Goal: Information Seeking & Learning: Learn about a topic

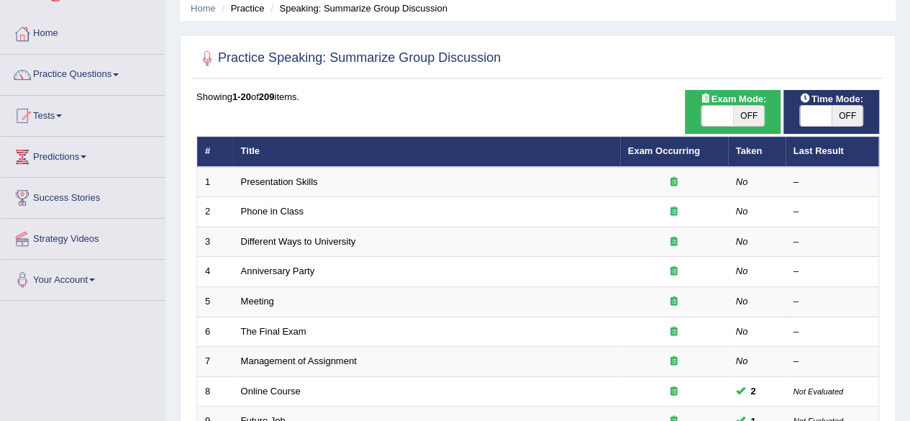
scroll to position [58, 0]
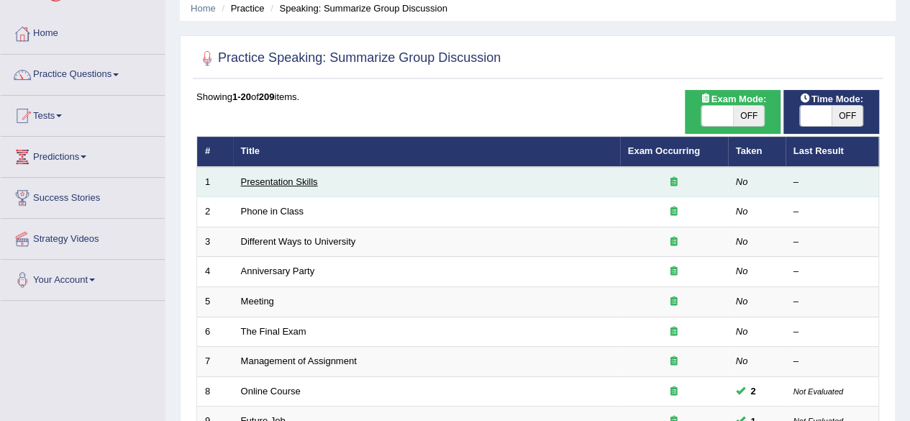
click at [299, 183] on link "Presentation Skills" at bounding box center [279, 181] width 77 height 11
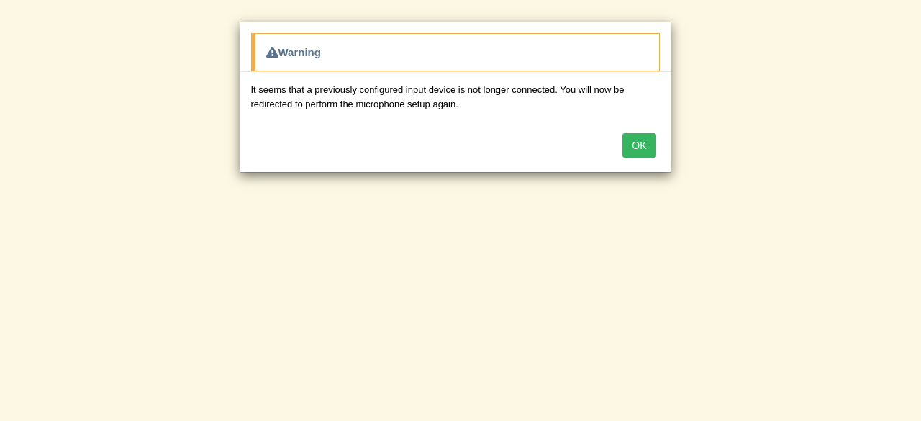
drag, startPoint x: 915, startPoint y: 183, endPoint x: 909, endPoint y: 214, distance: 30.8
click at [909, 214] on div "Warning It seems that a previously configured input device is not longer connec…" at bounding box center [460, 210] width 921 height 421
click at [647, 146] on button "OK" at bounding box center [638, 145] width 33 height 24
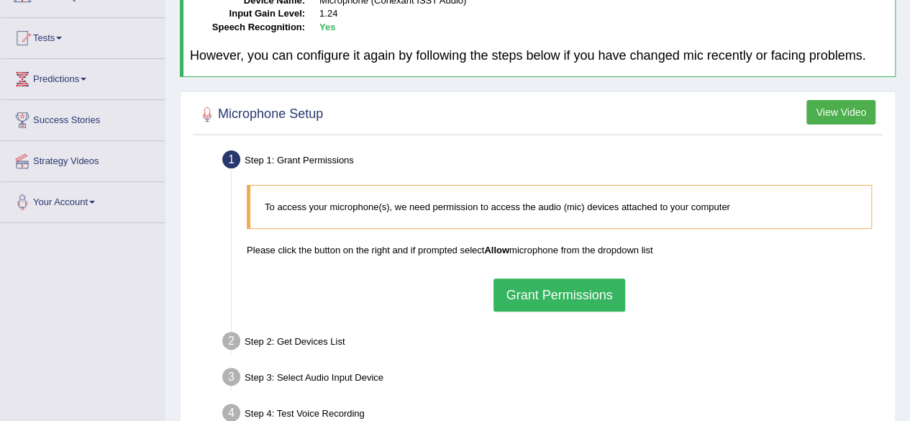
scroll to position [140, 0]
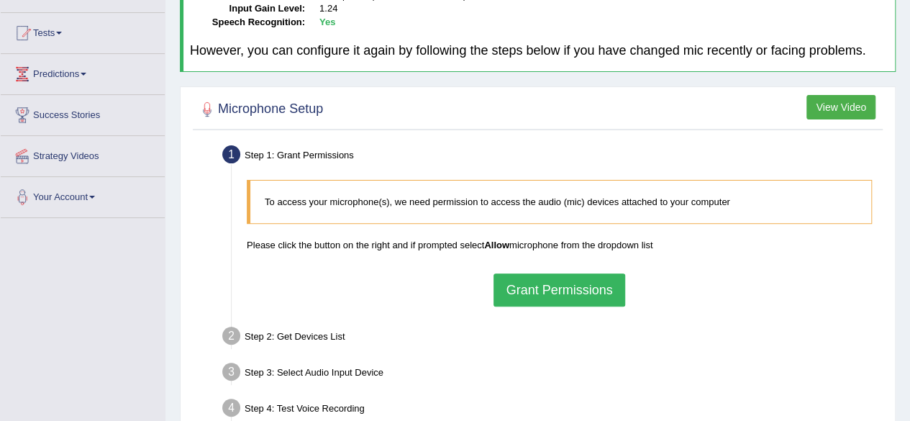
click at [540, 296] on button "Grant Permissions" at bounding box center [558, 289] width 131 height 33
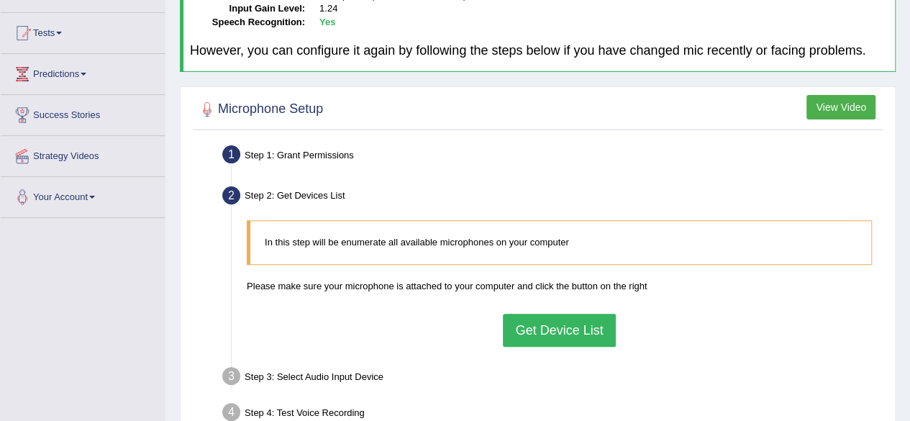
click at [541, 337] on button "Get Device List" at bounding box center [559, 330] width 112 height 33
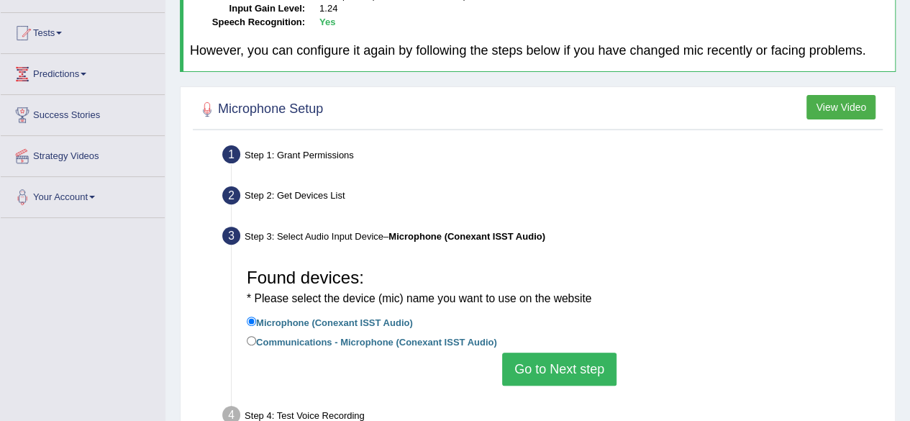
click at [531, 372] on button "Go to Next step" at bounding box center [559, 368] width 114 height 33
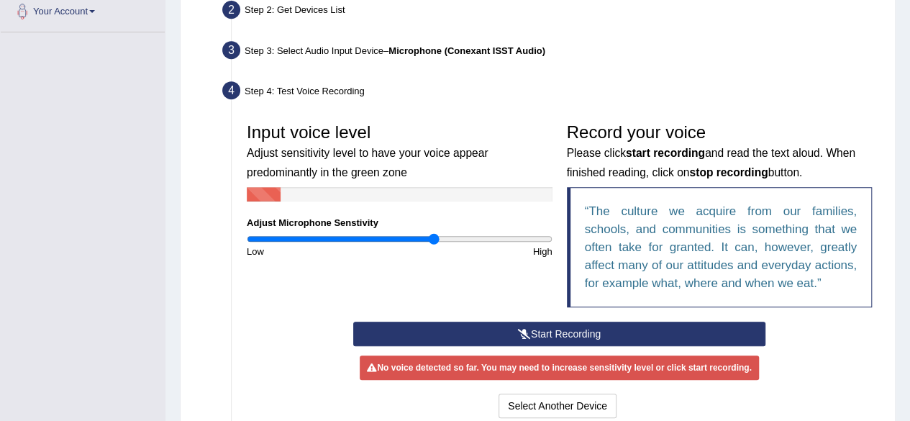
scroll to position [325, 0]
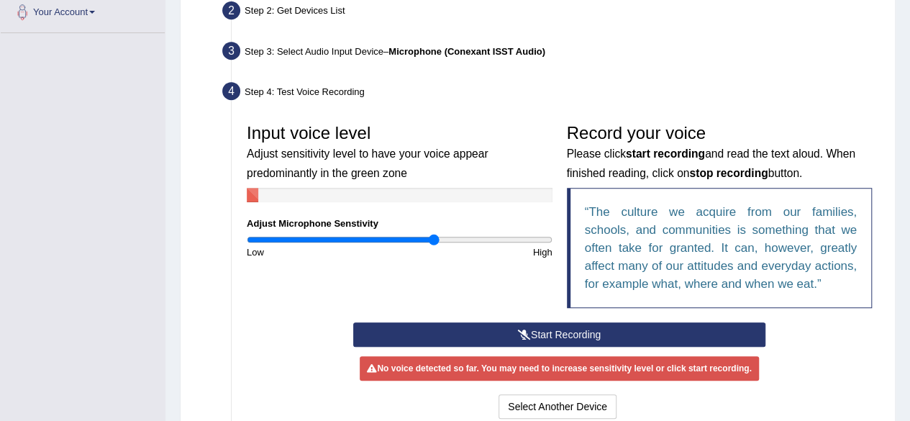
click at [393, 298] on div "Input voice level Adjust sensitivity level to have your voice appear predominan…" at bounding box center [558, 220] width 639 height 206
type input "1.12"
click at [416, 239] on input "range" at bounding box center [400, 240] width 306 height 12
click at [488, 325] on button "Start Recording" at bounding box center [559, 334] width 412 height 24
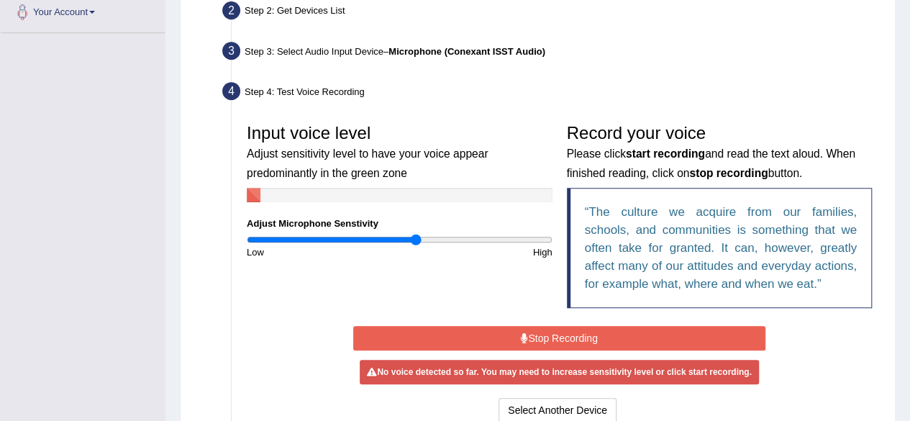
click at [465, 360] on div "No voice detected so far. You may need to increase sensitivity level or click s…" at bounding box center [559, 372] width 398 height 24
click at [541, 336] on button "Stop Recording" at bounding box center [559, 338] width 412 height 24
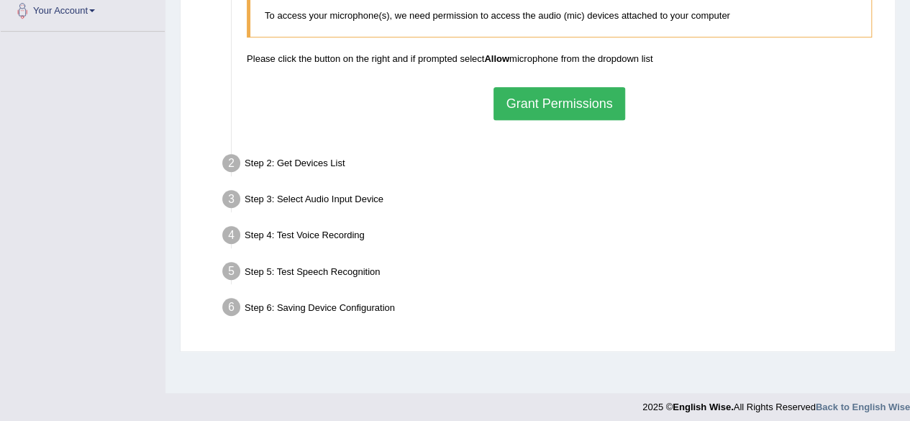
scroll to position [325, 0]
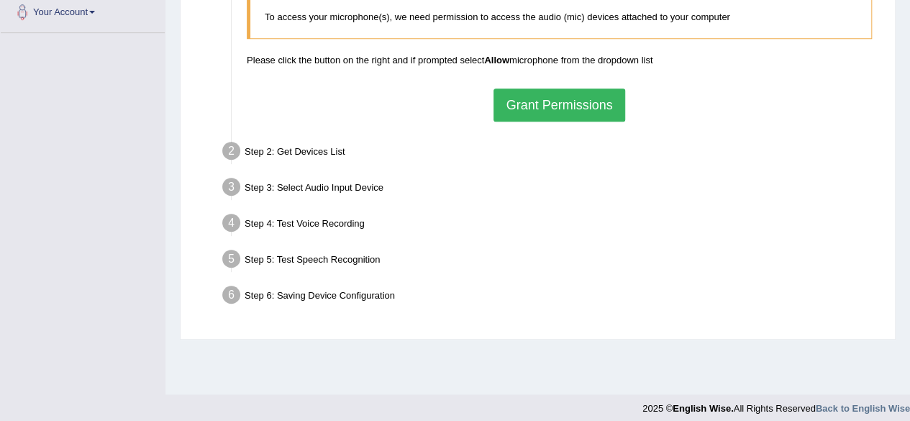
click at [571, 109] on button "Grant Permissions" at bounding box center [558, 104] width 131 height 33
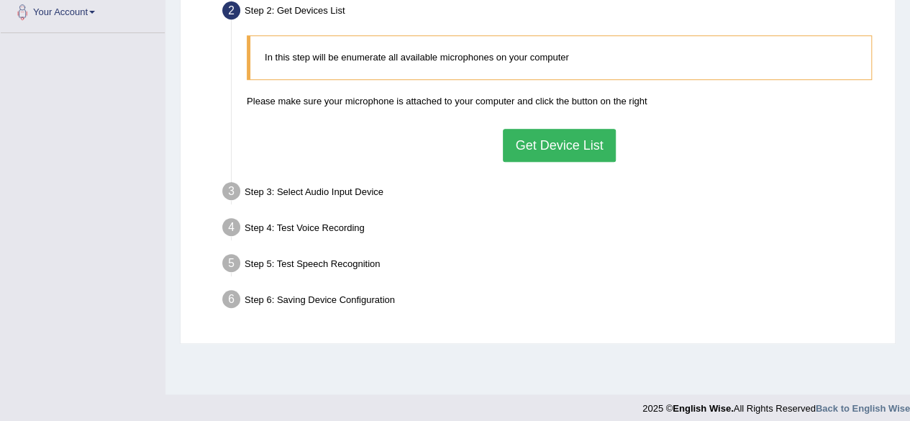
click at [533, 142] on button "Get Device List" at bounding box center [559, 145] width 112 height 33
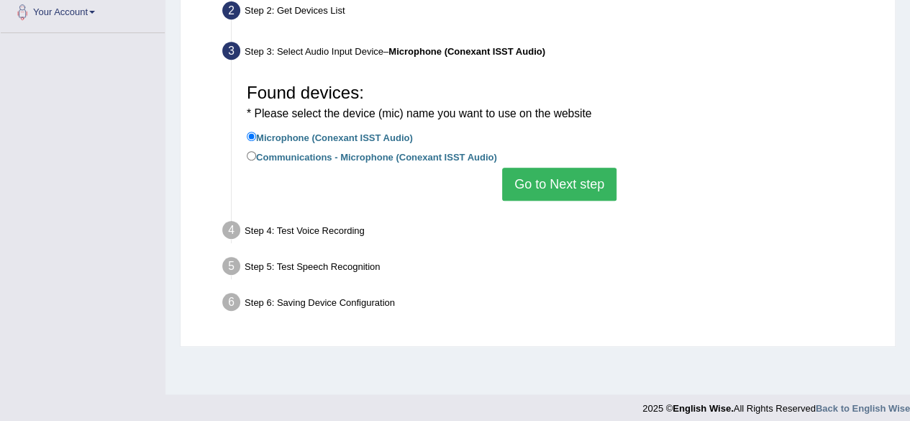
click at [541, 196] on button "Go to Next step" at bounding box center [559, 184] width 114 height 33
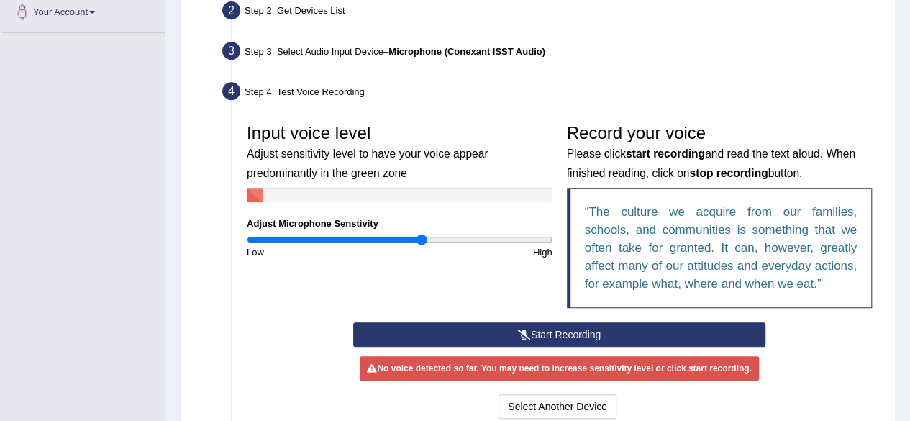
click at [422, 240] on input "range" at bounding box center [400, 240] width 306 height 12
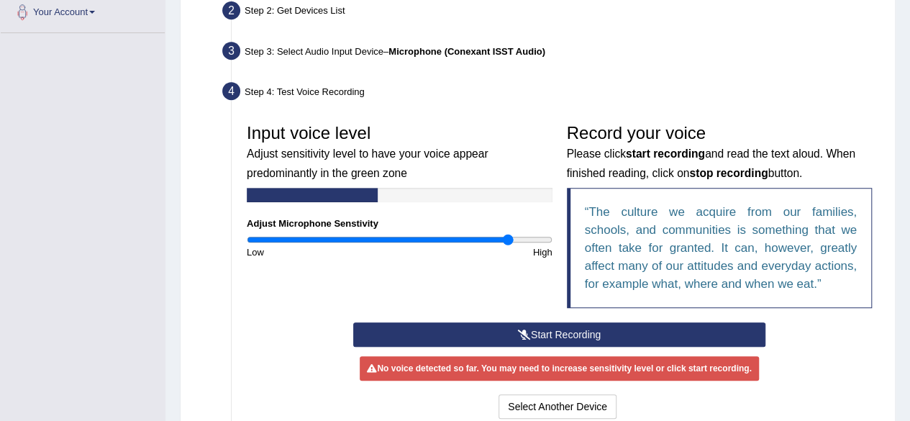
drag, startPoint x: 422, startPoint y: 240, endPoint x: 508, endPoint y: 261, distance: 88.8
click at [508, 245] on input "range" at bounding box center [400, 240] width 306 height 12
click at [526, 239] on input "range" at bounding box center [400, 240] width 306 height 12
click at [521, 333] on icon at bounding box center [524, 334] width 13 height 10
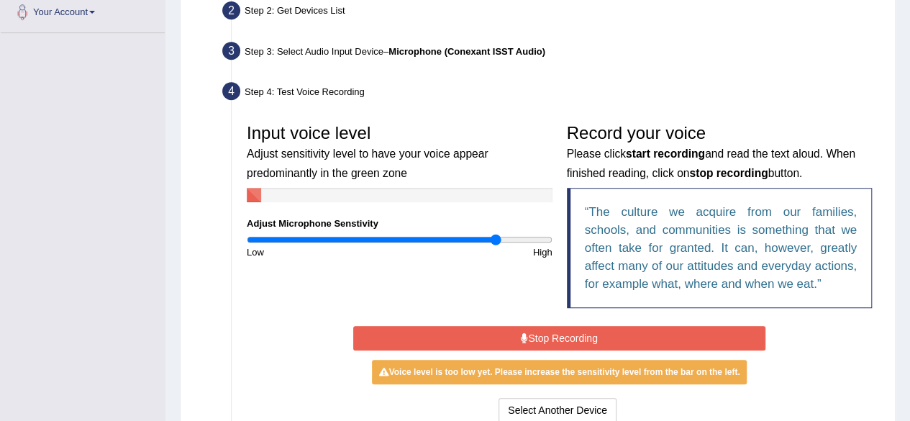
click at [496, 238] on input "range" at bounding box center [400, 240] width 306 height 12
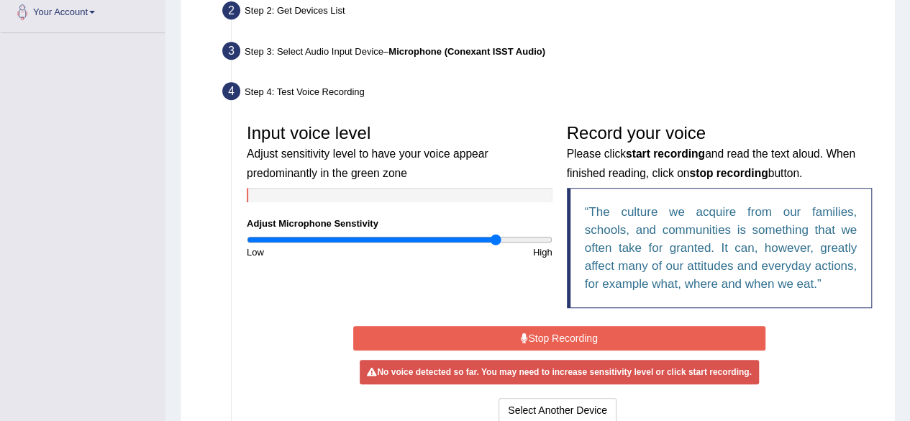
click at [503, 340] on button "Stop Recording" at bounding box center [559, 338] width 412 height 24
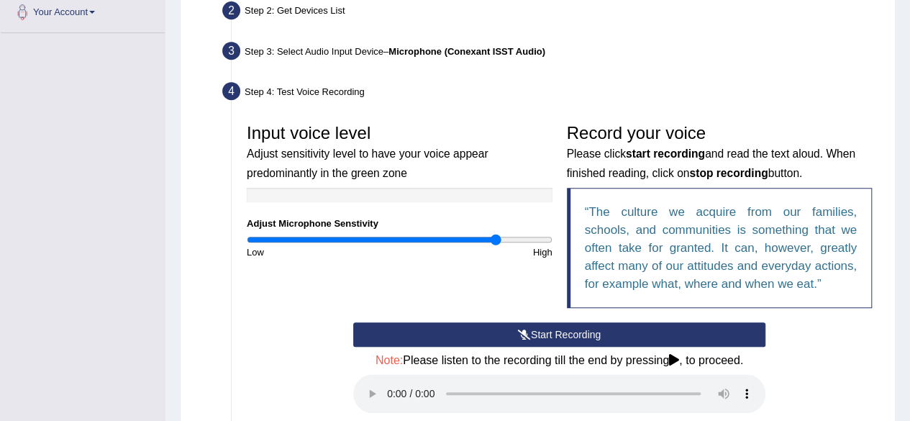
click at [529, 336] on button "Start Recording" at bounding box center [559, 334] width 412 height 24
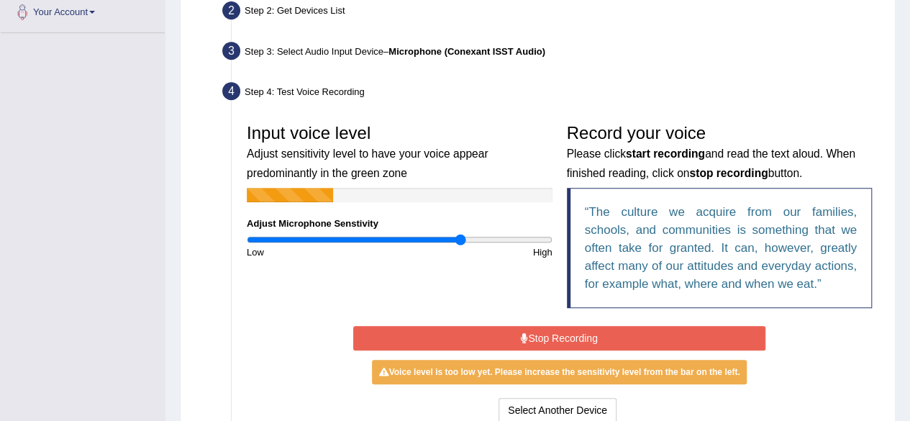
click at [460, 241] on input "range" at bounding box center [400, 240] width 306 height 12
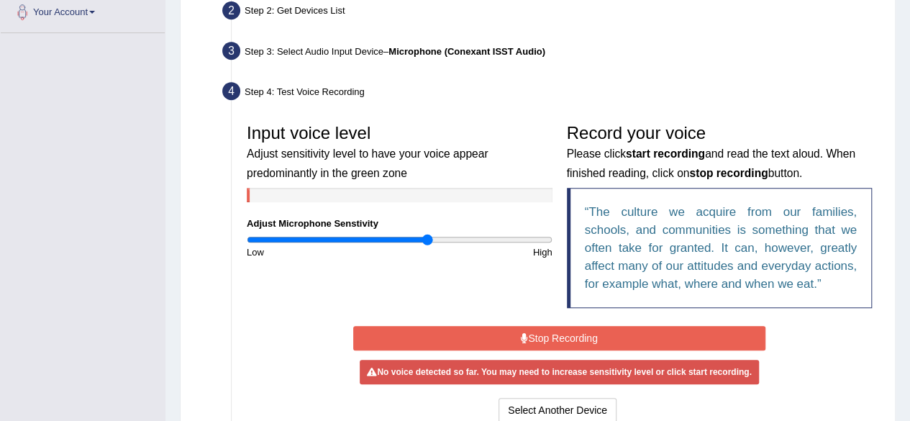
click at [429, 242] on input "range" at bounding box center [400, 240] width 306 height 12
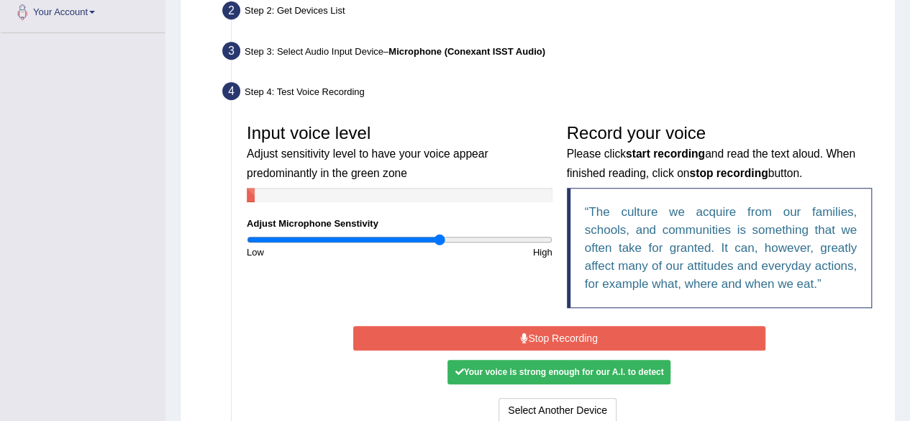
drag, startPoint x: 432, startPoint y: 242, endPoint x: 439, endPoint y: 245, distance: 7.7
type input "1.28"
click at [439, 245] on input "range" at bounding box center [400, 240] width 306 height 12
click at [519, 343] on button "Stop Recording" at bounding box center [559, 338] width 412 height 24
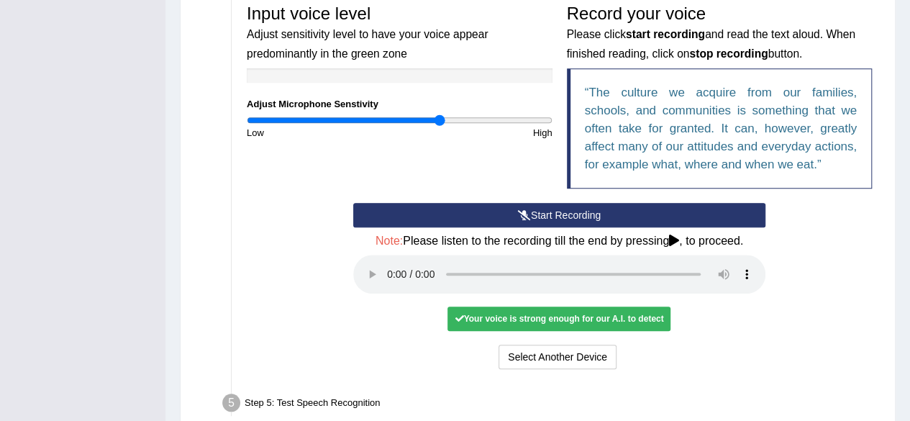
scroll to position [435, 0]
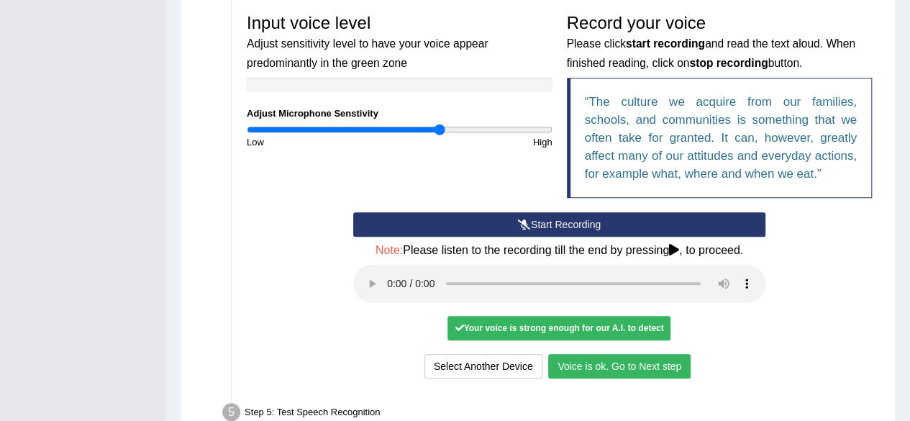
click at [580, 363] on button "Voice is ok. Go to Next step" at bounding box center [619, 366] width 142 height 24
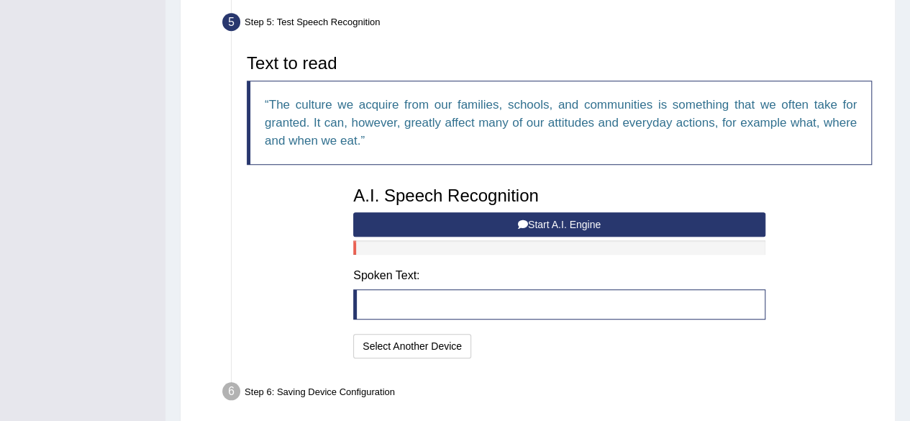
drag, startPoint x: 504, startPoint y: 242, endPoint x: 531, endPoint y: 223, distance: 32.9
click at [531, 223] on div "A.I. Speech Recognition Start A.I. Engine Stop A.I. Engine Note: Please listen …" at bounding box center [559, 270] width 426 height 183
click at [531, 223] on button "Start A.I. Engine" at bounding box center [559, 224] width 412 height 24
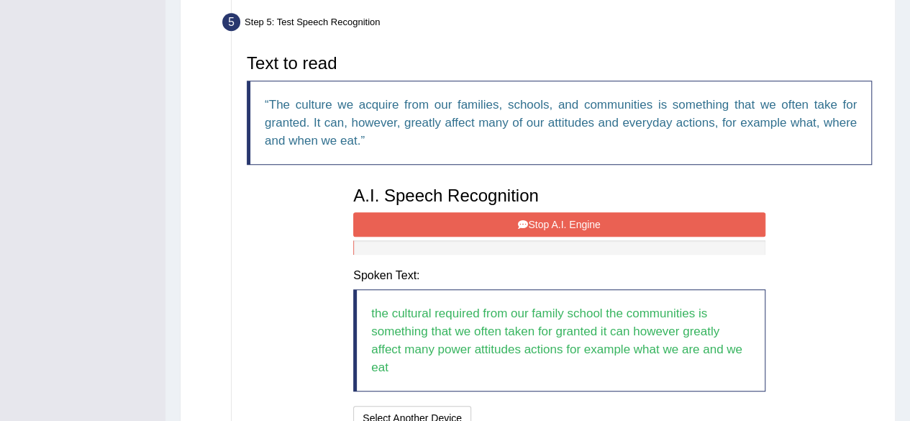
click at [531, 223] on button "Stop A.I. Engine" at bounding box center [559, 224] width 412 height 24
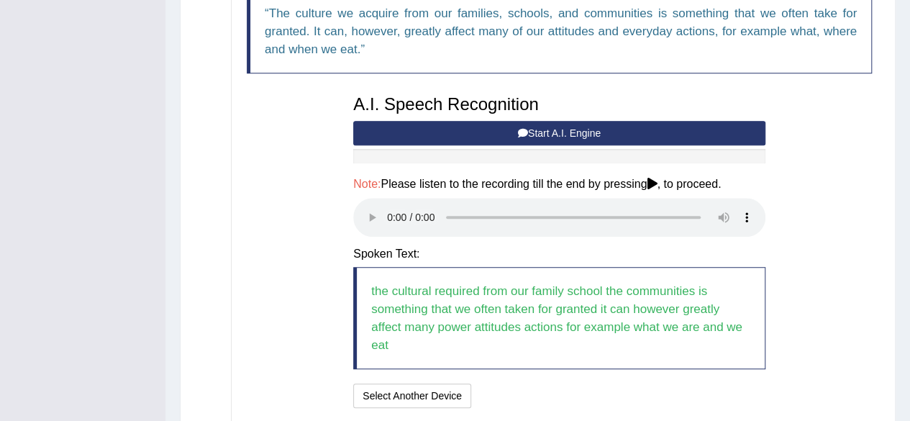
scroll to position [529, 0]
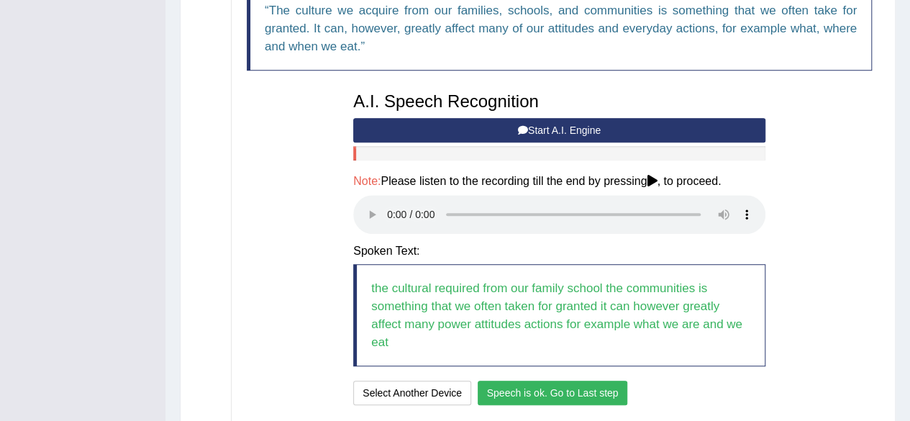
click at [510, 388] on button "Speech is ok. Go to Last step" at bounding box center [553, 392] width 150 height 24
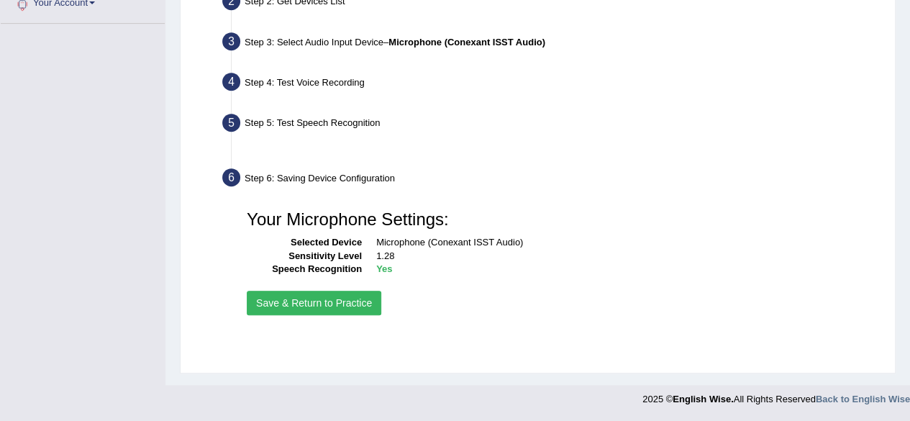
scroll to position [334, 0]
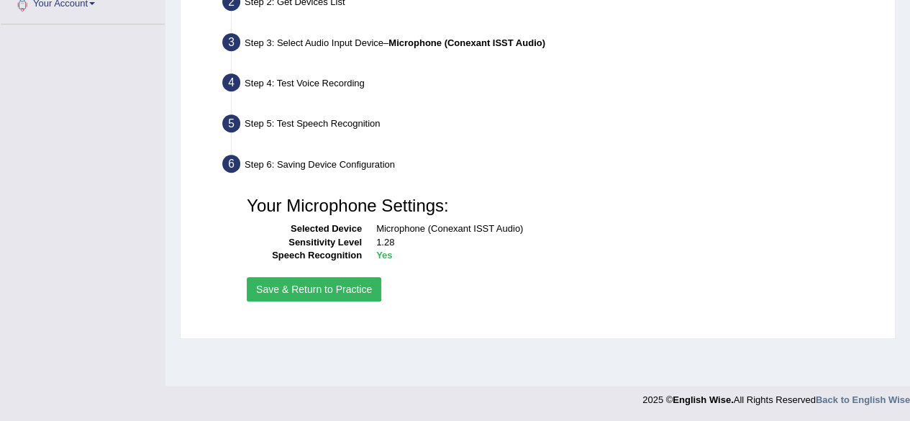
click at [323, 290] on button "Save & Return to Practice" at bounding box center [314, 289] width 134 height 24
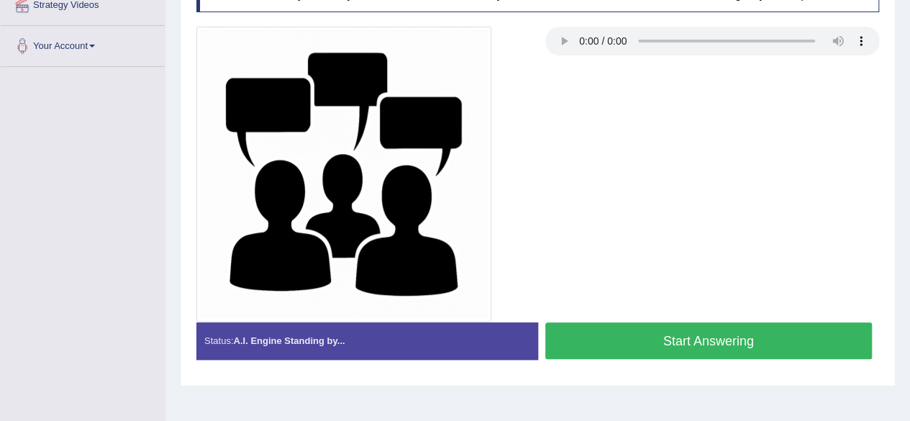
scroll to position [291, 0]
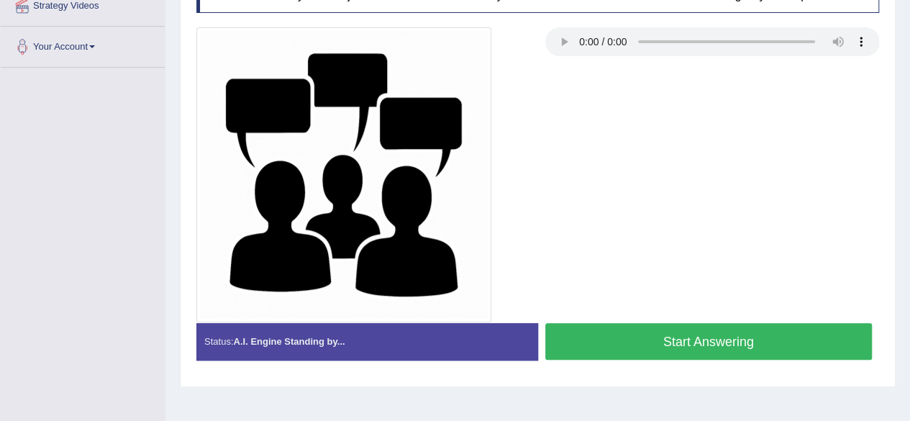
click at [731, 355] on button "Start Answering" at bounding box center [708, 341] width 327 height 37
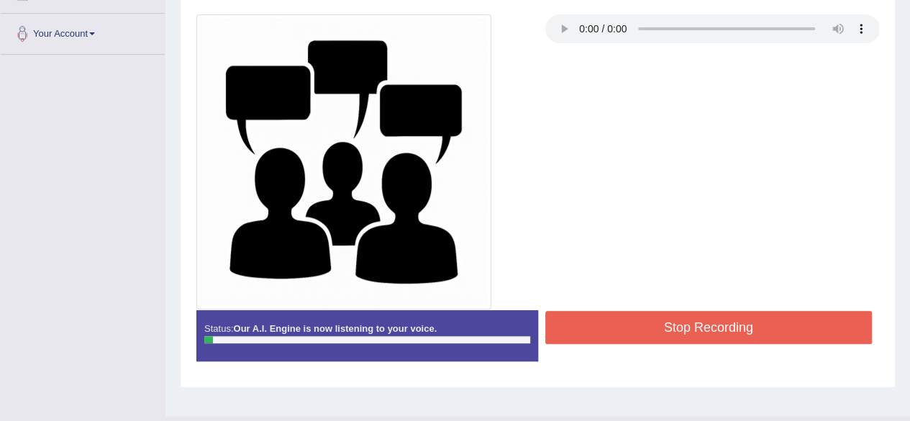
scroll to position [311, 0]
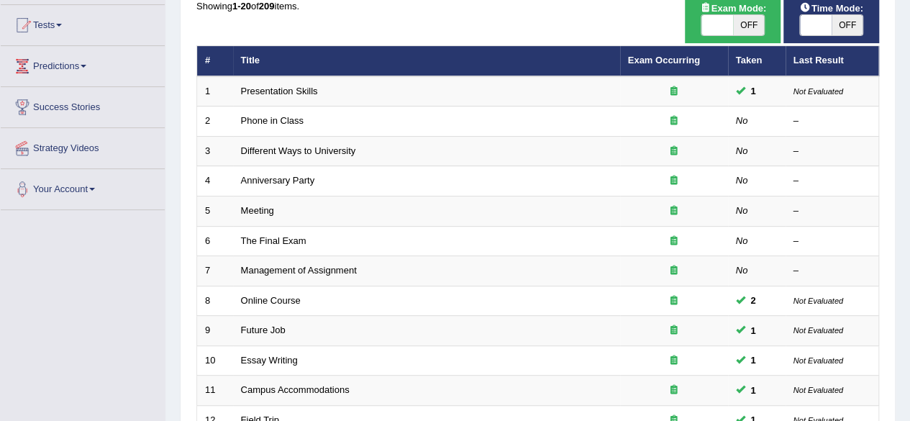
scroll to position [151, 0]
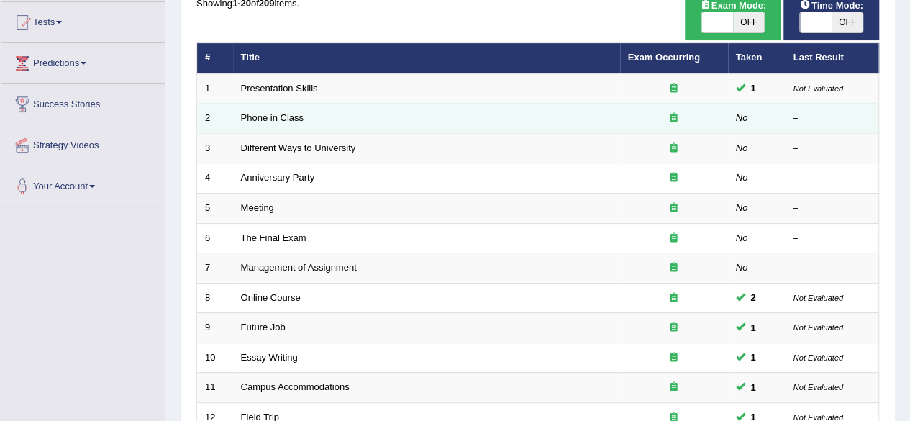
click at [284, 124] on td "Phone in Class" at bounding box center [426, 119] width 387 height 30
click at [257, 115] on link "Phone in Class" at bounding box center [272, 117] width 63 height 11
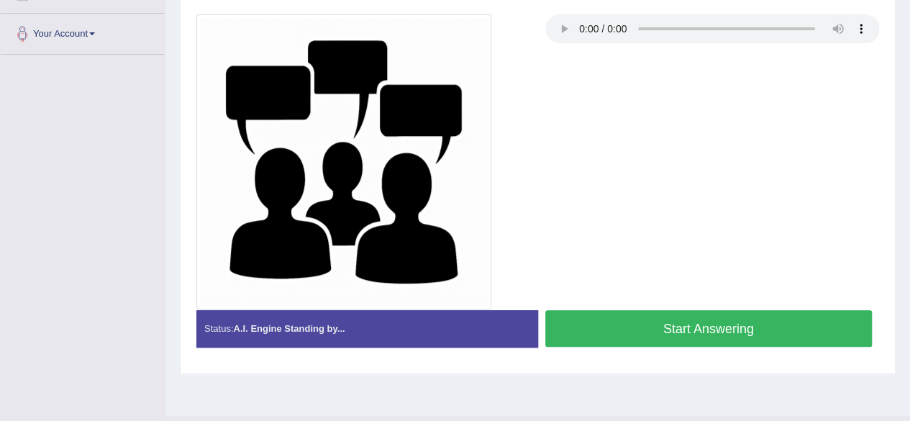
scroll to position [334, 0]
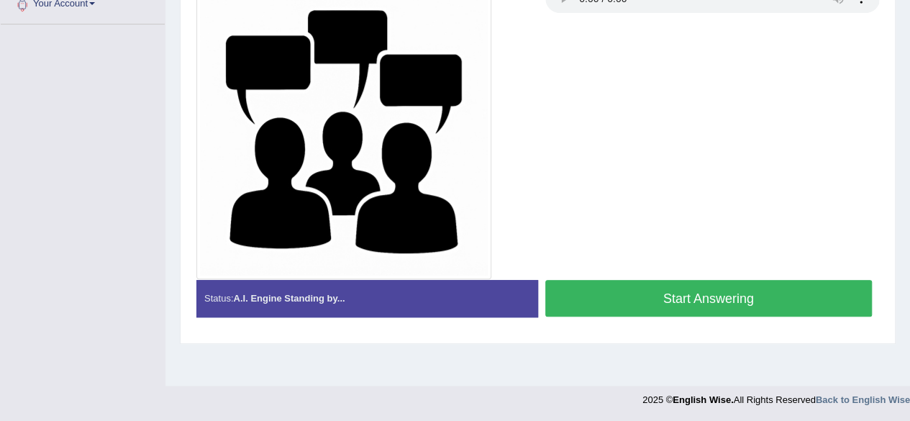
click at [687, 300] on button "Start Answering" at bounding box center [708, 298] width 327 height 37
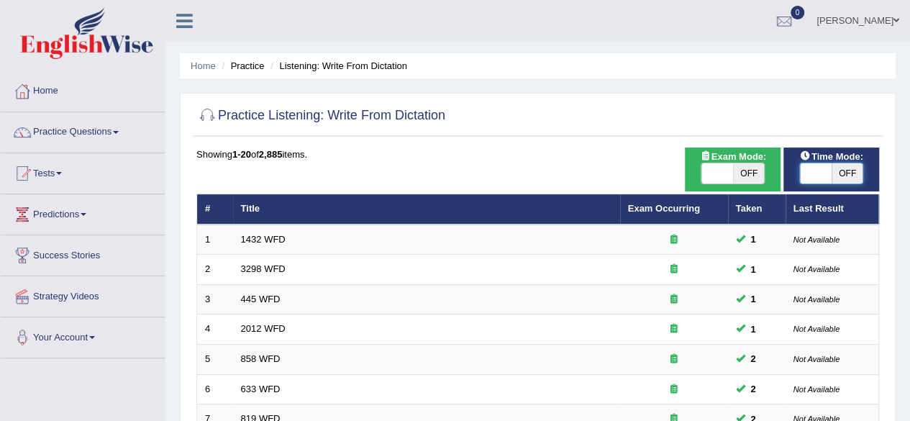
click at [808, 178] on span at bounding box center [816, 173] width 32 height 20
checkbox input "true"
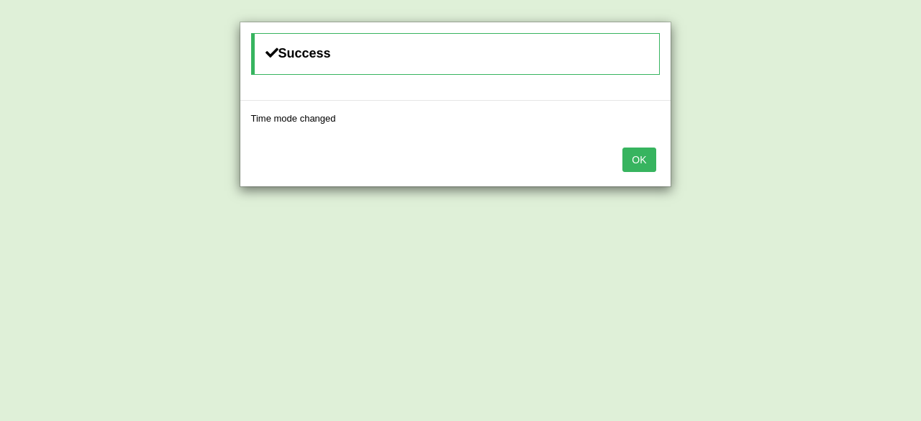
click at [643, 157] on button "OK" at bounding box center [638, 159] width 33 height 24
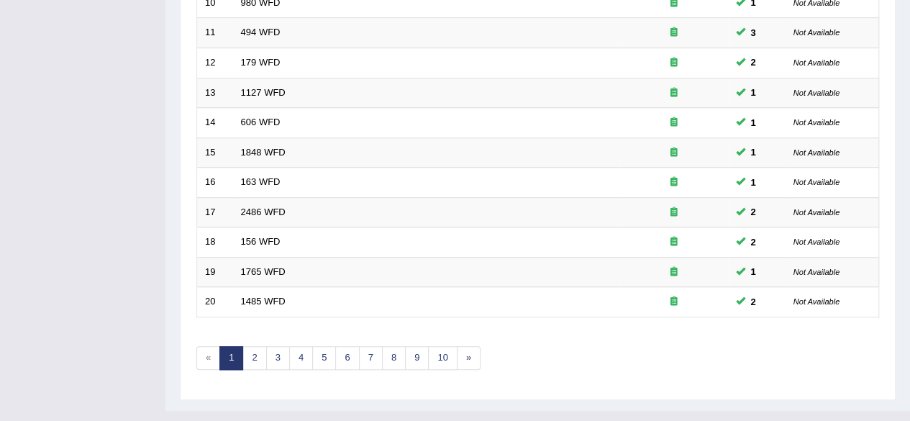
scroll to position [524, 0]
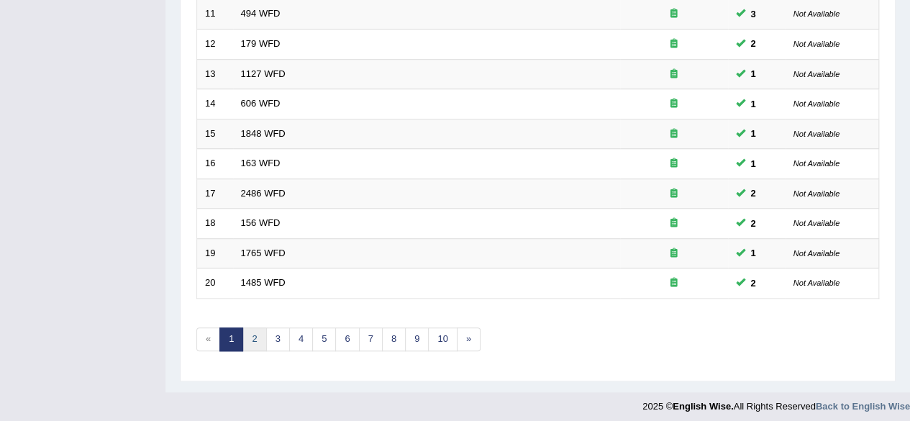
click at [252, 331] on link "2" at bounding box center [254, 339] width 24 height 24
click at [341, 336] on link "6" at bounding box center [347, 340] width 24 height 24
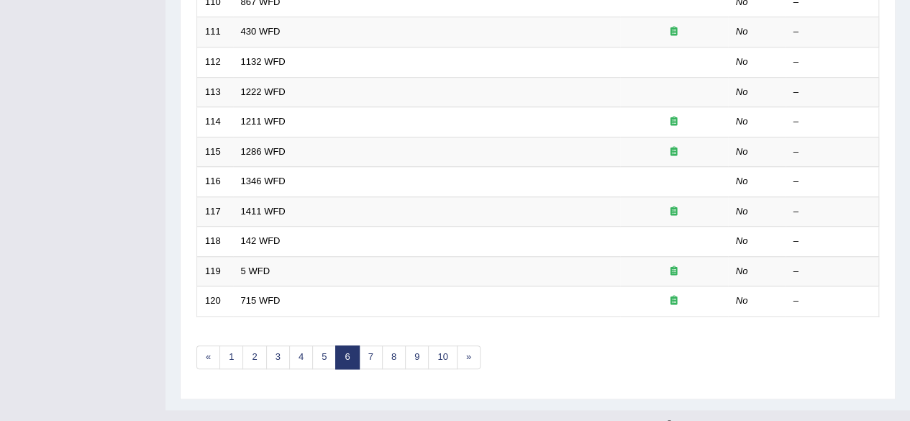
scroll to position [524, 0]
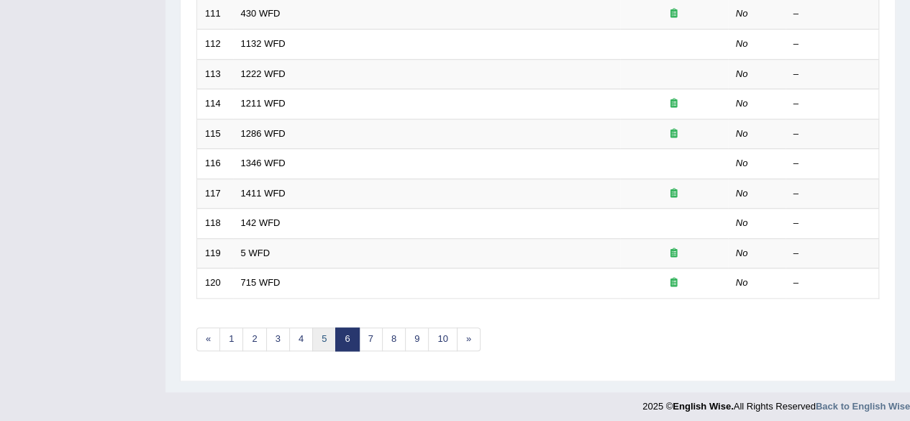
click at [324, 327] on link "5" at bounding box center [324, 339] width 24 height 24
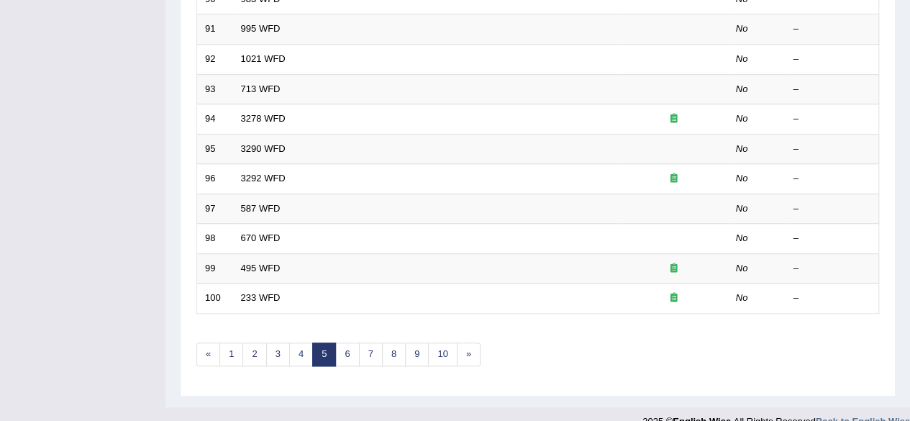
scroll to position [524, 0]
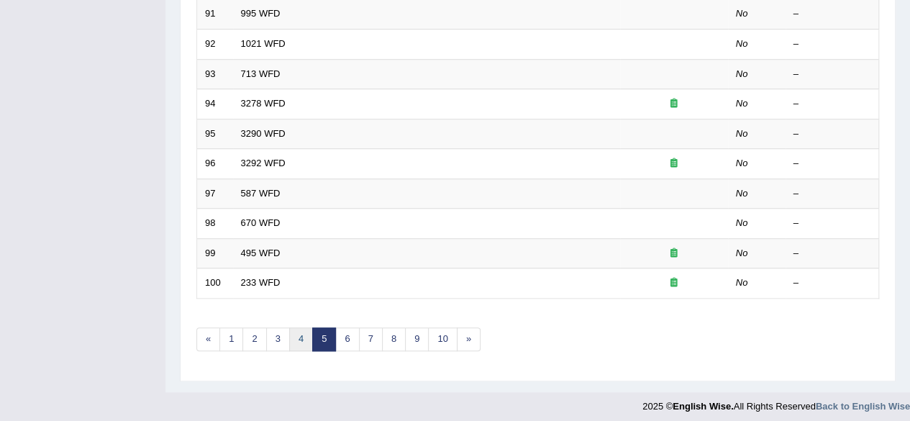
click at [296, 337] on link "4" at bounding box center [301, 339] width 24 height 24
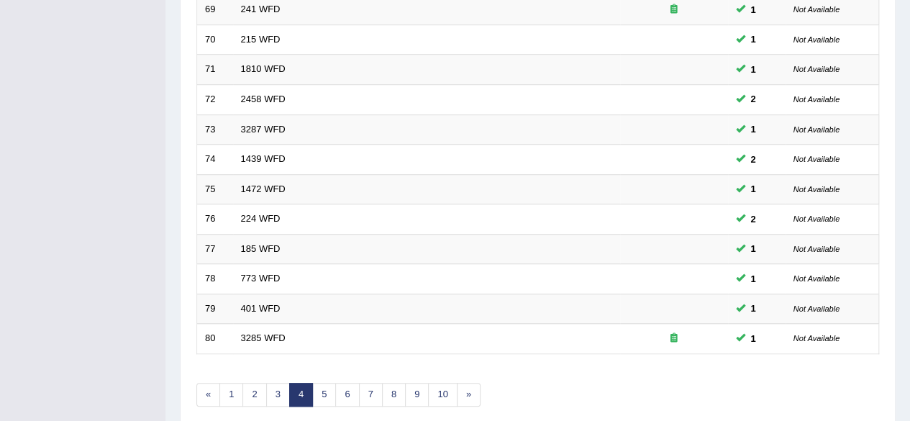
scroll to position [524, 0]
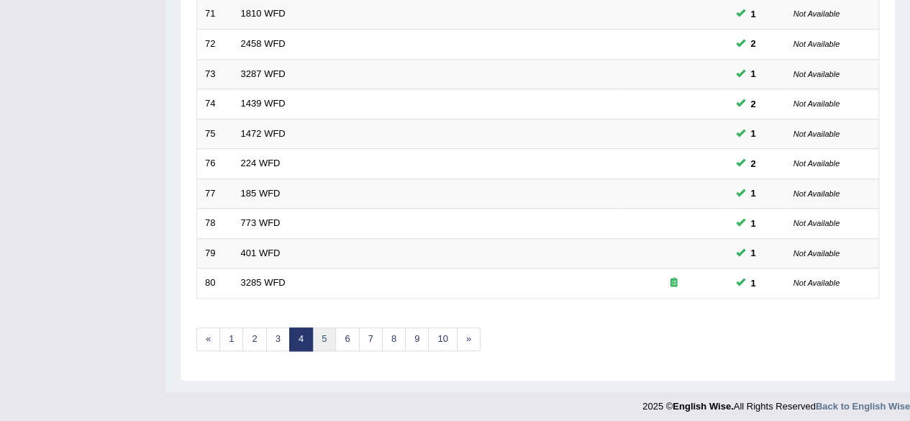
click at [322, 334] on link "5" at bounding box center [324, 339] width 24 height 24
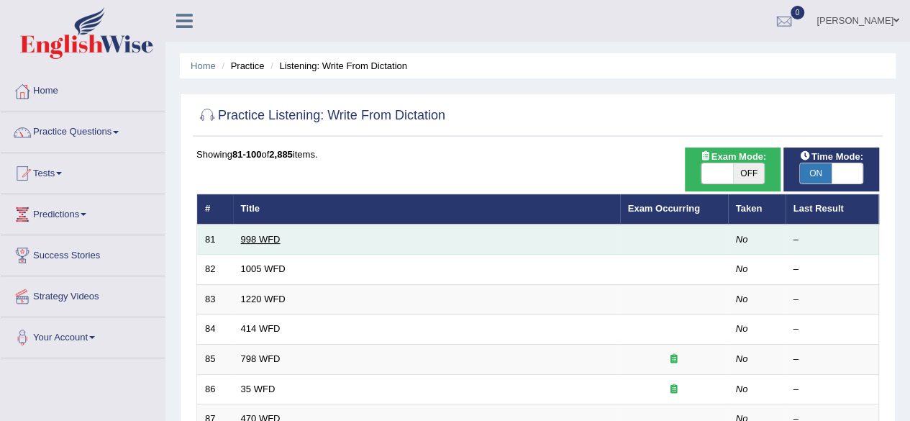
click at [247, 237] on link "998 WFD" at bounding box center [261, 239] width 40 height 11
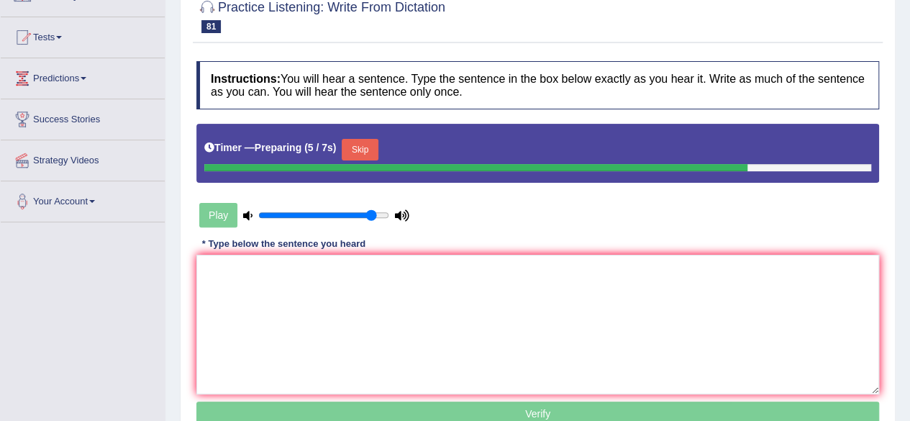
scroll to position [138, 0]
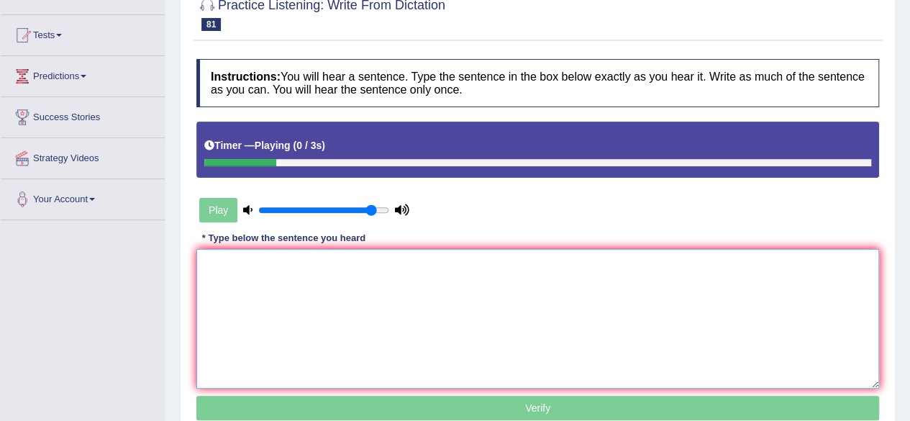
click at [283, 279] on textarea at bounding box center [537, 319] width 683 height 140
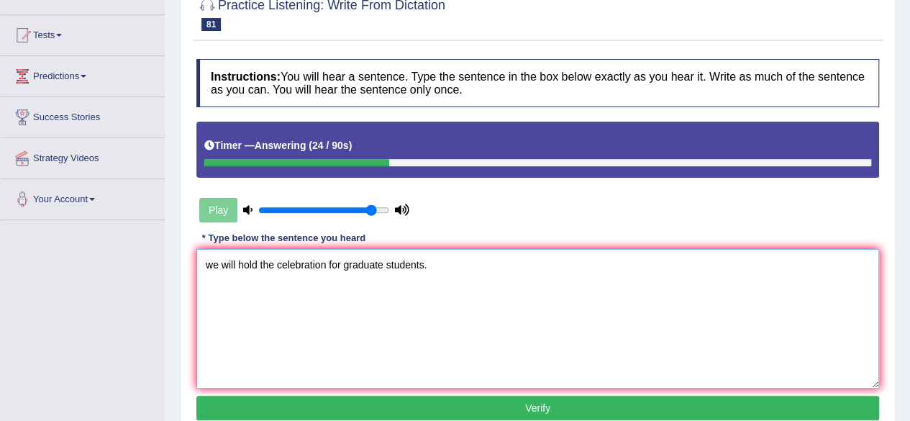
type textarea "we will hold the celebration for graduate students."
click at [736, 408] on button "Verify" at bounding box center [537, 408] width 683 height 24
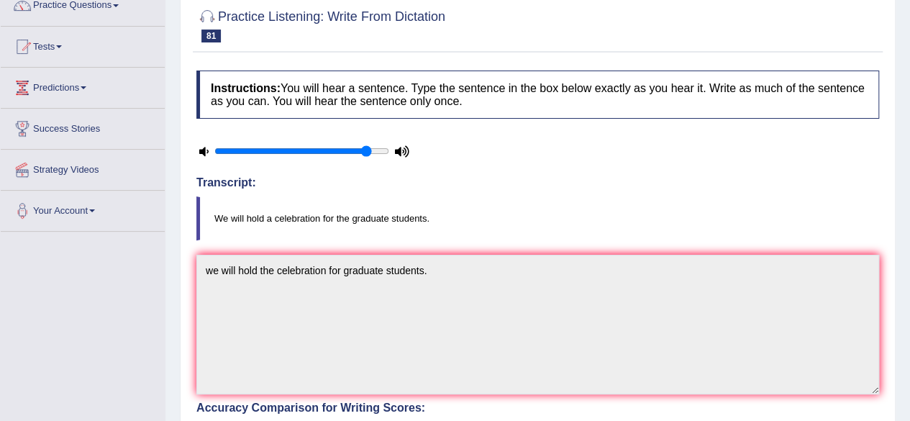
scroll to position [0, 0]
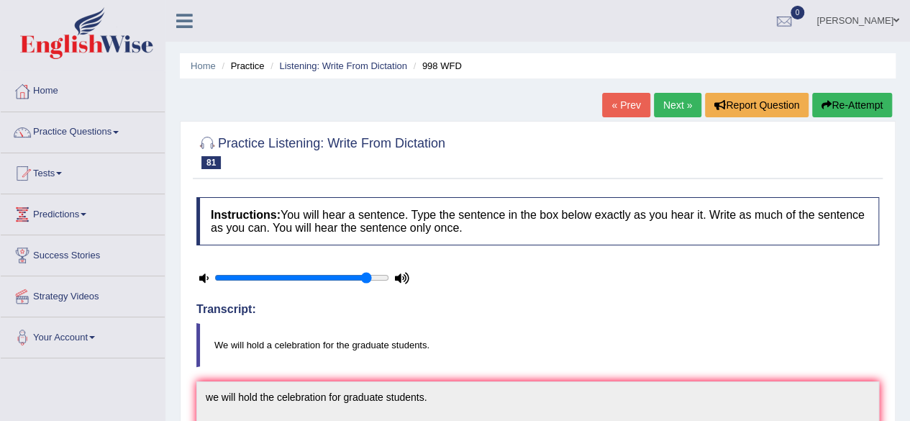
click at [664, 111] on link "Next »" at bounding box center [677, 105] width 47 height 24
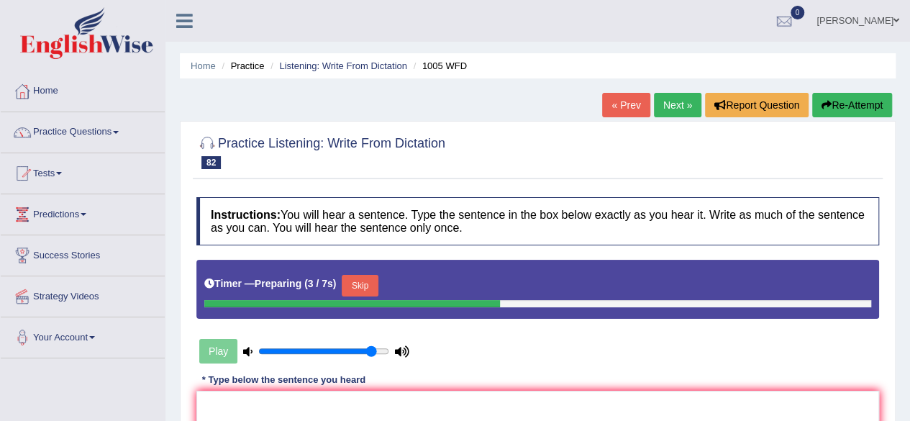
click at [368, 290] on button "Skip" at bounding box center [360, 286] width 36 height 22
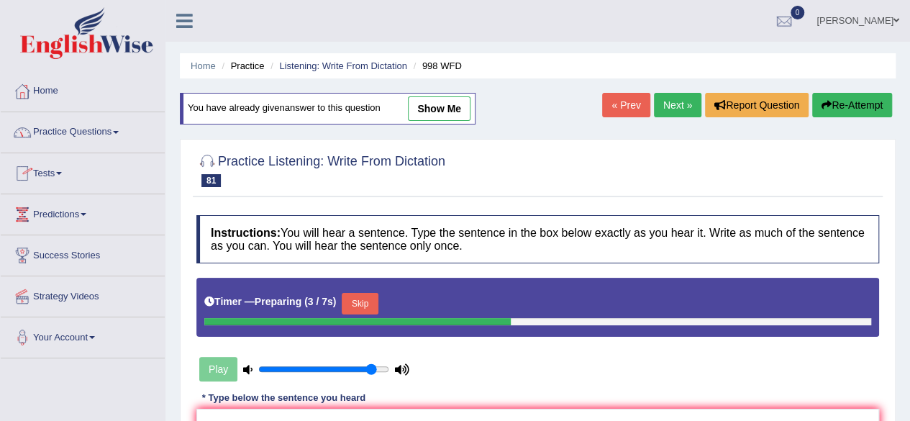
click at [122, 127] on link "Practice Questions" at bounding box center [83, 130] width 164 height 36
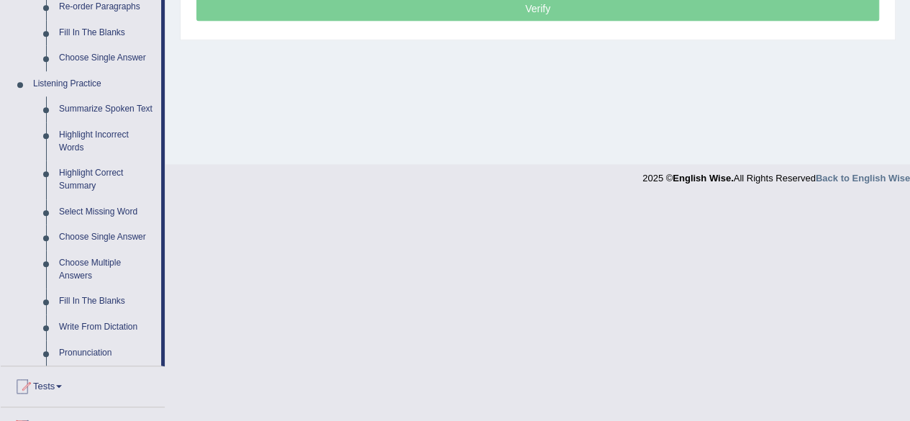
scroll to position [568, 0]
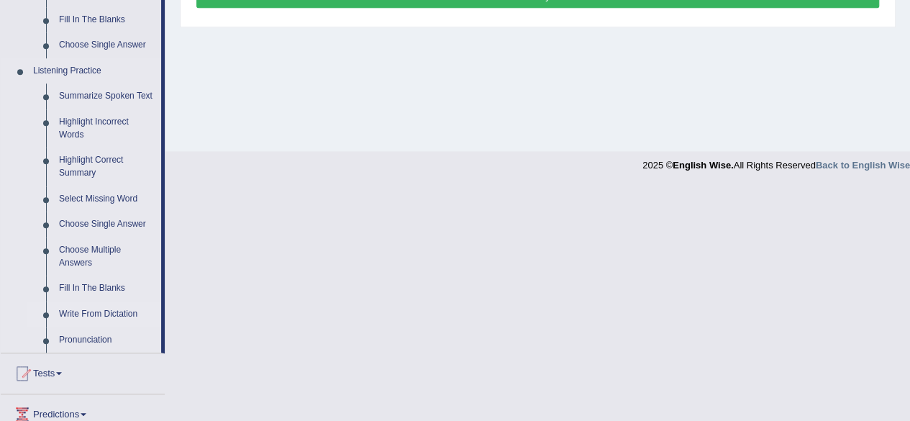
click at [96, 307] on link "Write From Dictation" at bounding box center [107, 314] width 109 height 26
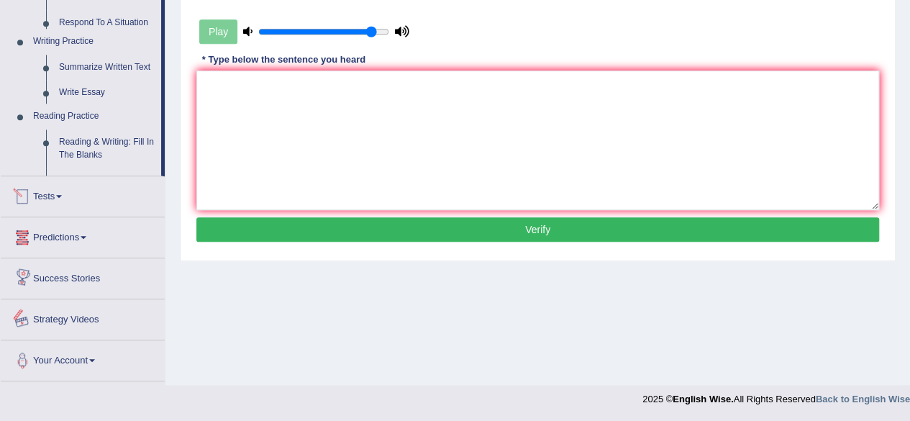
scroll to position [652, 0]
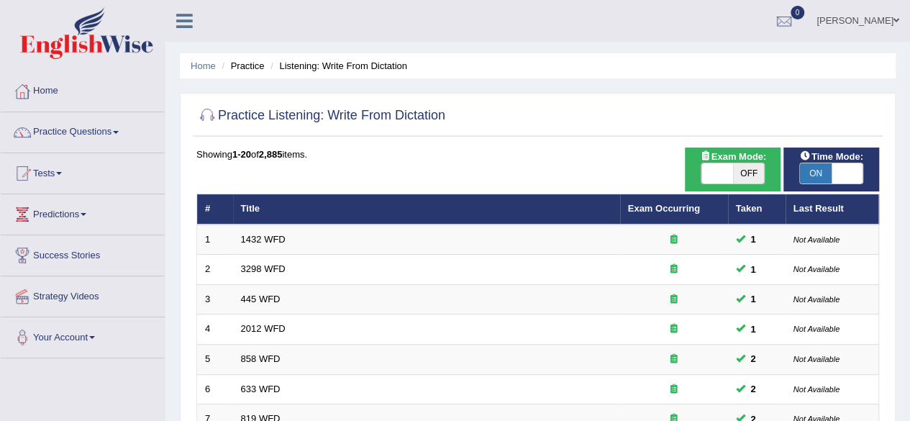
click at [843, 168] on span at bounding box center [847, 173] width 32 height 20
checkbox input "false"
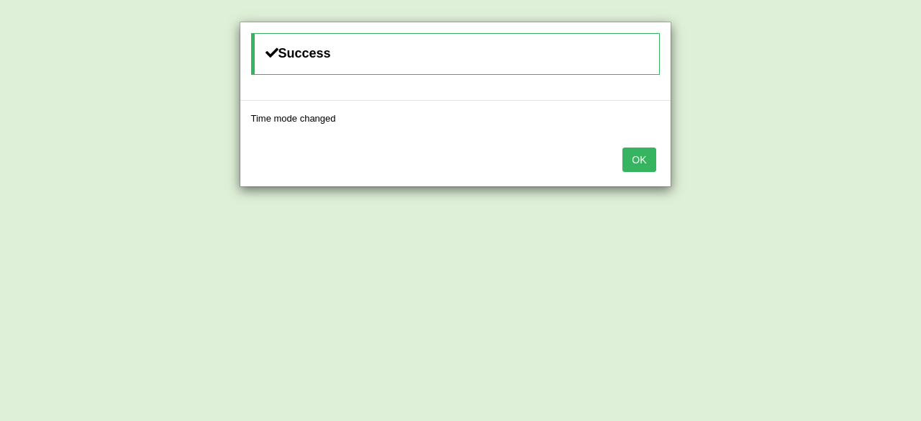
click at [635, 170] on div "OK" at bounding box center [455, 161] width 430 height 50
click at [639, 160] on button "OK" at bounding box center [638, 159] width 33 height 24
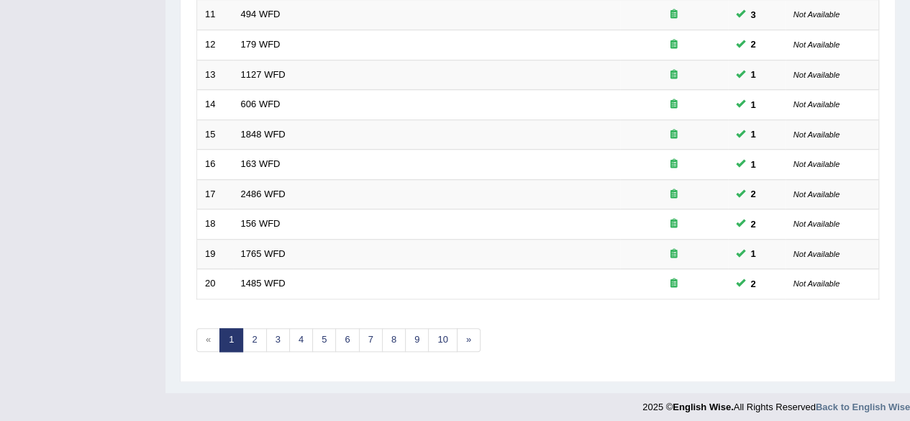
scroll to position [524, 0]
click at [330, 334] on link "5" at bounding box center [324, 340] width 24 height 24
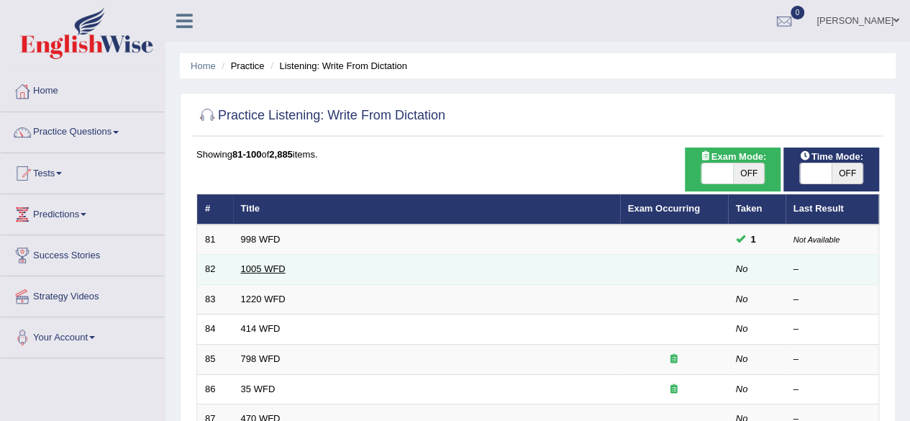
click at [276, 268] on link "1005 WFD" at bounding box center [263, 268] width 45 height 11
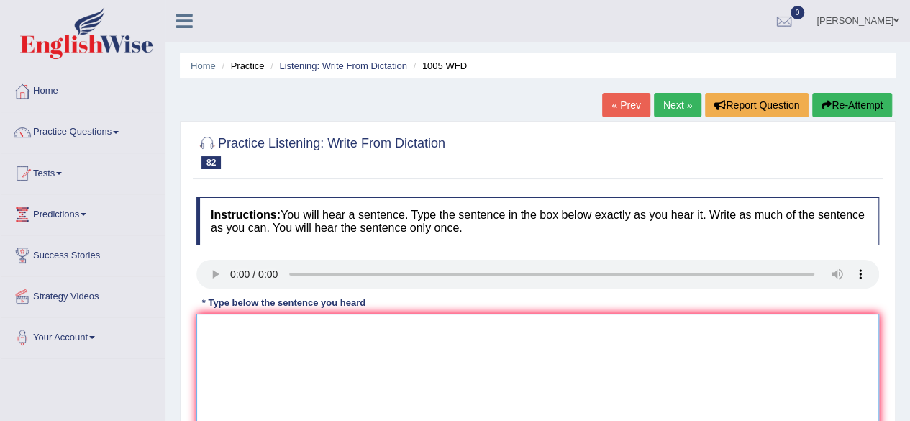
click at [226, 355] on textarea at bounding box center [537, 384] width 683 height 140
click at [265, 329] on textarea "The collasape of the houses" at bounding box center [537, 384] width 683 height 140
click at [337, 334] on textarea "The collapse of the houses" at bounding box center [537, 384] width 683 height 140
click at [339, 337] on textarea "The collapse of the houses" at bounding box center [537, 384] width 683 height 140
click at [337, 338] on textarea "The collapse of the houses" at bounding box center [537, 384] width 683 height 140
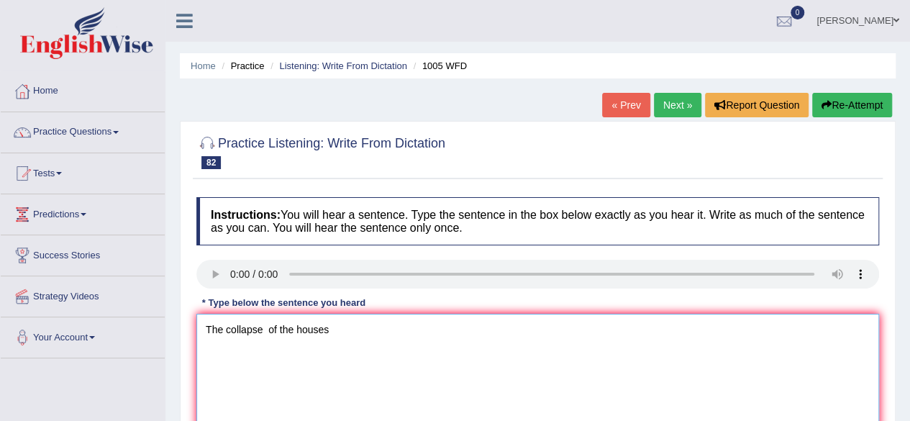
click at [338, 328] on textarea "The collapse of the houses" at bounding box center [537, 384] width 683 height 140
click at [367, 327] on textarea "The collapse of the housing market trigger recession" at bounding box center [537, 384] width 683 height 140
click at [462, 328] on textarea "The collapse of the housing market has trigger recession" at bounding box center [537, 384] width 683 height 140
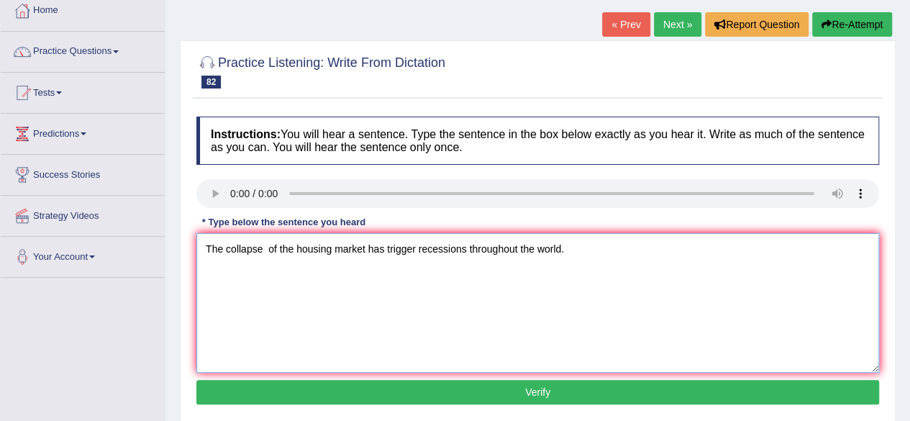
scroll to position [150, 0]
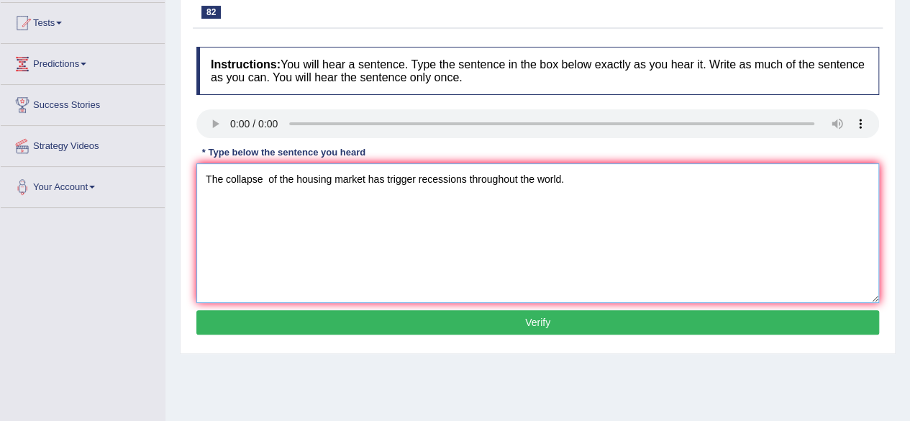
type textarea "The collapse of the housing market has trigger recessions throughout the world."
click at [680, 321] on button "Verify" at bounding box center [537, 322] width 683 height 24
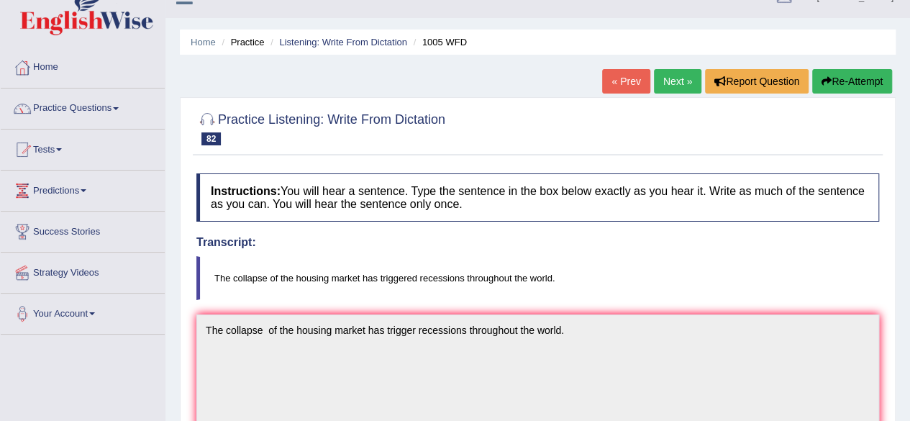
scroll to position [0, 0]
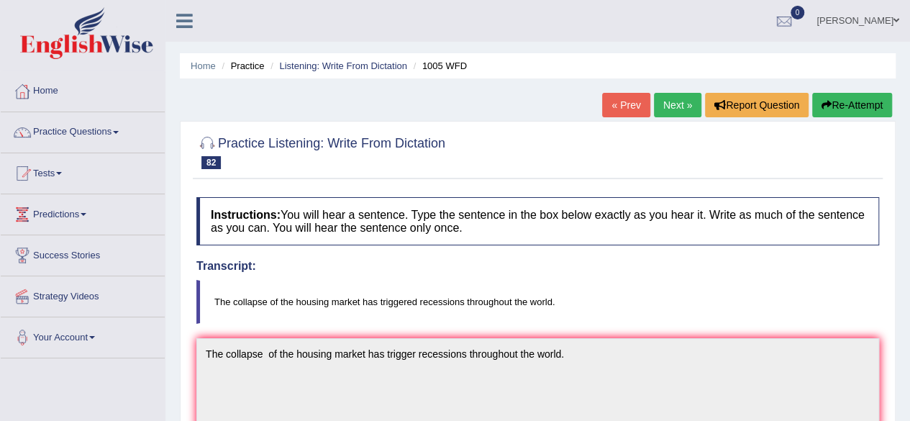
click at [677, 103] on link "Next »" at bounding box center [677, 105] width 47 height 24
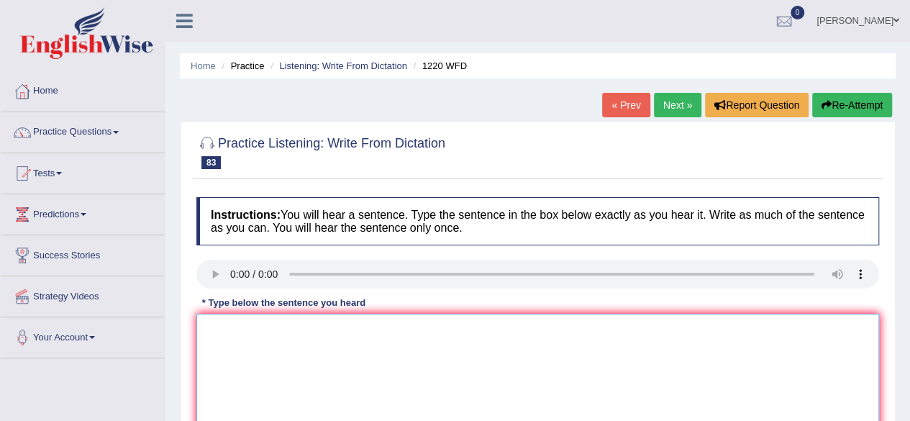
click at [228, 339] on textarea at bounding box center [537, 384] width 683 height 140
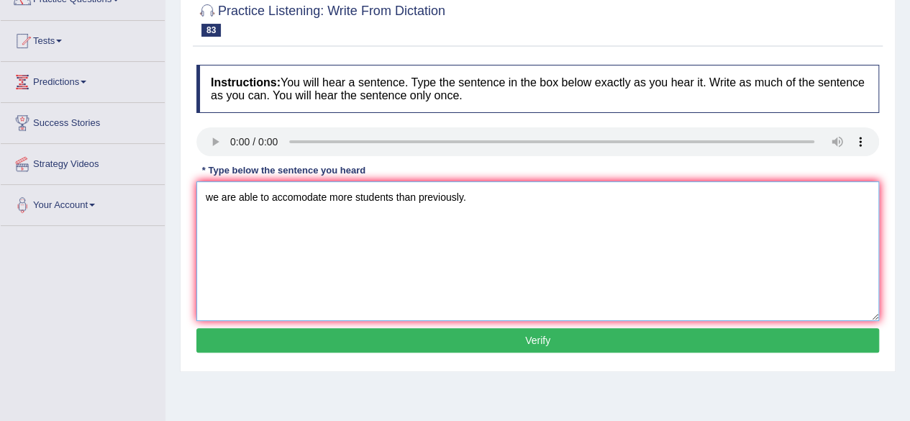
scroll to position [133, 0]
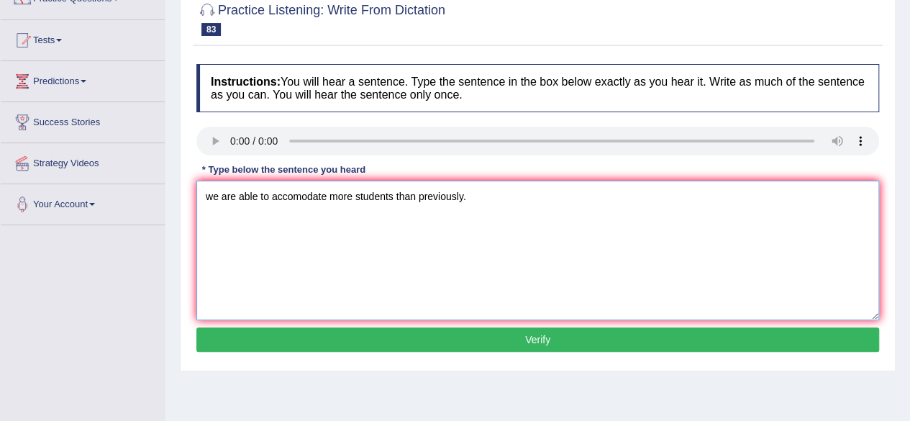
type textarea "we are able to accomodate more students than previously."
click at [752, 339] on button "Verify" at bounding box center [537, 339] width 683 height 24
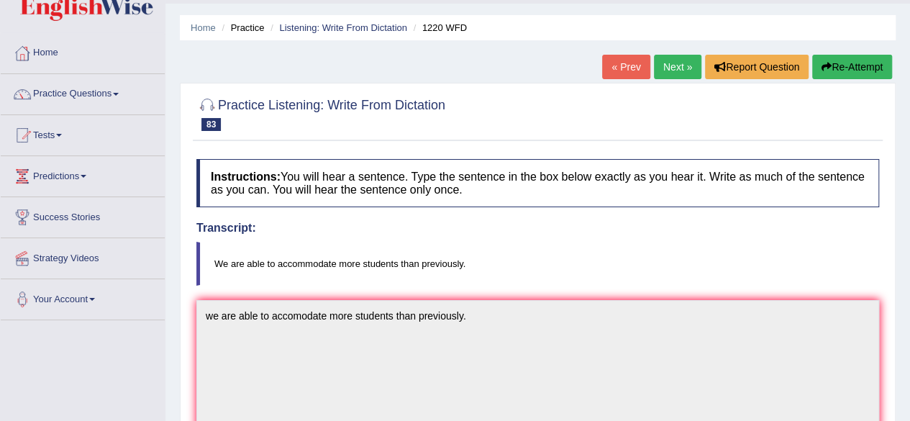
scroll to position [0, 0]
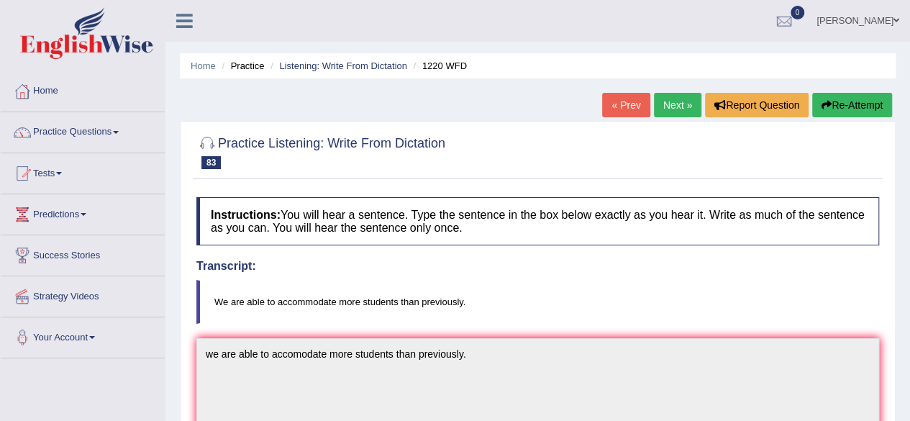
click at [666, 113] on link "Next »" at bounding box center [677, 105] width 47 height 24
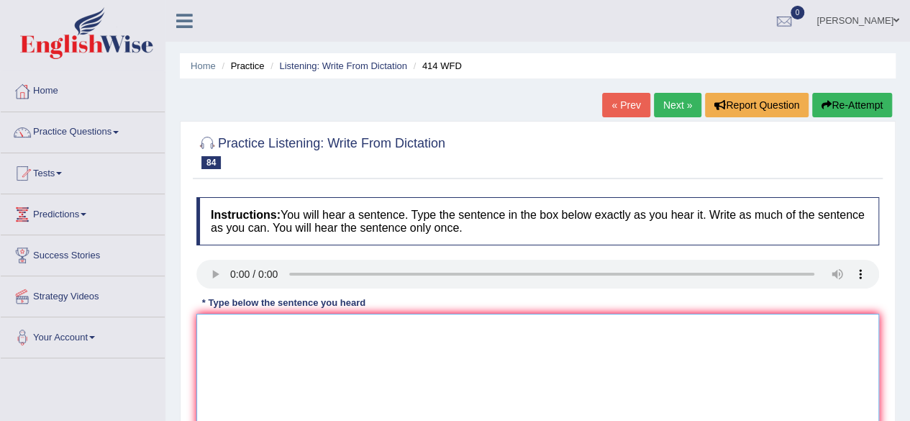
click at [217, 330] on textarea at bounding box center [537, 384] width 683 height 140
click at [220, 332] on textarea at bounding box center [537, 384] width 683 height 140
click at [216, 327] on textarea at bounding box center [537, 384] width 683 height 140
click at [219, 320] on textarea at bounding box center [537, 384] width 683 height 140
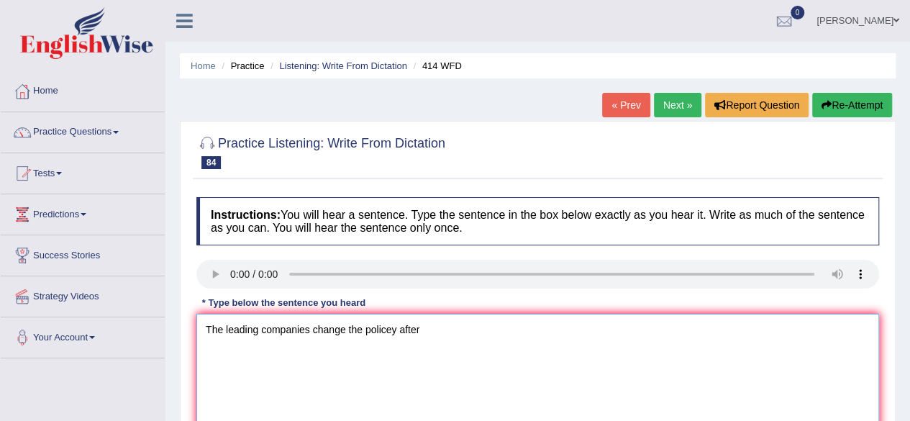
click at [427, 328] on textarea "The leading companies change the policey after" at bounding box center [537, 384] width 683 height 140
click at [480, 330] on textarea "The leading companies change the policey after the report" at bounding box center [537, 384] width 683 height 140
click at [393, 327] on textarea "The leading companies change the policey after the report for released" at bounding box center [537, 384] width 683 height 140
click at [537, 329] on textarea "The leading companies change the policies after the report for released" at bounding box center [537, 384] width 683 height 140
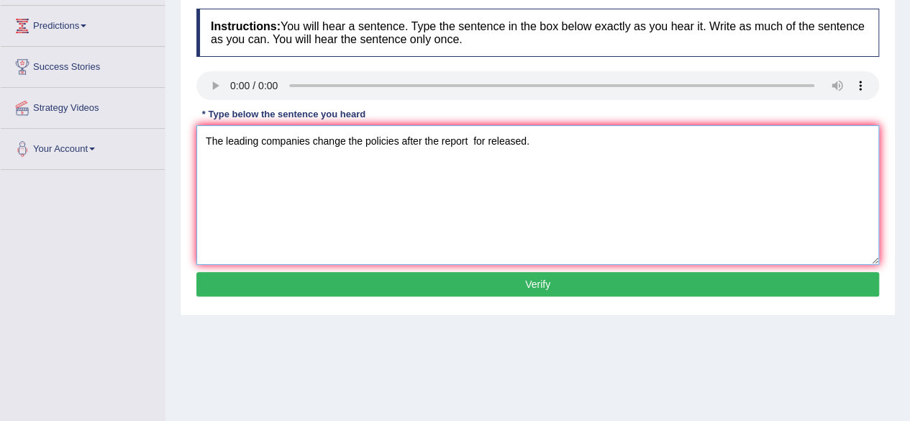
scroll to position [196, 0]
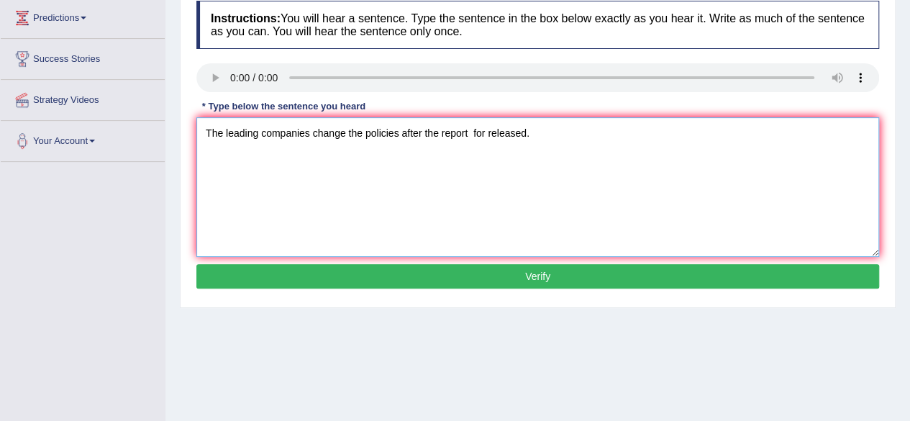
type textarea "The leading companies change the policies after the report for released."
click at [752, 278] on button "Verify" at bounding box center [537, 276] width 683 height 24
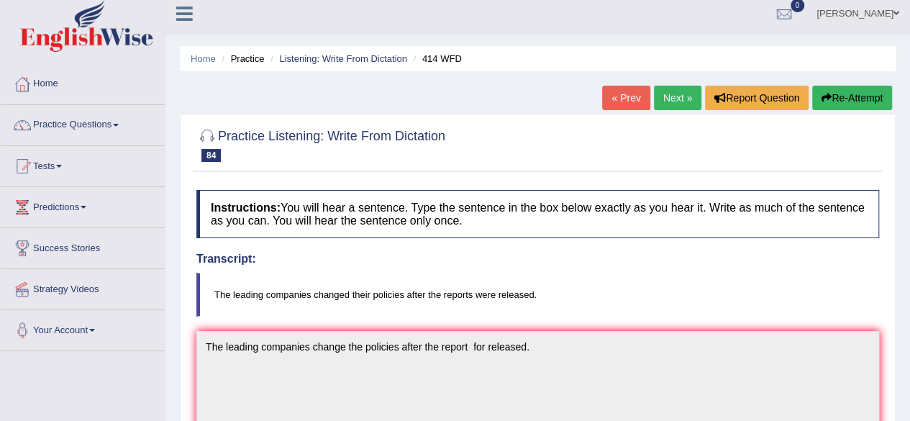
scroll to position [0, 0]
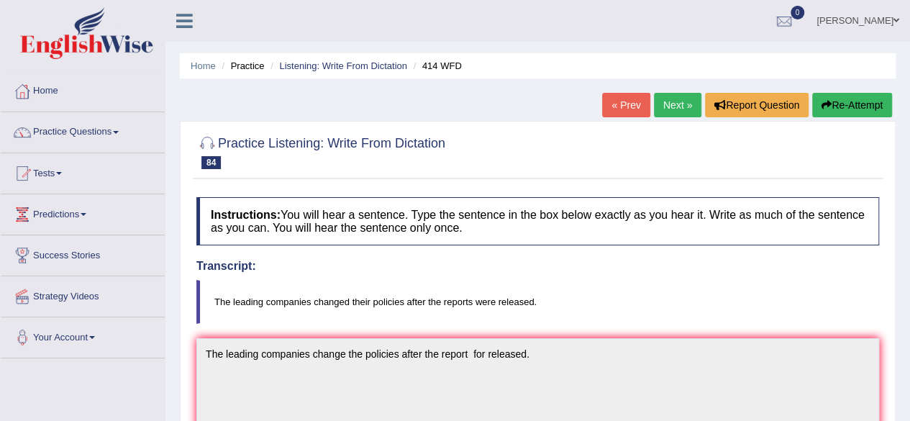
click at [670, 109] on link "Next »" at bounding box center [677, 105] width 47 height 24
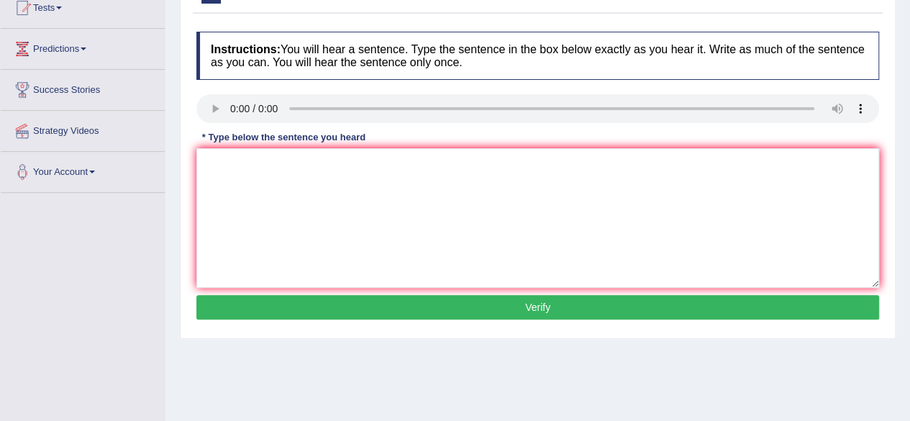
scroll to position [168, 0]
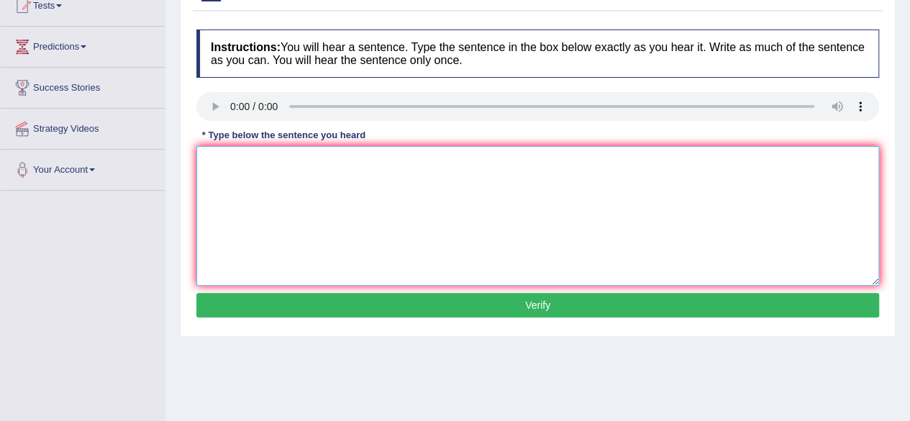
click at [239, 185] on textarea at bounding box center [537, 216] width 683 height 140
click at [260, 168] on textarea at bounding box center [537, 216] width 683 height 140
click at [207, 165] on textarea at bounding box center [537, 216] width 683 height 140
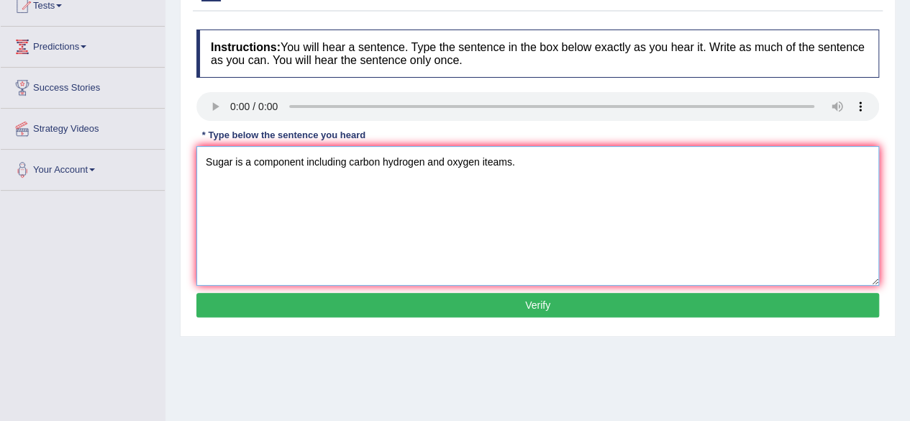
type textarea "Sugar is a component including carbon hydrogen and oxygen iteams."
click at [416, 300] on button "Verify" at bounding box center [537, 305] width 683 height 24
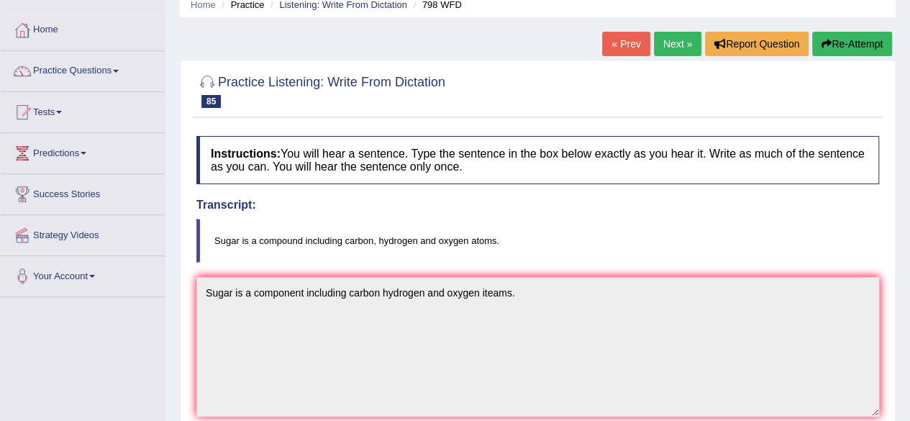
scroll to position [0, 0]
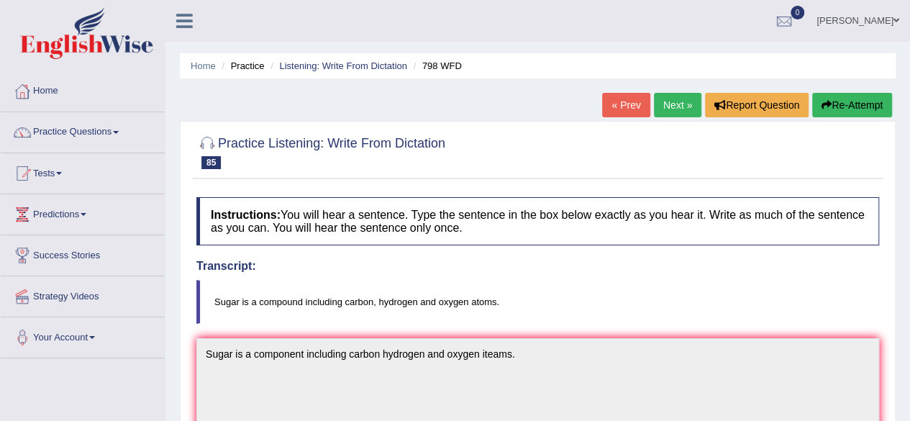
click at [661, 96] on link "Next »" at bounding box center [677, 105] width 47 height 24
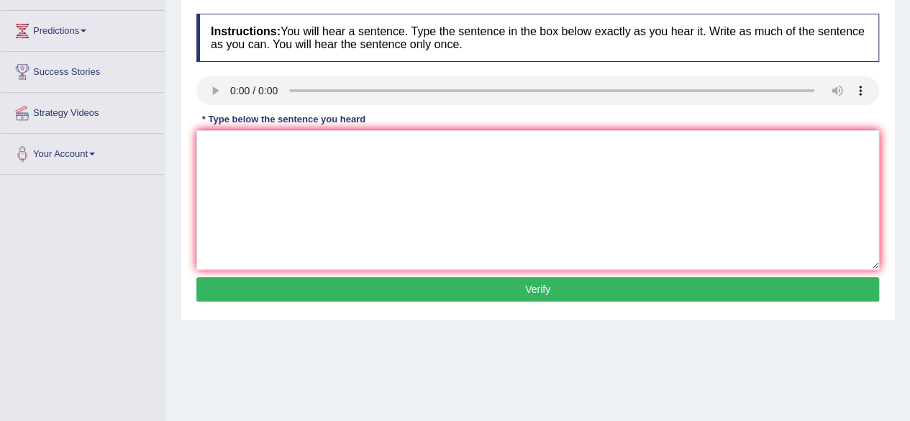
scroll to position [211, 0]
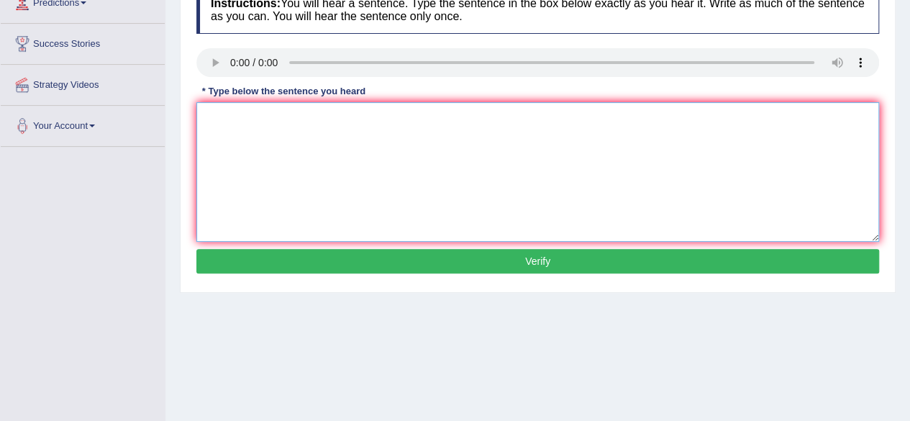
click at [240, 136] on textarea at bounding box center [537, 172] width 683 height 140
click at [233, 119] on textarea at bounding box center [537, 172] width 683 height 140
type textarea "Students who study environmental biology need to do fieldwork."
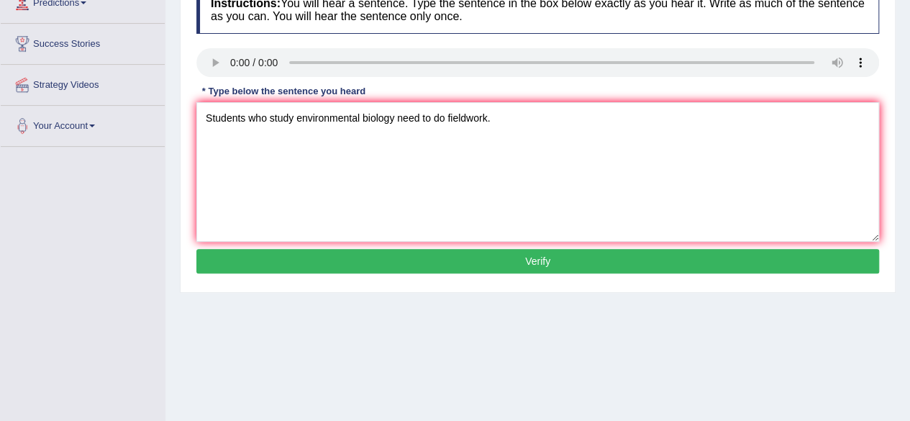
click at [412, 252] on button "Verify" at bounding box center [537, 261] width 683 height 24
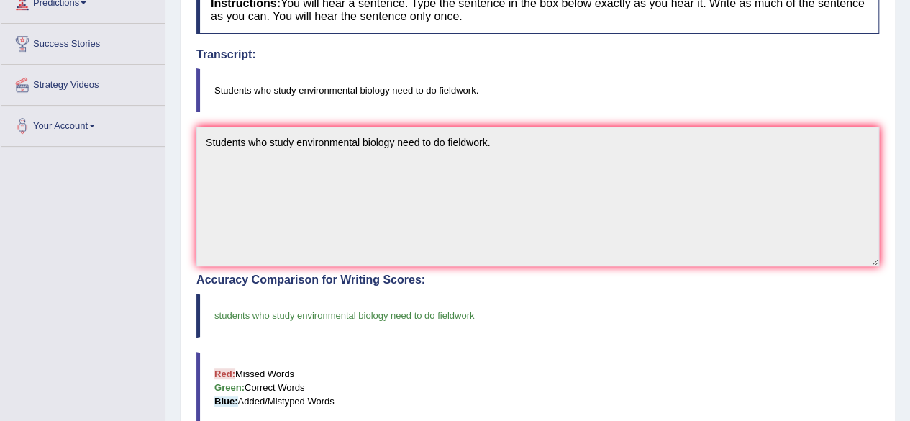
click at [905, 62] on div "Home Practice Listening: Write From Dictation 35 WFD « Prev Next » Report Quest…" at bounding box center [537, 236] width 744 height 895
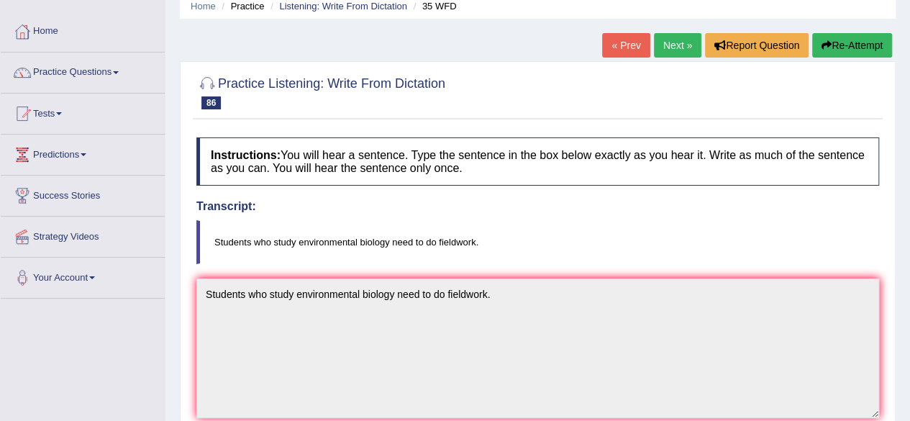
scroll to position [53, 0]
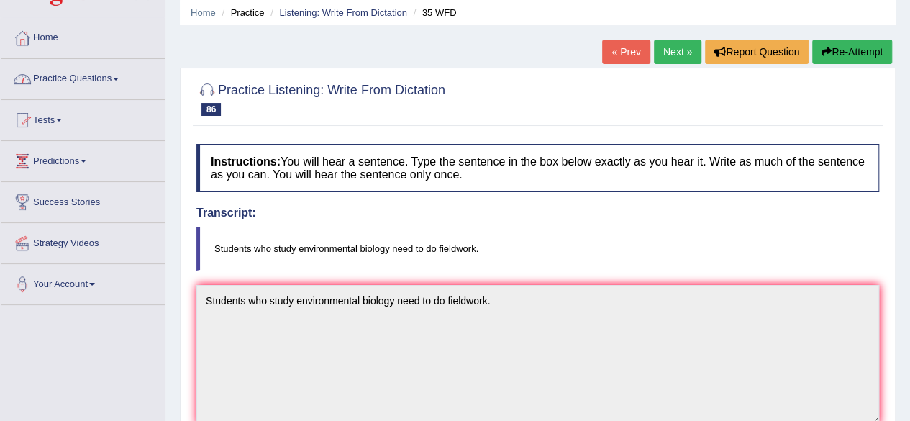
click at [119, 78] on span at bounding box center [116, 79] width 6 height 3
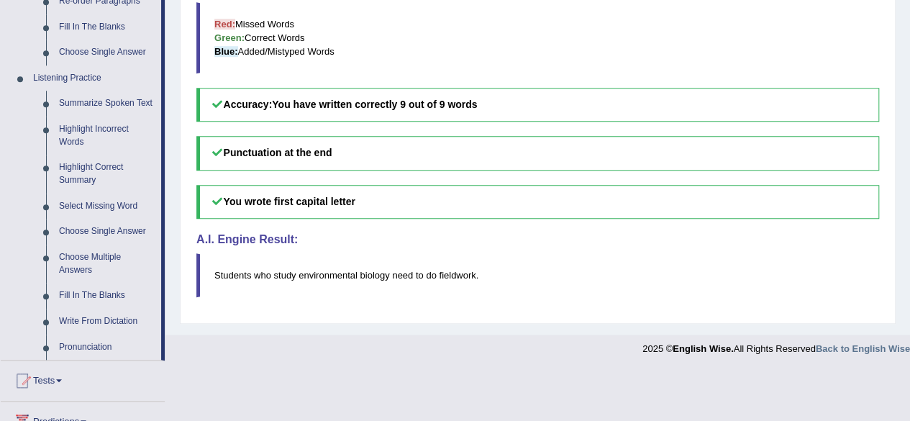
scroll to position [569, 0]
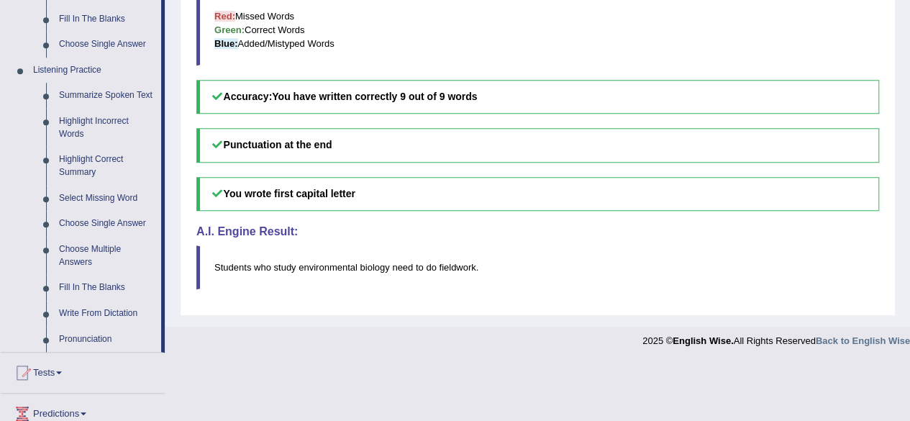
drag, startPoint x: 909, startPoint y: 285, endPoint x: 919, endPoint y: 327, distance: 43.6
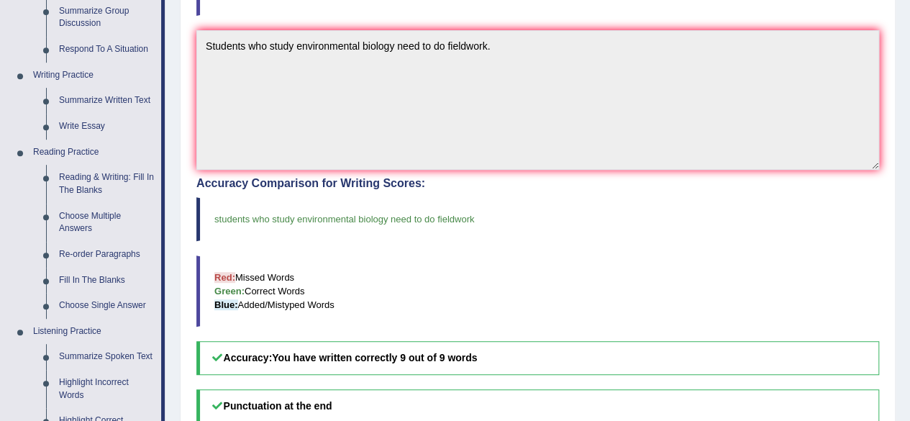
scroll to position [309, 0]
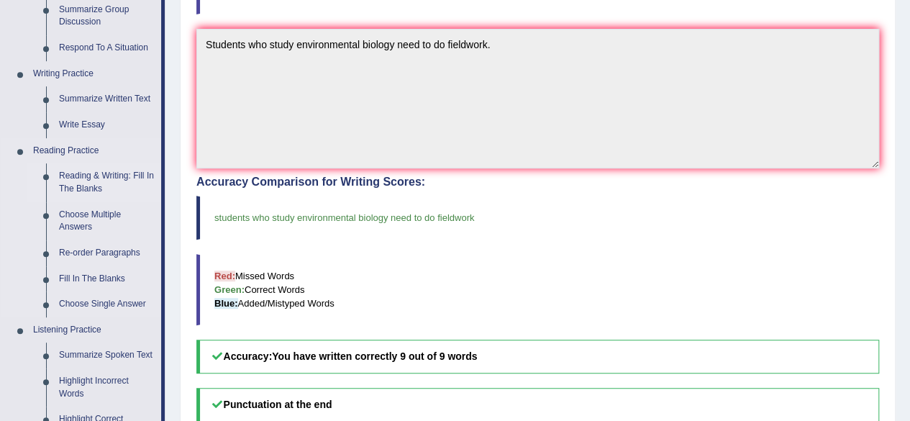
click at [86, 182] on link "Reading & Writing: Fill In The Blanks" at bounding box center [107, 182] width 109 height 38
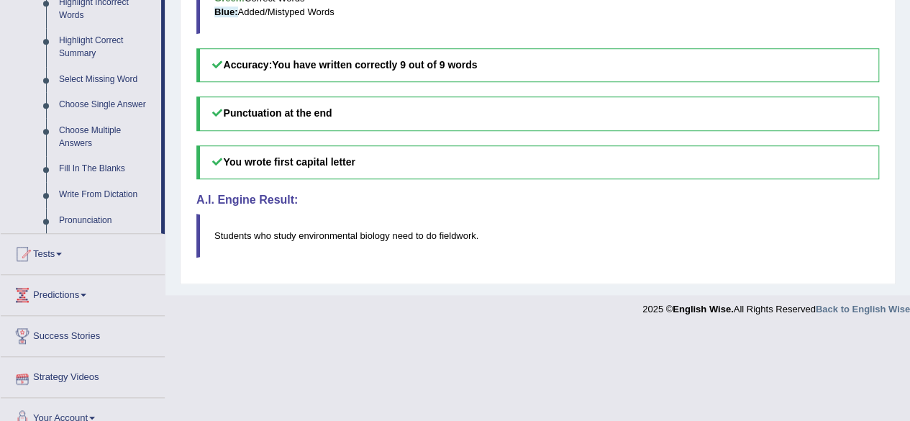
scroll to position [552, 0]
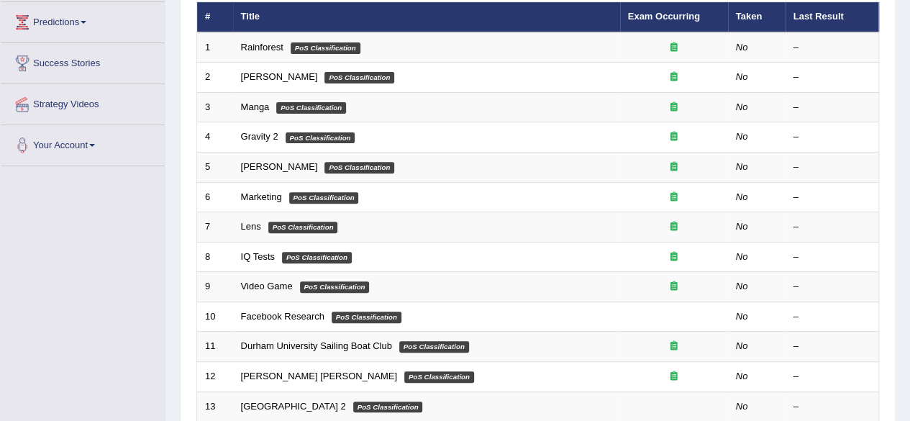
click at [909, 195] on html "Toggle navigation Home Practice Questions Speaking Practice Read Aloud Repeat S…" at bounding box center [455, 18] width 910 height 421
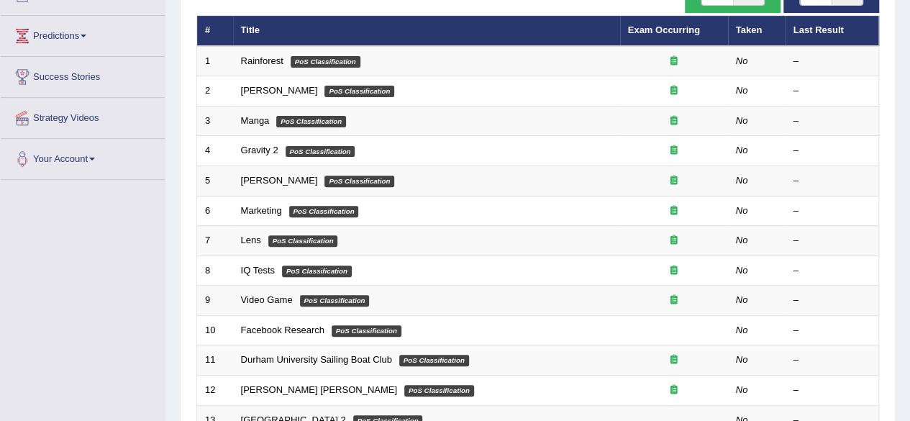
scroll to position [187, 0]
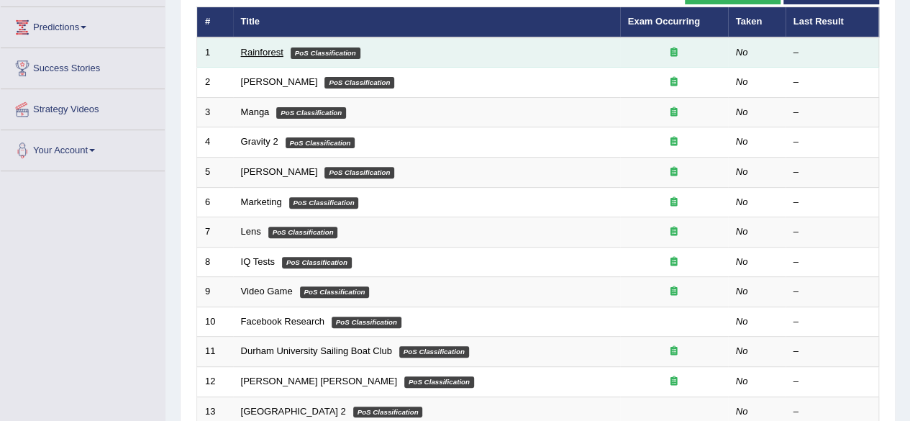
click at [275, 51] on link "Rainforest" at bounding box center [262, 52] width 42 height 11
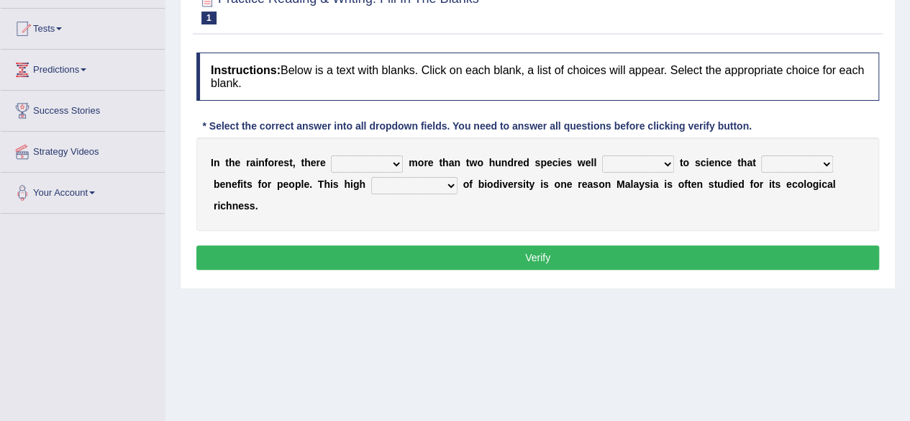
scroll to position [141, 0]
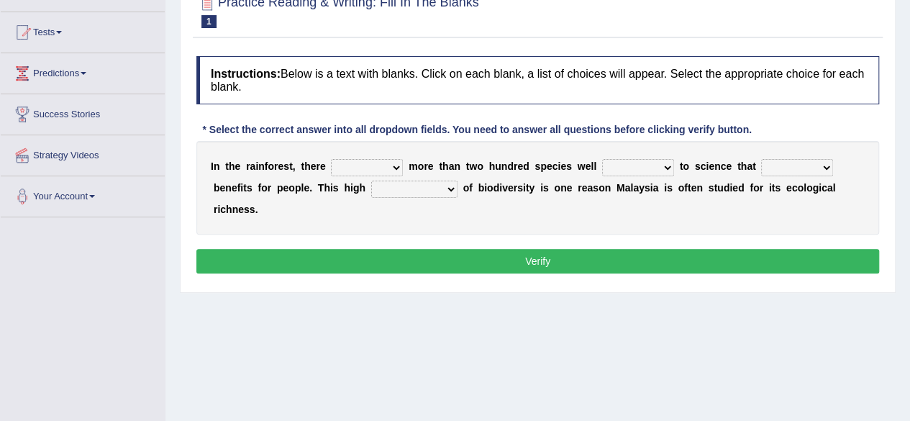
click at [398, 168] on select "have can be has is" at bounding box center [367, 167] width 72 height 17
select select "have"
click at [331, 159] on select "have can be has is" at bounding box center [367, 167] width 72 height 17
click at [669, 166] on select "knowing known knew know" at bounding box center [638, 167] width 72 height 17
select select "known"
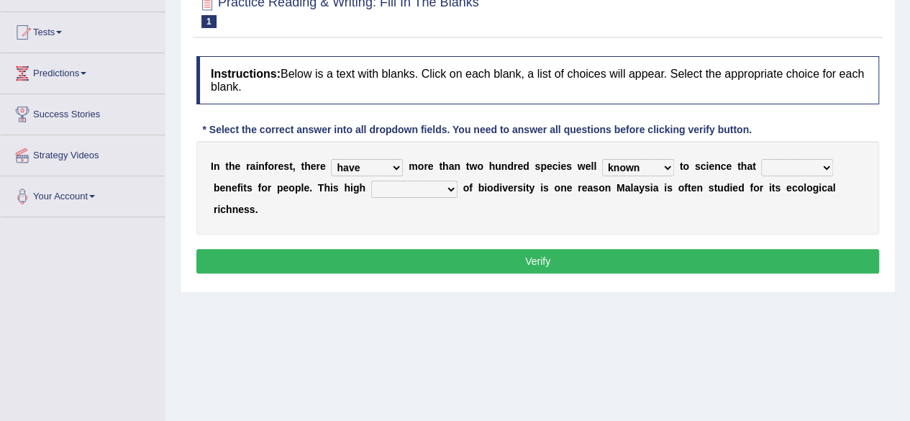
click at [602, 159] on select "knowing known knew know" at bounding box center [638, 167] width 72 height 17
click at [826, 165] on select "contain contained containing contains" at bounding box center [797, 167] width 72 height 17
click at [823, 166] on select "contain contained containing contains" at bounding box center [797, 167] width 72 height 17
click at [393, 160] on select "have can be has is" at bounding box center [367, 167] width 72 height 17
click at [670, 163] on select "knowing known knew know" at bounding box center [638, 167] width 72 height 17
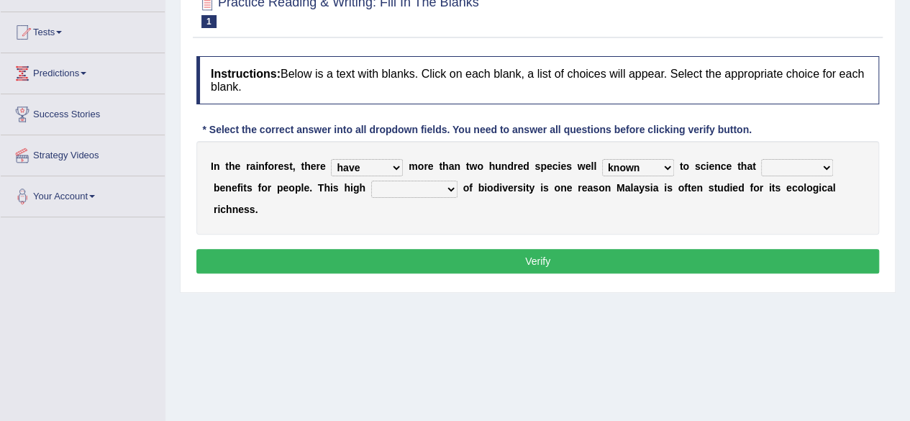
click at [829, 165] on select "contain contained containing contains" at bounding box center [797, 167] width 72 height 17
select select "contains"
click at [761, 159] on select "contain contained containing contains" at bounding box center [797, 167] width 72 height 17
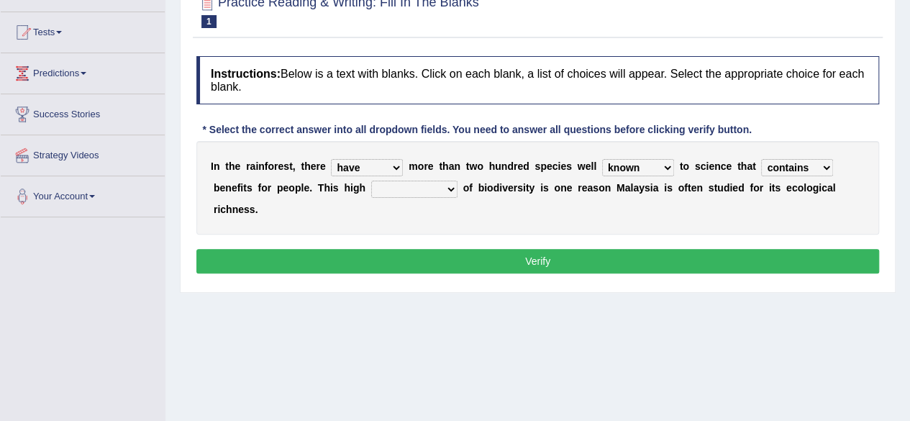
click at [449, 188] on select "condensation conjunction continuity complexity" at bounding box center [414, 189] width 86 height 17
select select "complexity"
click at [371, 181] on select "condensation conjunction continuity complexity" at bounding box center [414, 189] width 86 height 17
click at [459, 256] on button "Verify" at bounding box center [537, 261] width 683 height 24
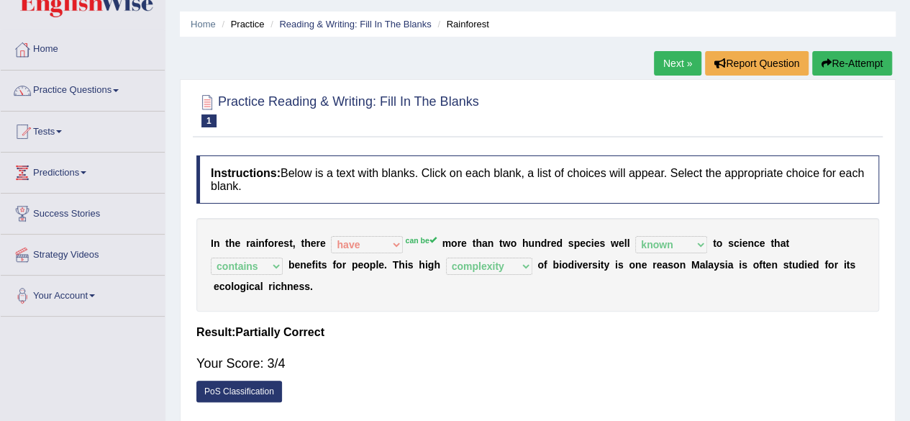
scroll to position [40, 0]
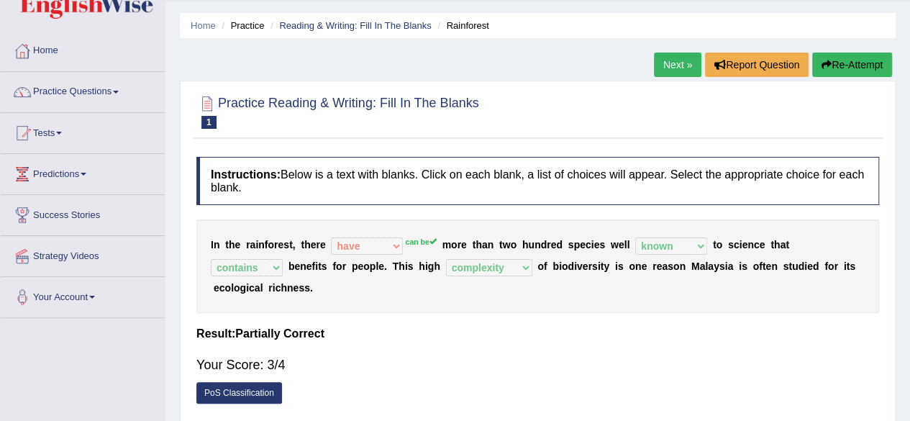
click at [672, 64] on link "Next »" at bounding box center [677, 65] width 47 height 24
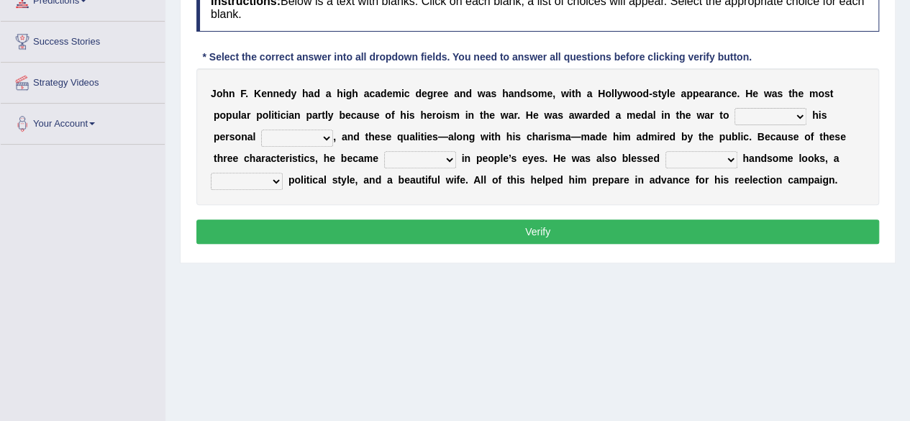
scroll to position [222, 0]
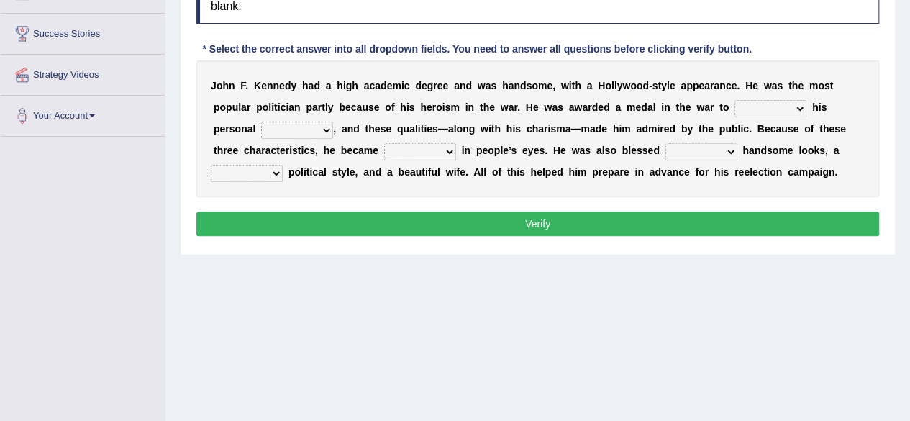
drag, startPoint x: 0, startPoint y: 0, endPoint x: 920, endPoint y: 237, distance: 950.0
click at [800, 104] on select "prove show evidence upthrow" at bounding box center [770, 108] width 72 height 17
click at [321, 123] on select "passion courage charm liking" at bounding box center [297, 130] width 72 height 17
select select "passion"
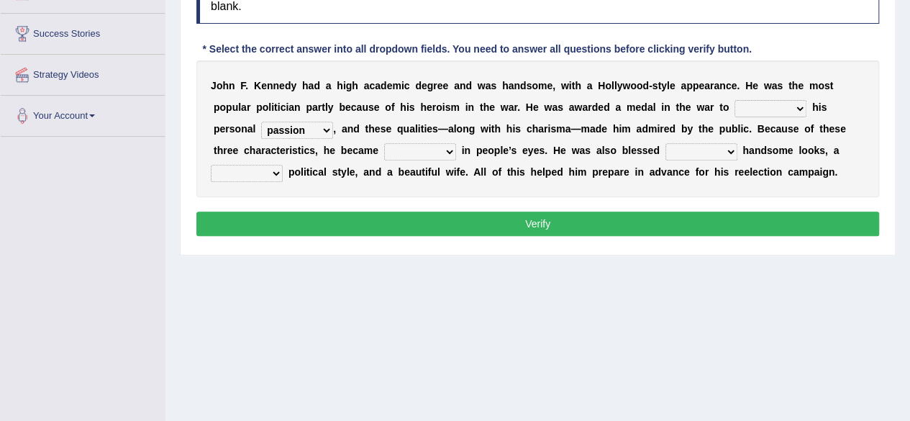
click at [261, 122] on select "passion courage charm liking" at bounding box center [297, 130] width 72 height 17
click at [800, 107] on select "prove show evidence upthrow" at bounding box center [770, 108] width 72 height 17
select select "prove"
click at [734, 100] on select "prove show evidence upthrow" at bounding box center [770, 108] width 72 height 17
click at [450, 150] on select "iconic ironic identical impotent" at bounding box center [420, 151] width 72 height 17
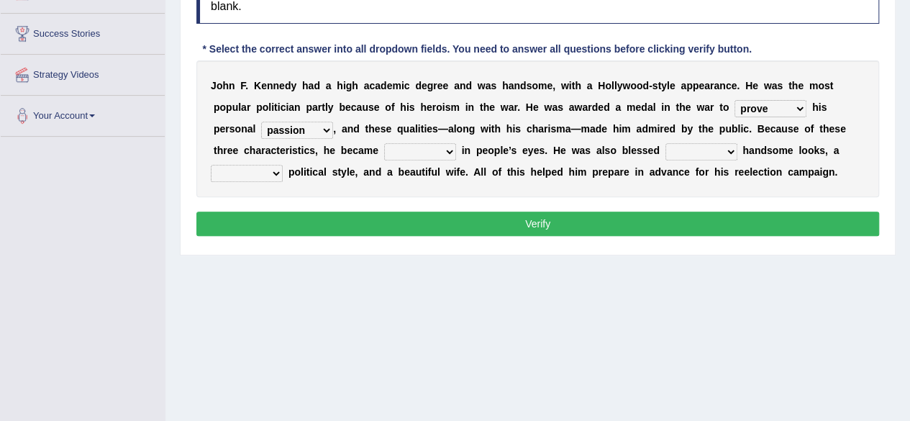
select select "iconic"
click at [384, 143] on select "iconic ironic identical impotent" at bounding box center [420, 151] width 72 height 17
click at [734, 152] on select "with in upon to" at bounding box center [701, 151] width 72 height 17
select select "with"
click at [665, 143] on select "with in upon to" at bounding box center [701, 151] width 72 height 17
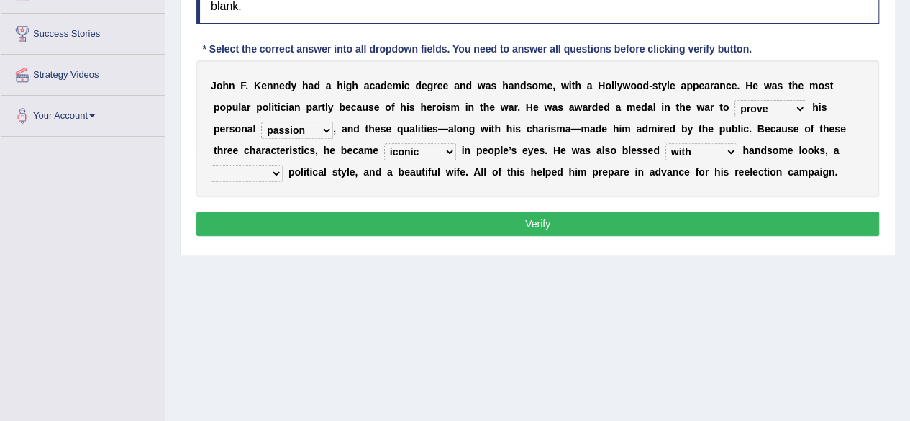
click at [276, 171] on select "mending mends mended mend" at bounding box center [247, 173] width 72 height 17
click at [211, 165] on select "mending mends mended mend" at bounding box center [247, 173] width 72 height 17
click at [275, 172] on select "mending mends mended mend" at bounding box center [247, 173] width 72 height 17
select select "mends"
click at [211, 165] on select "mending mends mended mend" at bounding box center [247, 173] width 72 height 17
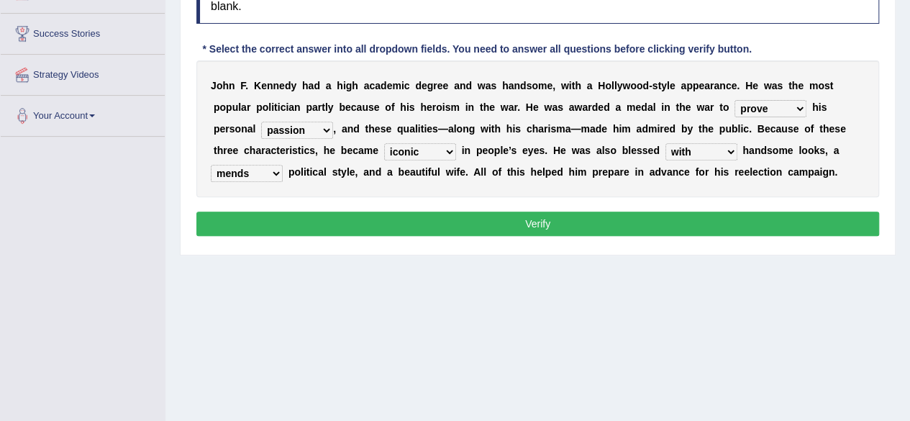
click at [318, 226] on button "Verify" at bounding box center [537, 223] width 683 height 24
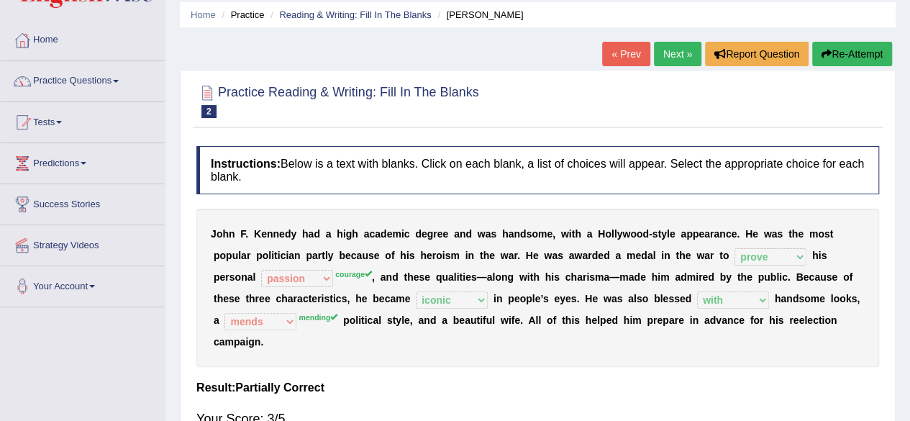
scroll to position [0, 0]
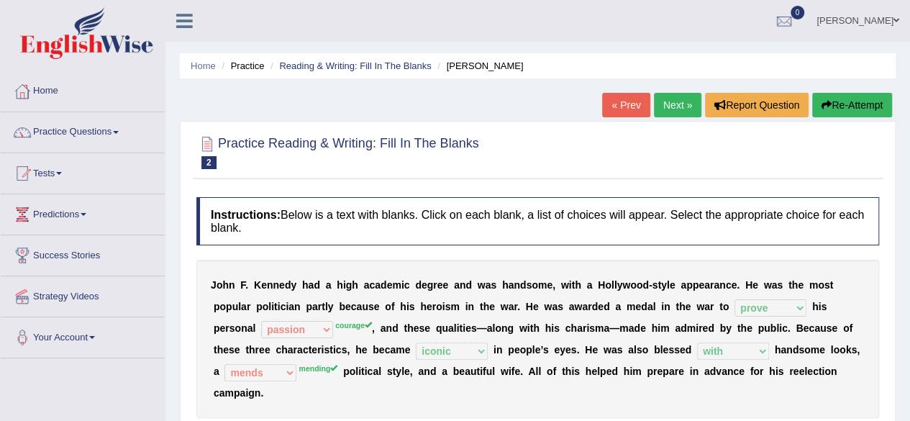
click at [679, 107] on link "Next »" at bounding box center [677, 105] width 47 height 24
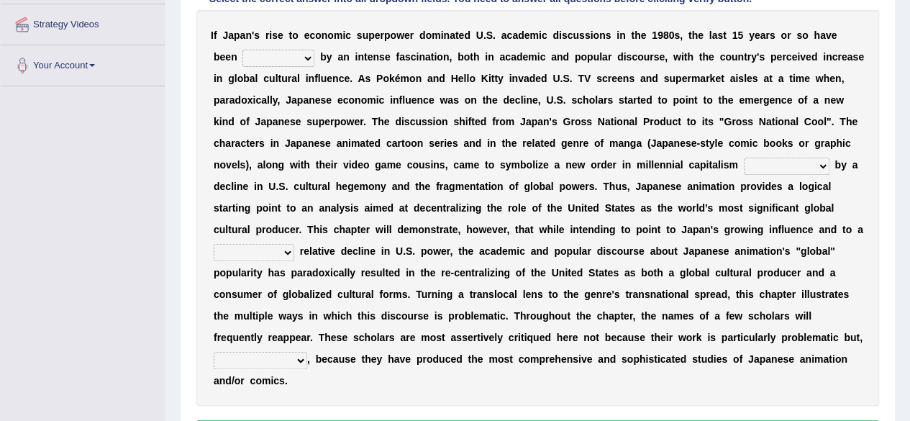
scroll to position [278, 0]
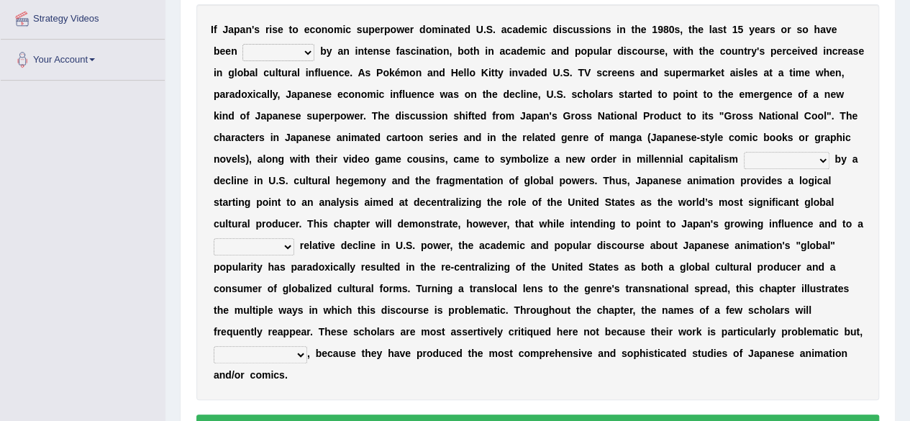
click at [309, 52] on select "marked dedicated made inspired" at bounding box center [278, 52] width 72 height 17
select select "dedicated"
click at [242, 44] on select "marked dedicated made inspired" at bounding box center [278, 52] width 72 height 17
click at [829, 162] on b at bounding box center [832, 159] width 6 height 12
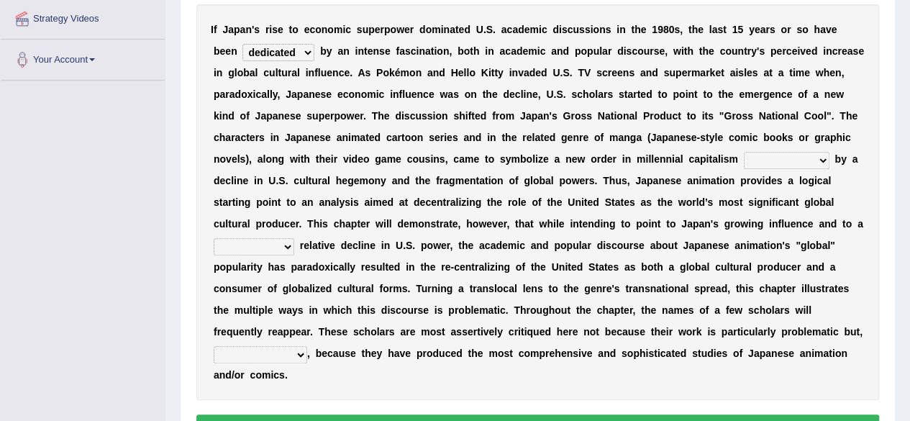
click at [824, 162] on select "pocessed characterized opposed tangled" at bounding box center [787, 160] width 86 height 17
select select "characterized"
click at [744, 152] on select "pocessed characterized opposed tangled" at bounding box center [787, 160] width 86 height 17
click at [294, 245] on b at bounding box center [297, 245] width 6 height 12
click at [288, 244] on select "concomitant discrete proportional legitimate" at bounding box center [254, 246] width 81 height 17
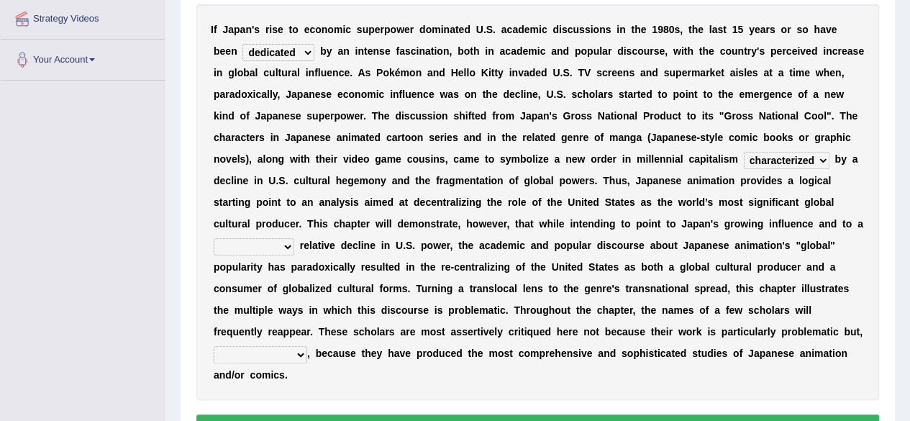
select select "proportional"
click at [214, 238] on select "concomitant discrete proportional legitimate" at bounding box center [254, 246] width 81 height 17
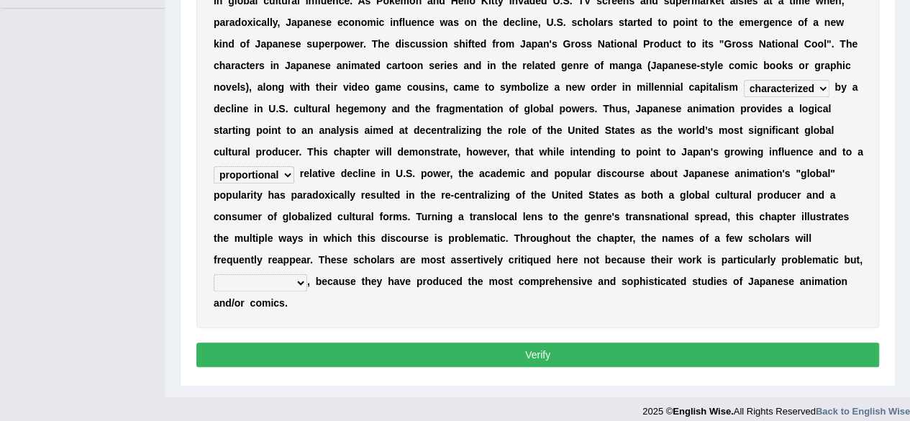
scroll to position [360, 0]
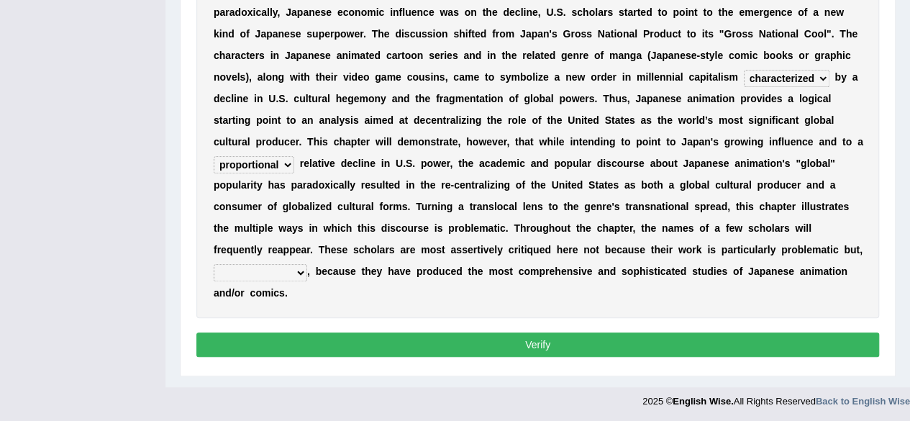
click at [295, 273] on select "however on the contrary in addition on the whole" at bounding box center [260, 272] width 93 height 17
select select "in addition"
click at [214, 264] on select "however on the contrary in addition on the whole" at bounding box center [260, 272] width 93 height 17
click at [414, 347] on button "Verify" at bounding box center [537, 344] width 683 height 24
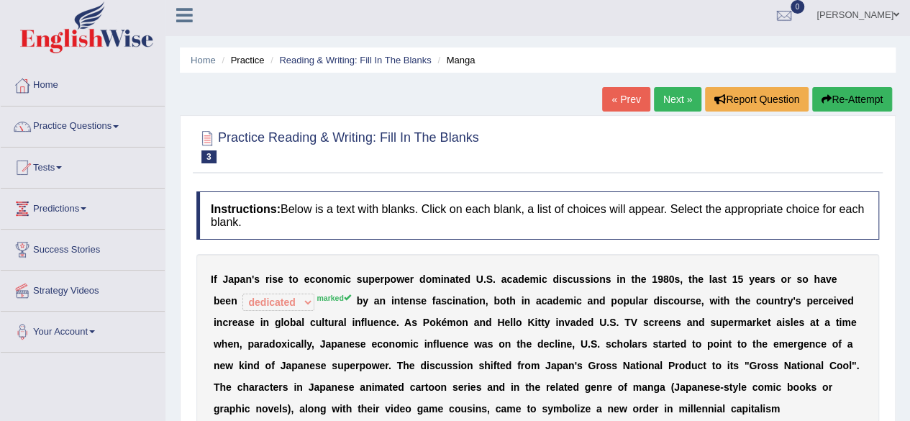
scroll to position [0, 0]
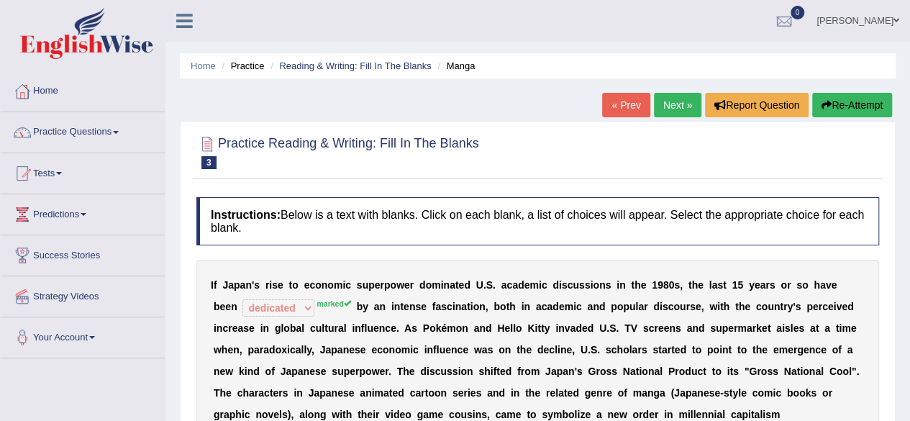
click at [678, 105] on link "Next »" at bounding box center [677, 105] width 47 height 24
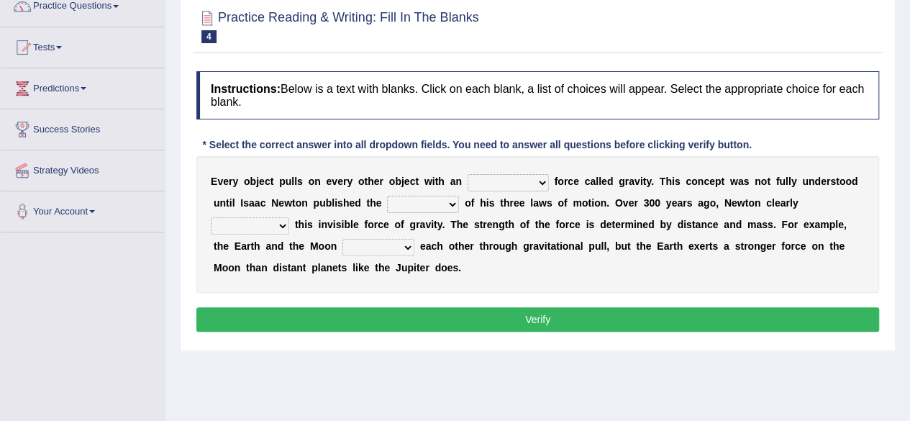
scroll to position [133, 0]
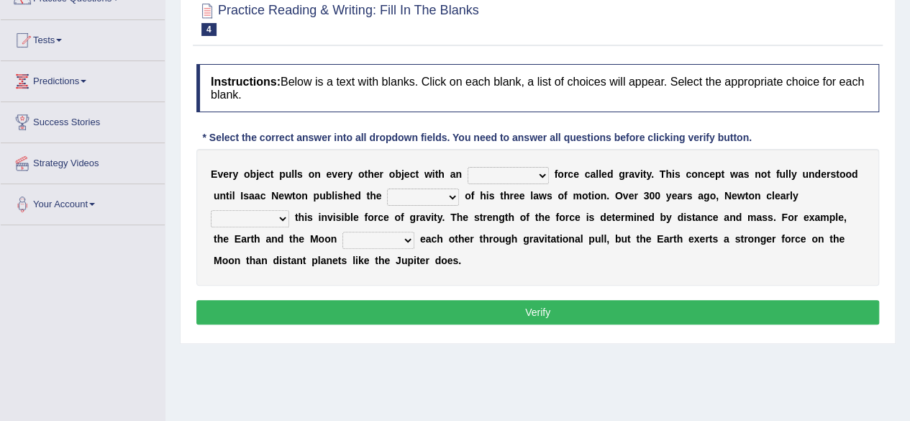
click at [542, 179] on select "invisible unknown unbelievable inconsistent" at bounding box center [507, 175] width 81 height 17
select select "invisible"
click at [467, 167] on select "invisible unknown unbelievable inconsistent" at bounding box center [507, 175] width 81 height 17
click at [545, 176] on select "invisible unknown unbelievable inconsistent" at bounding box center [507, 175] width 81 height 17
click at [409, 195] on select "concept theory method argument" at bounding box center [423, 196] width 72 height 17
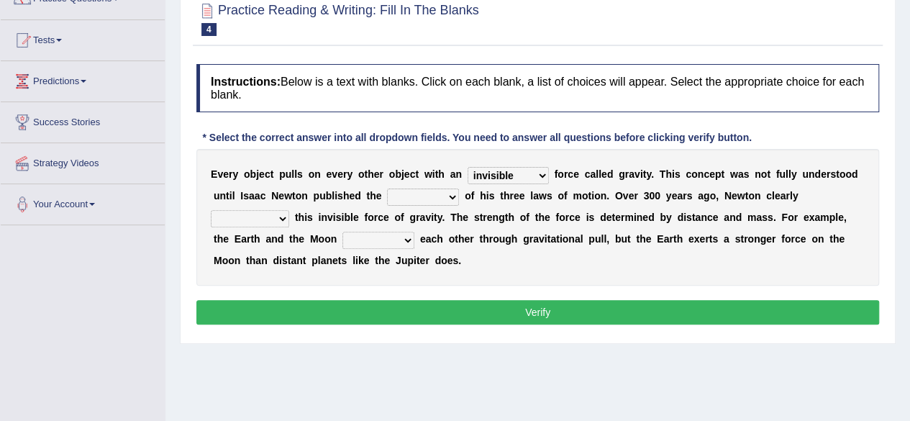
select select "concept"
click at [387, 188] on select "concept theory method argument" at bounding box center [423, 196] width 72 height 17
click at [283, 215] on select "explained undermined overturned realized" at bounding box center [250, 218] width 78 height 17
select select "explained"
click at [211, 210] on select "explained undermined overturned realized" at bounding box center [250, 218] width 78 height 17
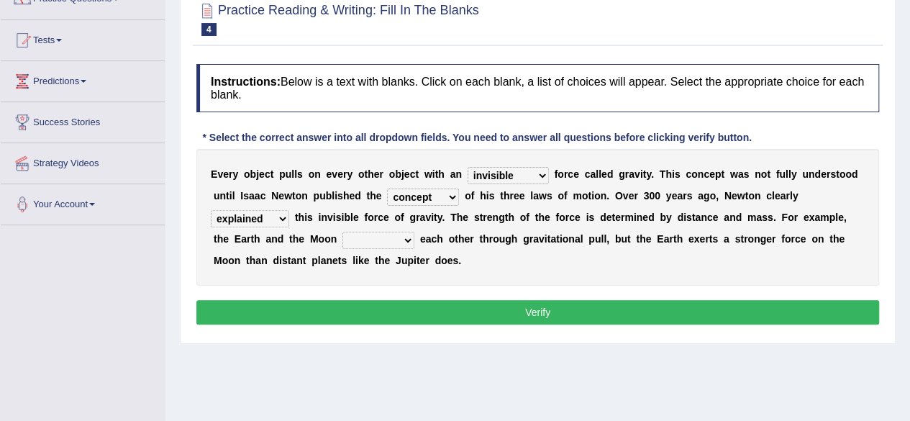
click at [414, 234] on b at bounding box center [417, 239] width 6 height 12
click at [406, 237] on select "affect spin evade span" at bounding box center [378, 240] width 72 height 17
select select "spin"
click at [342, 232] on select "affect spin evade span" at bounding box center [378, 240] width 72 height 17
click at [409, 237] on select "affect spin evade span" at bounding box center [378, 240] width 72 height 17
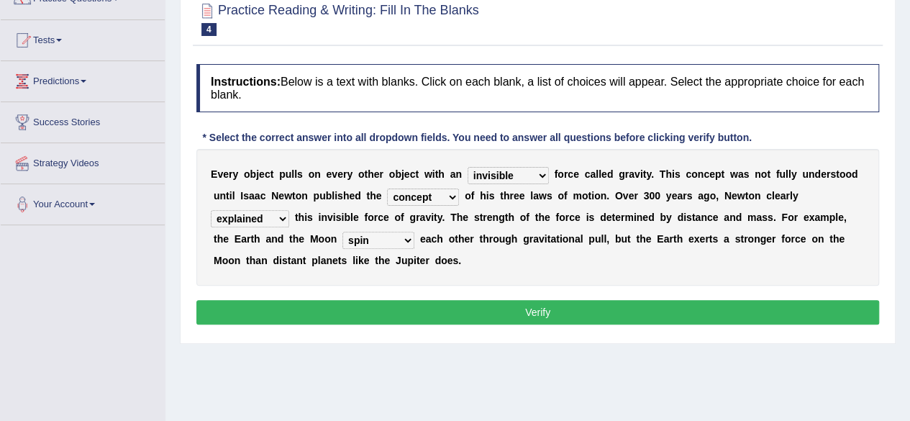
click at [458, 314] on button "Verify" at bounding box center [537, 312] width 683 height 24
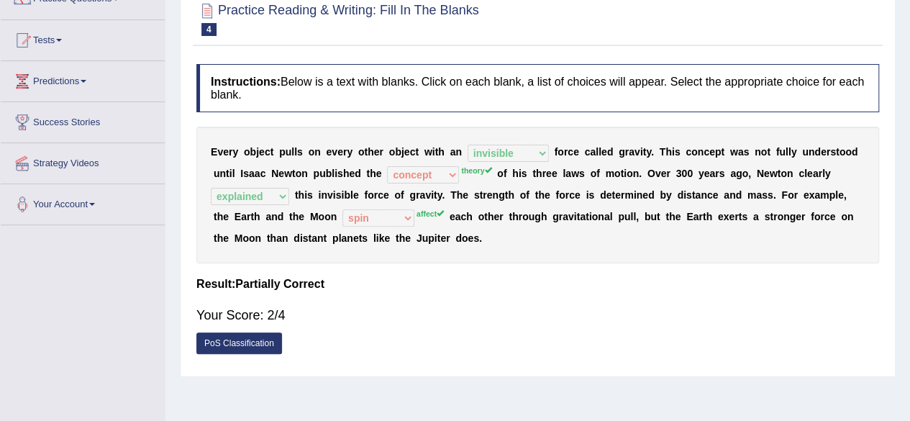
scroll to position [79, 0]
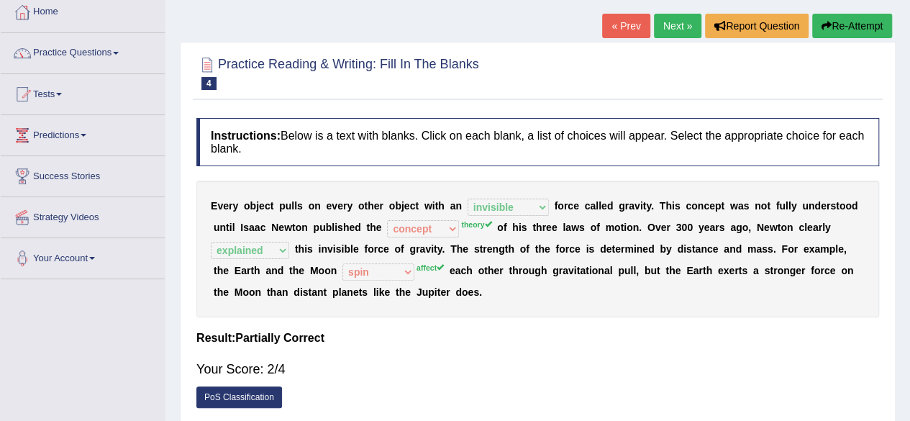
click at [675, 16] on link "Next »" at bounding box center [677, 26] width 47 height 24
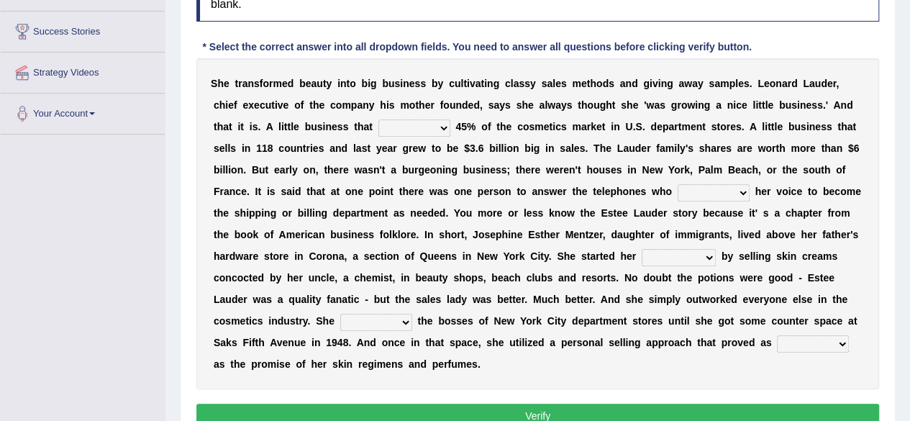
scroll to position [175, 0]
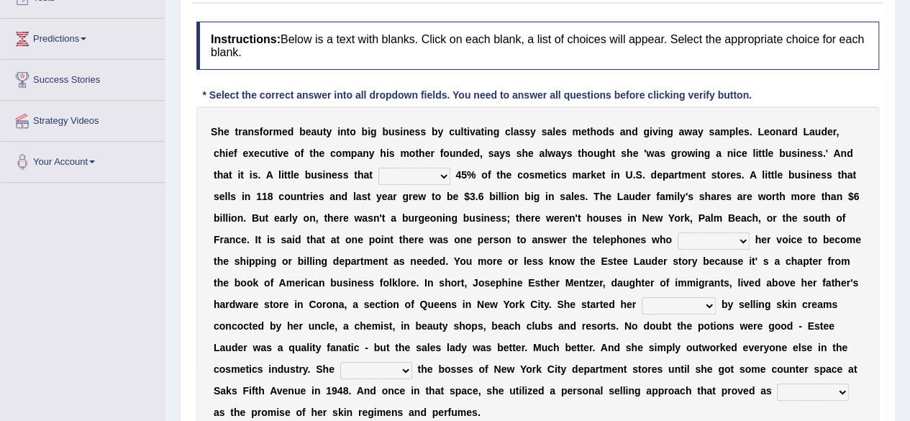
drag, startPoint x: 917, startPoint y: 64, endPoint x: 916, endPoint y: 156, distance: 92.1
click at [909, 156] on html "Toggle navigation Home Practice Questions Speaking Practice Read Aloud Repeat S…" at bounding box center [455, 35] width 910 height 421
click at [442, 177] on select "has controls makes maintains" at bounding box center [414, 176] width 72 height 17
click at [378, 168] on select "has controls makes maintains" at bounding box center [414, 176] width 72 height 17
click at [446, 175] on select "has controls makes maintains" at bounding box center [414, 176] width 72 height 17
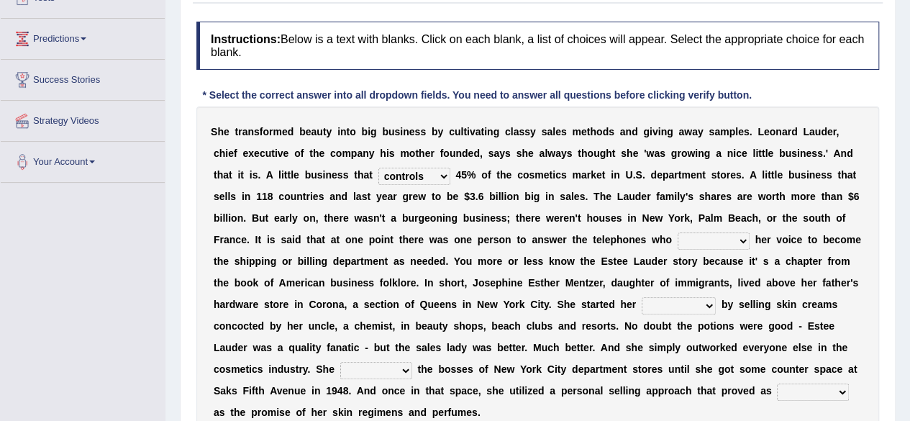
select select "has"
click at [378, 168] on select "has controls makes maintains" at bounding box center [414, 176] width 72 height 17
click at [744, 241] on select "switched changed raised used" at bounding box center [714, 240] width 72 height 17
click at [678, 232] on select "switched changed raised used" at bounding box center [714, 240] width 72 height 17
click at [744, 239] on select "switched changed raised used" at bounding box center [714, 240] width 72 height 17
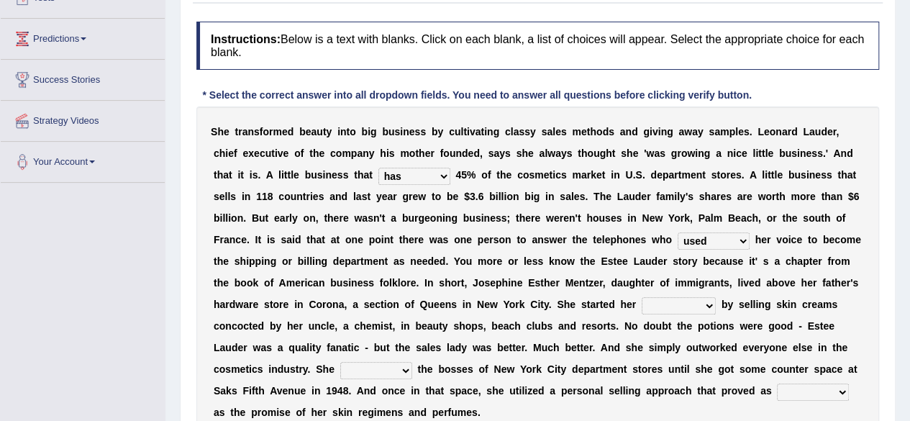
select select "changed"
click at [678, 232] on select "switched changed raised used" at bounding box center [714, 240] width 72 height 17
click at [710, 304] on select "job institute companion enterprise" at bounding box center [679, 305] width 74 height 17
click at [642, 297] on select "job institute companion enterprise" at bounding box center [679, 305] width 74 height 17
click at [406, 366] on select "stated bridged stalked heaved" at bounding box center [376, 370] width 72 height 17
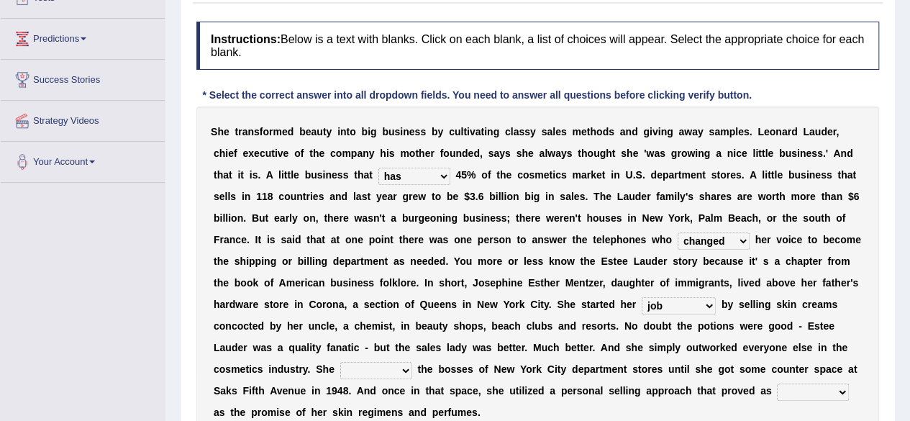
click at [708, 304] on select "job institute companion enterprise" at bounding box center [679, 305] width 74 height 17
select select "enterprise"
click at [642, 297] on select "job institute companion enterprise" at bounding box center [679, 305] width 74 height 17
click at [407, 370] on select "stated bridged stalked heaved" at bounding box center [376, 370] width 72 height 17
select select "stalked"
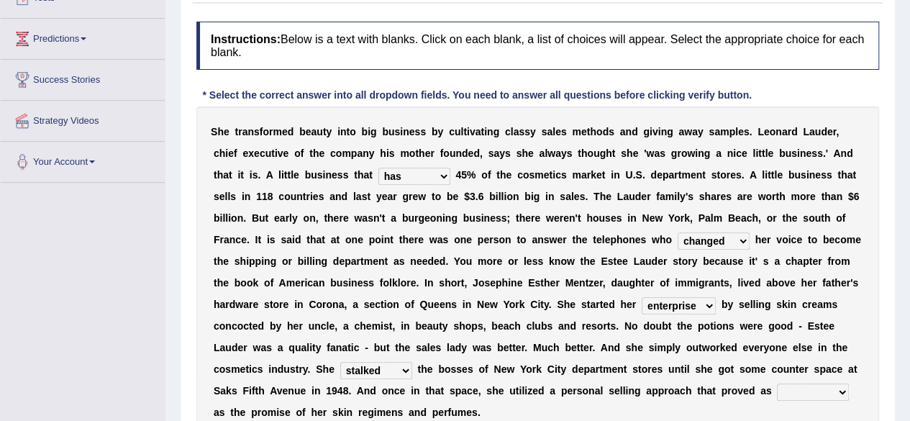
click at [340, 362] on select "stated bridged stalked heaved" at bounding box center [376, 370] width 72 height 17
click at [839, 391] on select "potent ruthless potential expensive" at bounding box center [813, 391] width 72 height 17
select select "potential"
click at [777, 383] on select "potent ruthless potential expensive" at bounding box center [813, 391] width 72 height 17
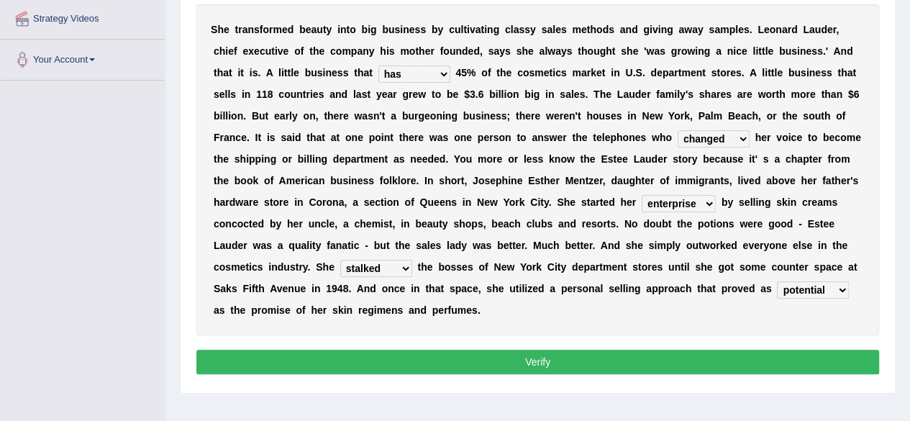
scroll to position [312, 0]
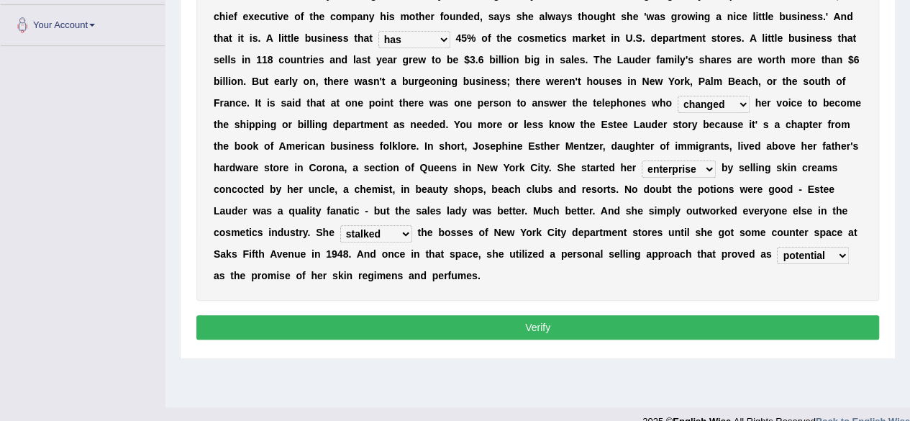
click at [728, 315] on button "Verify" at bounding box center [537, 327] width 683 height 24
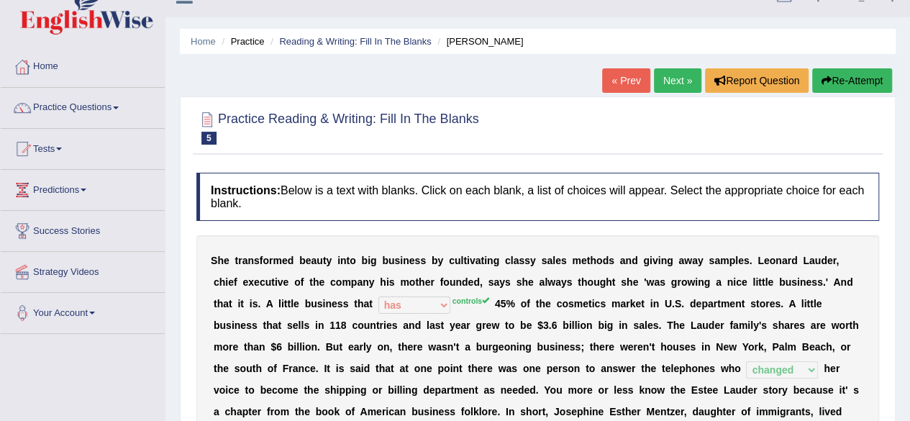
scroll to position [12, 0]
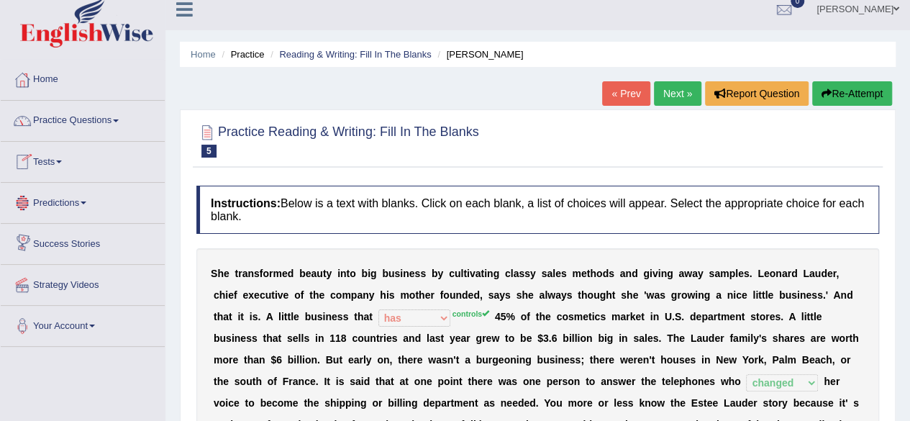
click at [119, 119] on span at bounding box center [116, 120] width 6 height 3
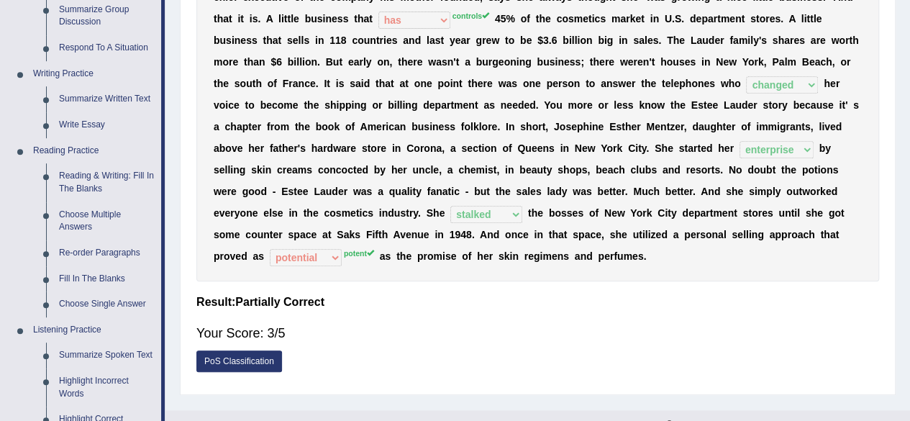
scroll to position [0, 0]
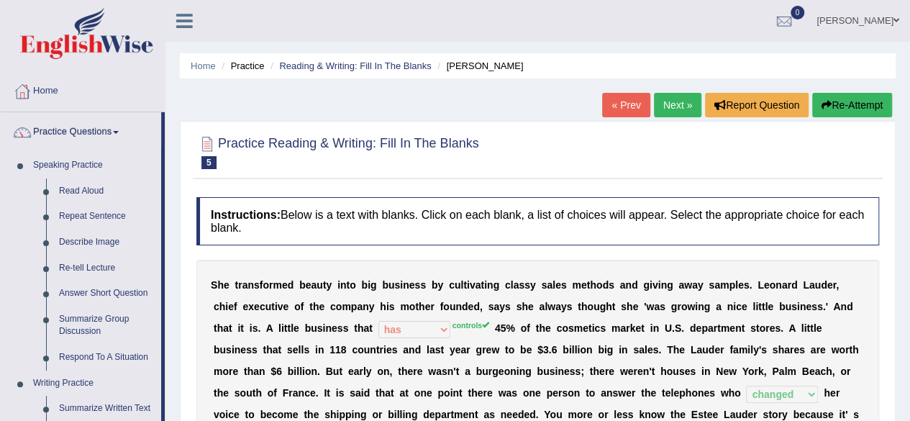
click at [672, 103] on link "Next »" at bounding box center [677, 105] width 47 height 24
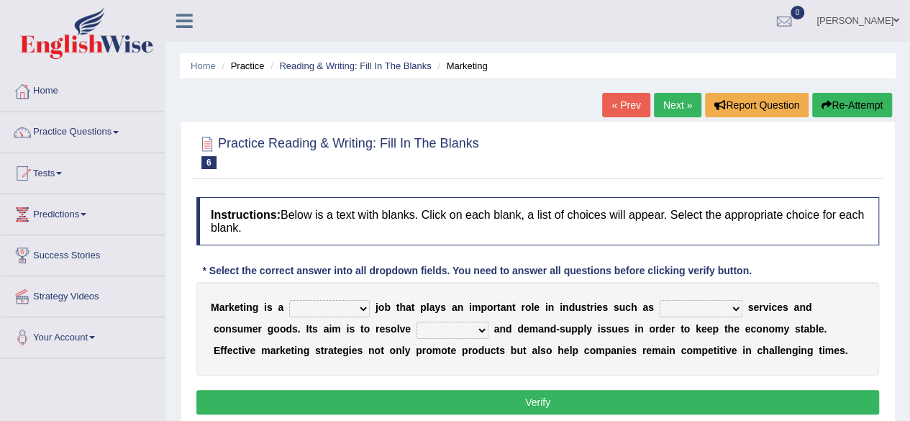
drag, startPoint x: 367, startPoint y: 301, endPoint x: 352, endPoint y: 342, distance: 43.7
click at [352, 342] on div "M a r k e t i n g i s a professional flexible parochial descriptive j o b t h a…" at bounding box center [537, 328] width 683 height 93
select select "professional"
click at [289, 300] on select "professional flexible parochial descriptive" at bounding box center [329, 308] width 81 height 17
click at [736, 309] on select "civil financial conventional foremost" at bounding box center [701, 308] width 83 height 17
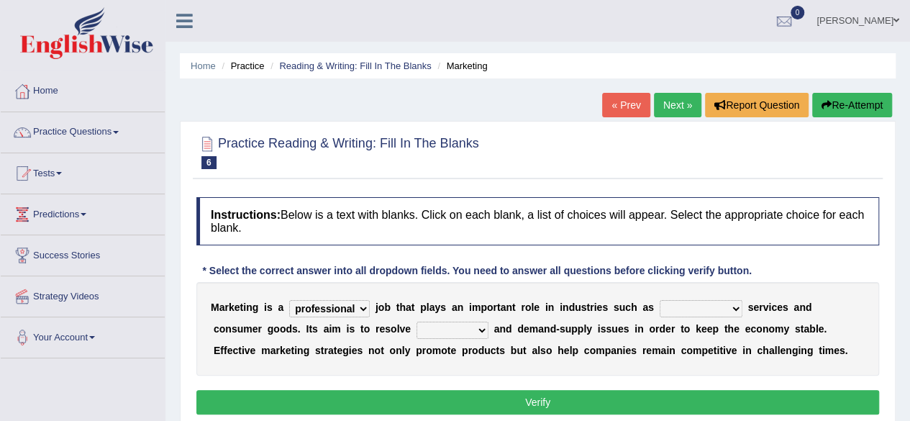
select select "financial"
click at [660, 300] on select "civil financial conventional foremost" at bounding box center [701, 308] width 83 height 17
click at [496, 338] on div "M a r k e t i n g i s a professional flexible parochial descriptive j o b t h a…" at bounding box center [537, 328] width 683 height 93
click at [426, 332] on select "imbalance excess symmetry budget" at bounding box center [452, 329] width 72 height 17
select select "imbalance"
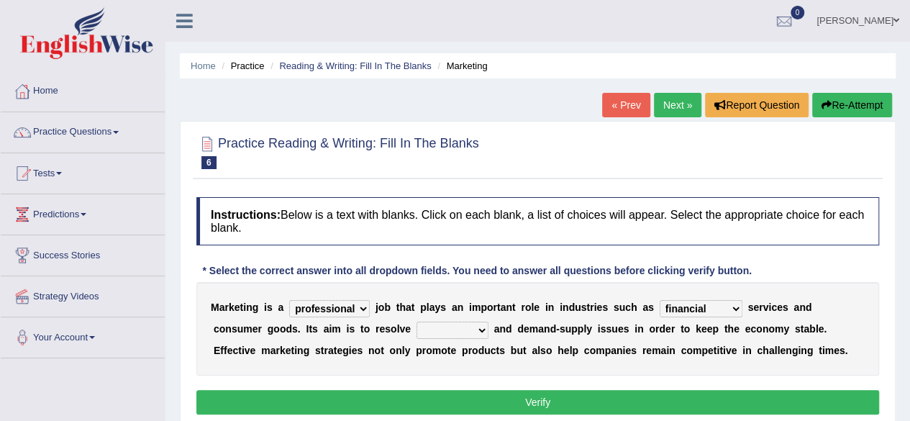
click at [416, 321] on select "imbalance excess symmetry budget" at bounding box center [452, 329] width 72 height 17
click at [429, 330] on select "imbalance excess symmetry budget" at bounding box center [452, 329] width 72 height 17
click at [430, 368] on div "M a r k e t i n g i s a professional flexible parochial descriptive j o b t h a…" at bounding box center [537, 328] width 683 height 93
click at [587, 399] on button "Verify" at bounding box center [537, 402] width 683 height 24
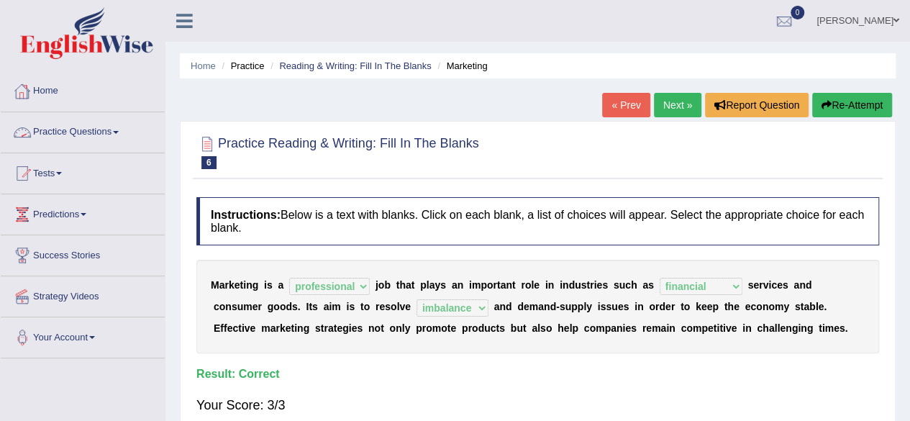
click at [119, 133] on span at bounding box center [116, 132] width 6 height 3
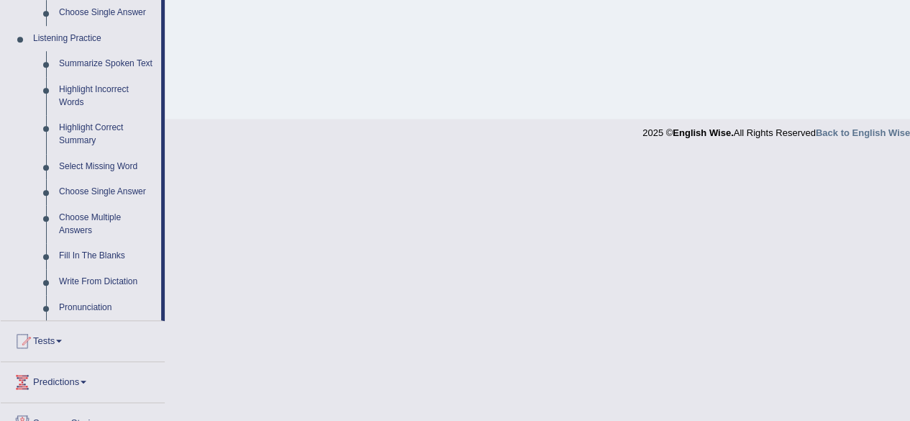
scroll to position [608, 0]
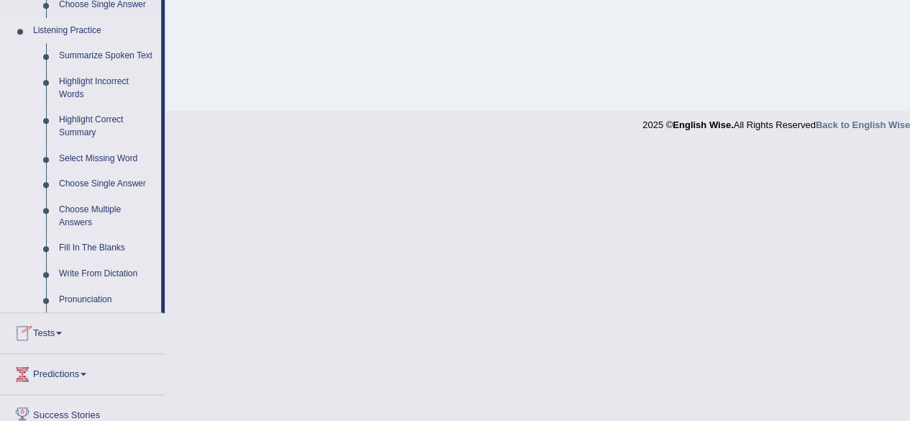
click at [92, 248] on link "Fill In The Blanks" at bounding box center [107, 248] width 109 height 26
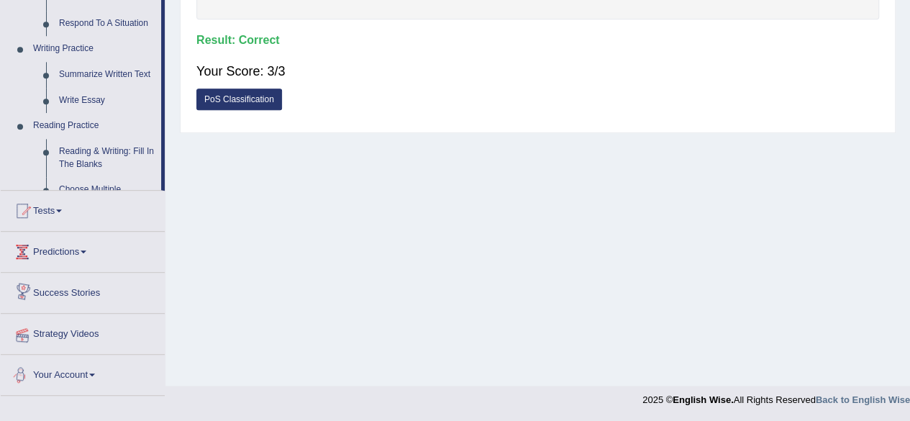
scroll to position [697, 0]
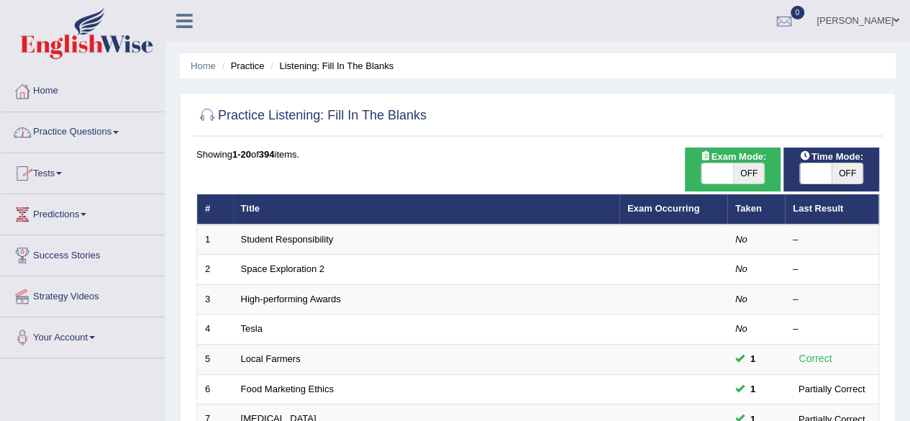
click at [119, 132] on span at bounding box center [116, 132] width 6 height 3
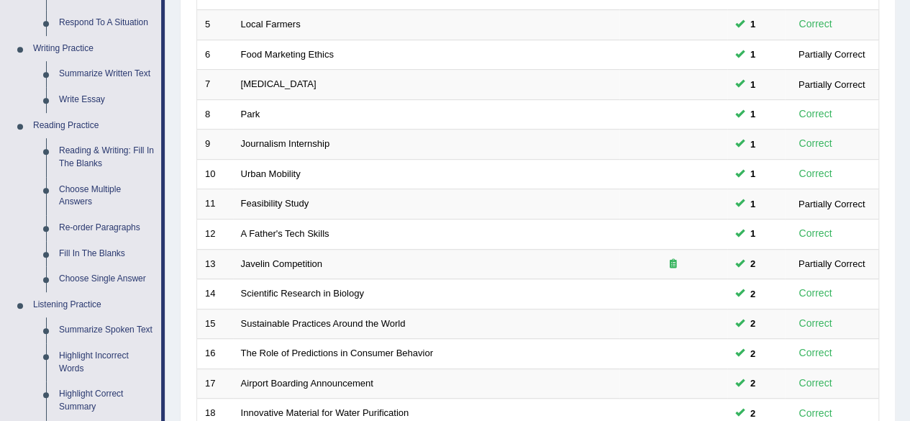
scroll to position [340, 0]
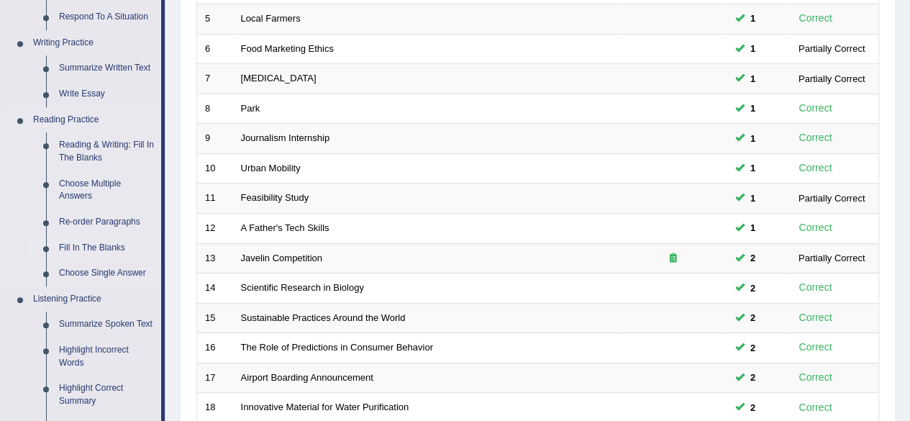
click at [93, 242] on link "Fill In The Blanks" at bounding box center [107, 248] width 109 height 26
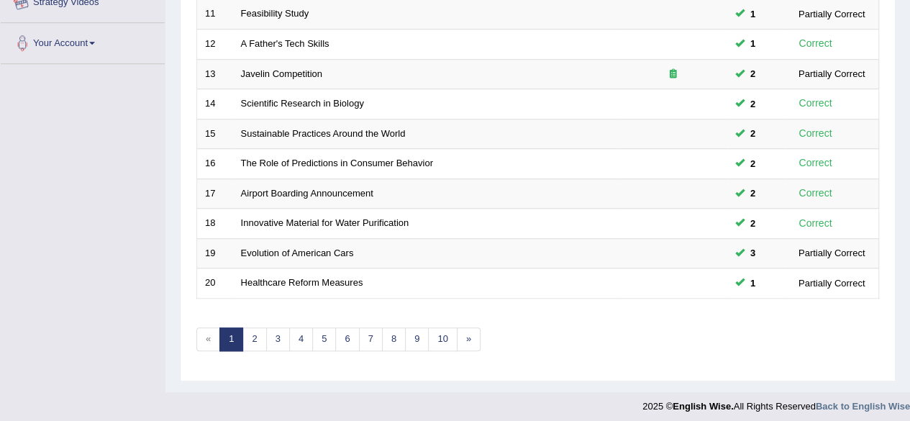
scroll to position [673, 0]
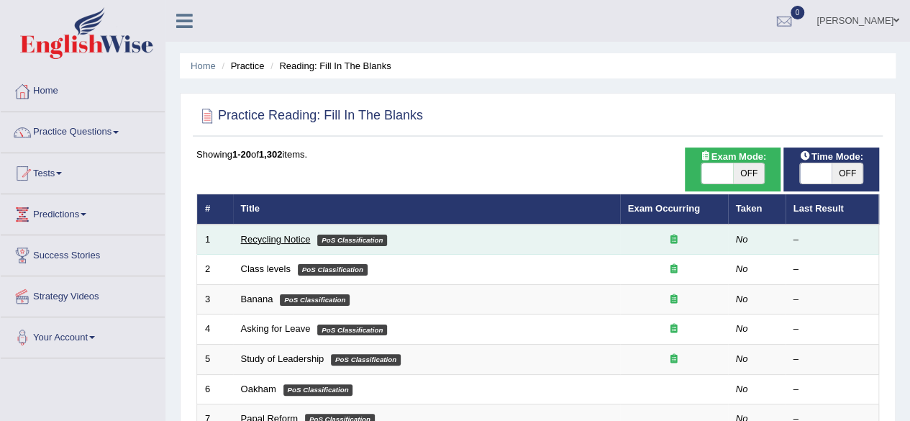
click at [272, 234] on link "Recycling Notice" at bounding box center [276, 239] width 70 height 11
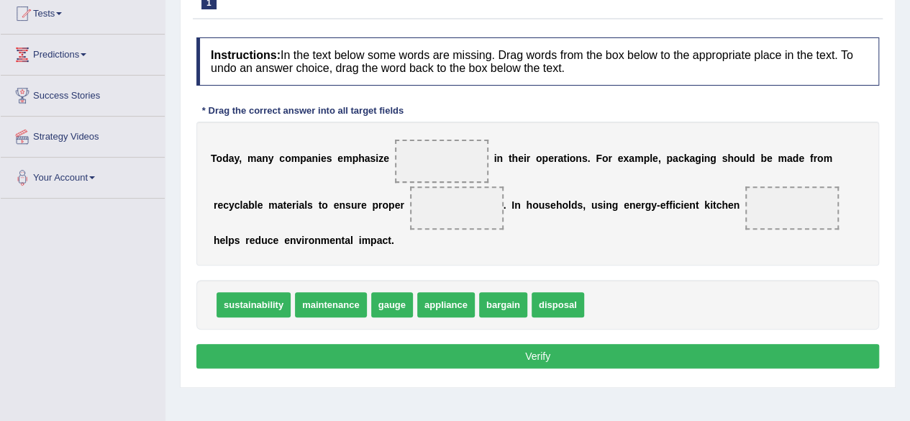
scroll to position [170, 0]
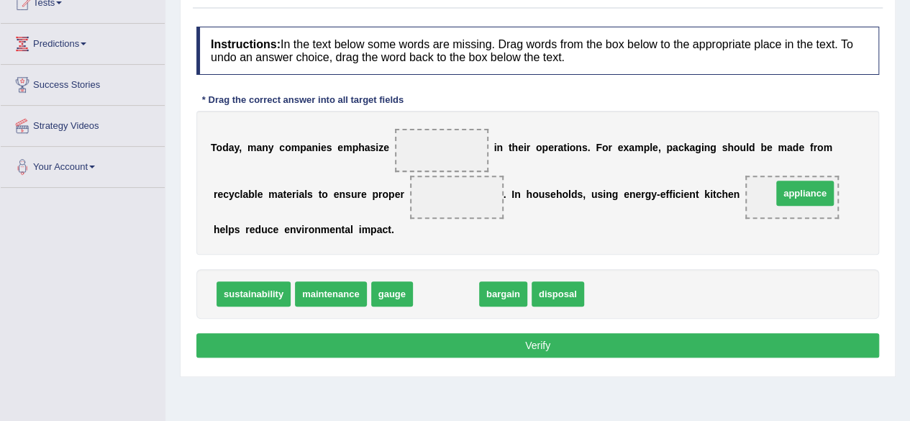
drag, startPoint x: 450, startPoint y: 295, endPoint x: 808, endPoint y: 193, distance: 372.9
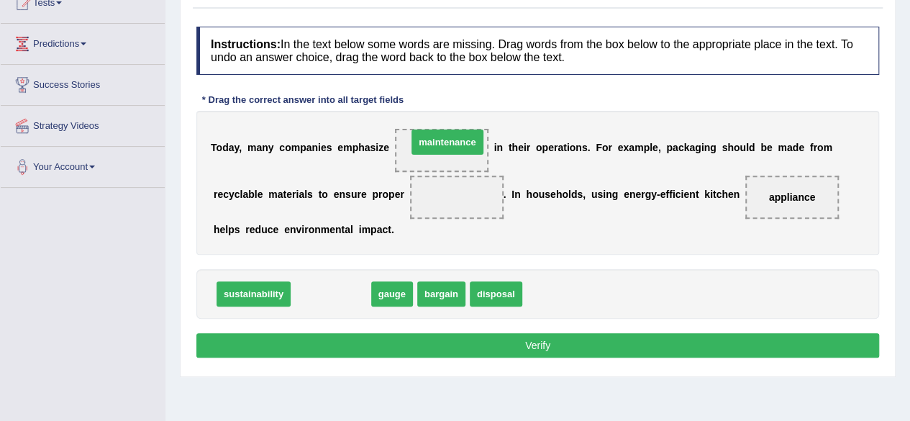
drag, startPoint x: 327, startPoint y: 291, endPoint x: 443, endPoint y: 152, distance: 181.3
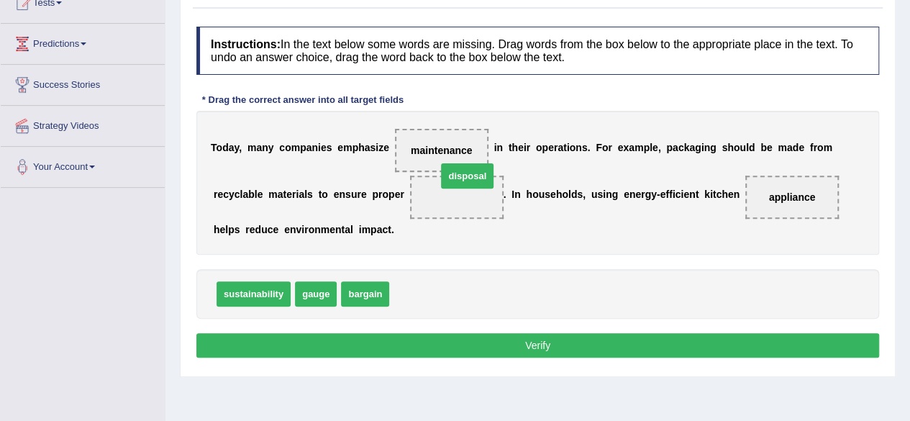
drag, startPoint x: 433, startPoint y: 292, endPoint x: 480, endPoint y: 191, distance: 112.0
click at [476, 337] on button "Verify" at bounding box center [537, 345] width 683 height 24
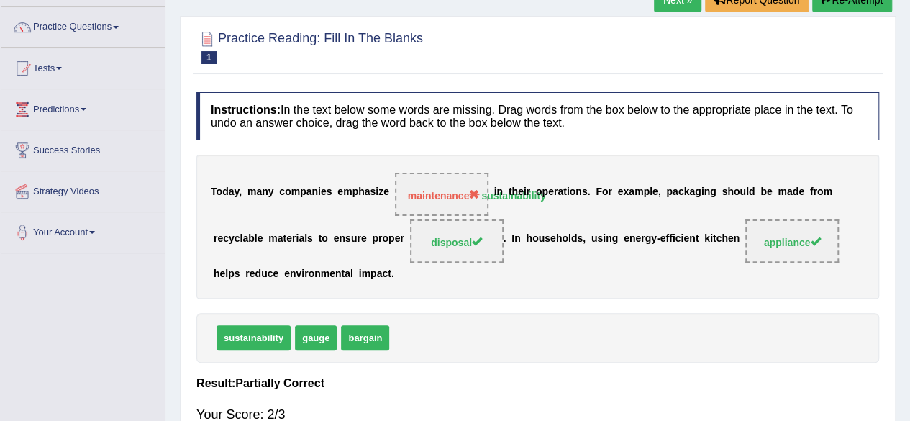
scroll to position [0, 0]
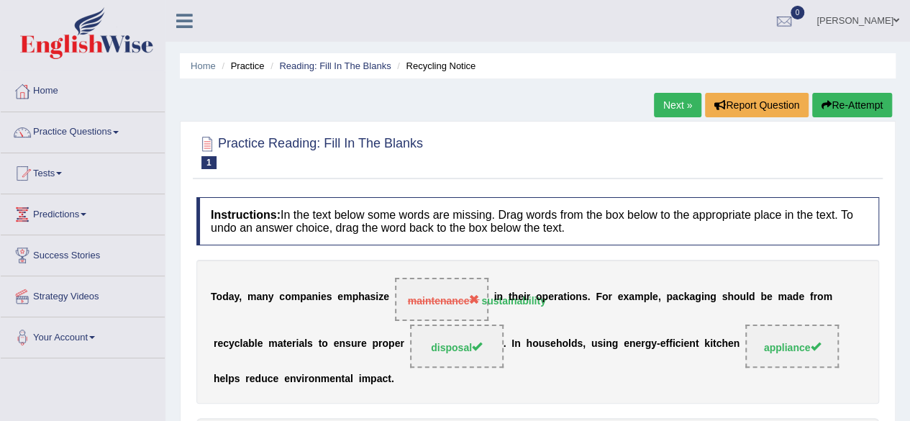
click at [654, 96] on link "Next »" at bounding box center [677, 105] width 47 height 24
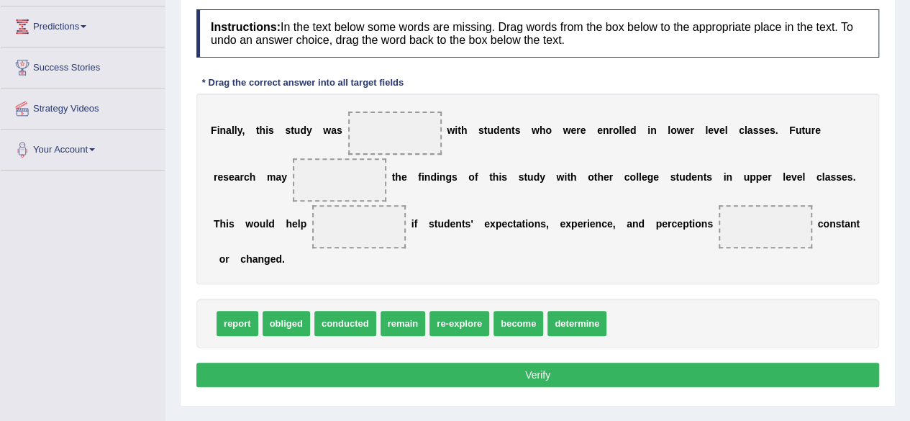
scroll to position [191, 0]
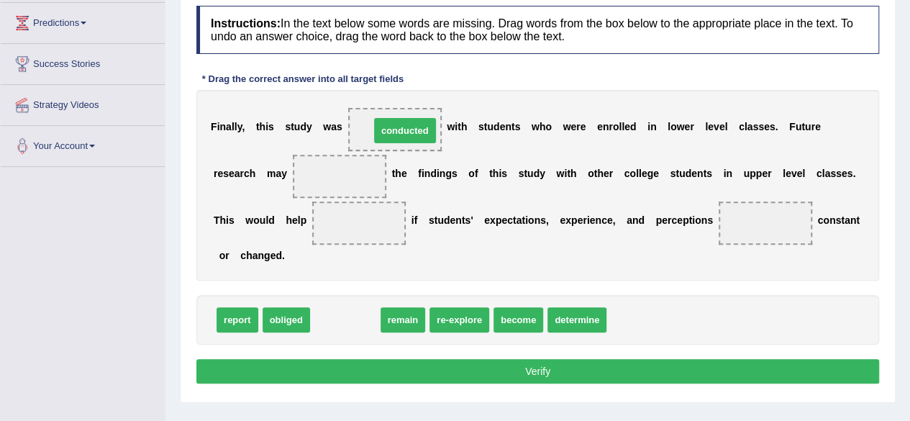
drag, startPoint x: 328, startPoint y: 319, endPoint x: 388, endPoint y: 134, distance: 194.2
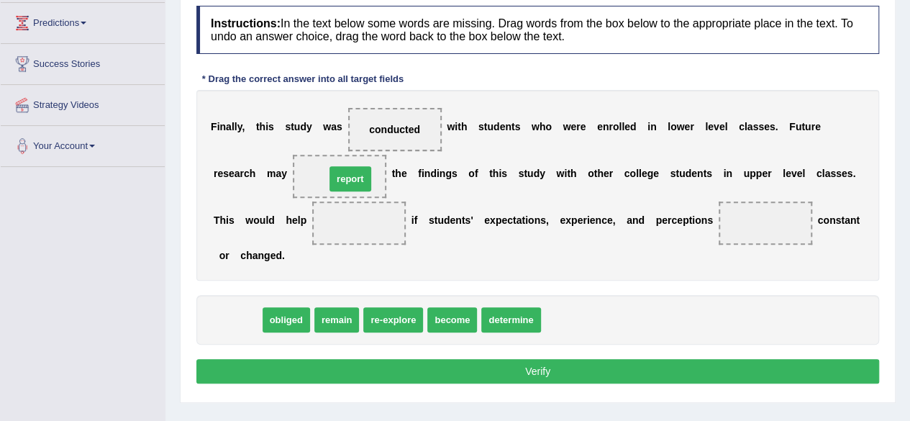
drag, startPoint x: 235, startPoint y: 314, endPoint x: 348, endPoint y: 173, distance: 180.6
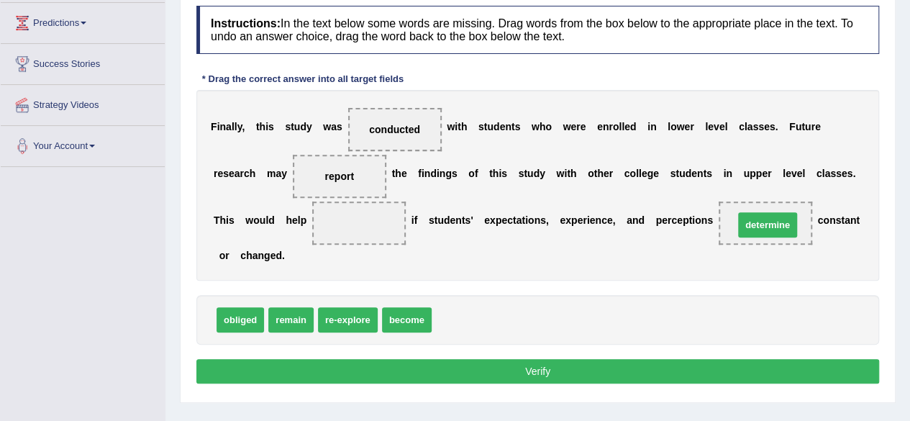
drag, startPoint x: 466, startPoint y: 319, endPoint x: 763, endPoint y: 229, distance: 310.6
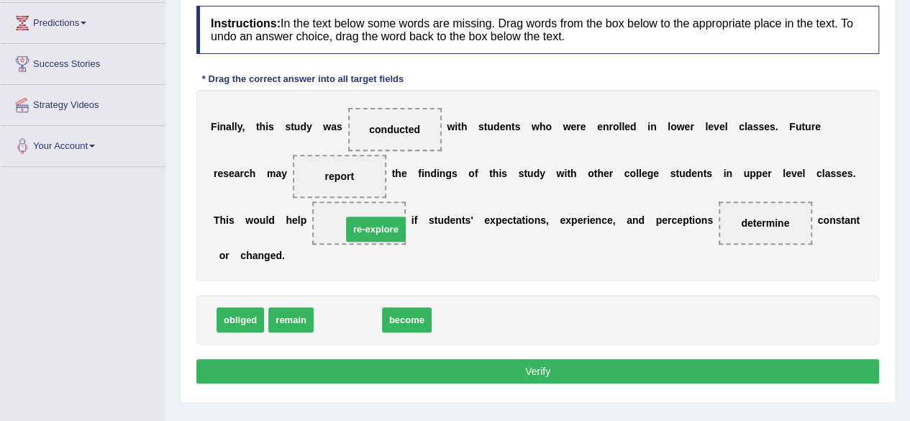
drag, startPoint x: 349, startPoint y: 321, endPoint x: 375, endPoint y: 216, distance: 108.8
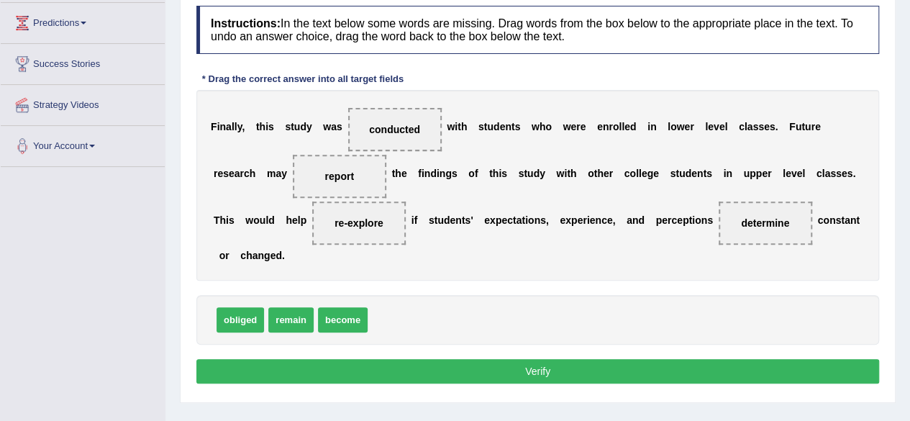
click at [469, 368] on button "Verify" at bounding box center [537, 371] width 683 height 24
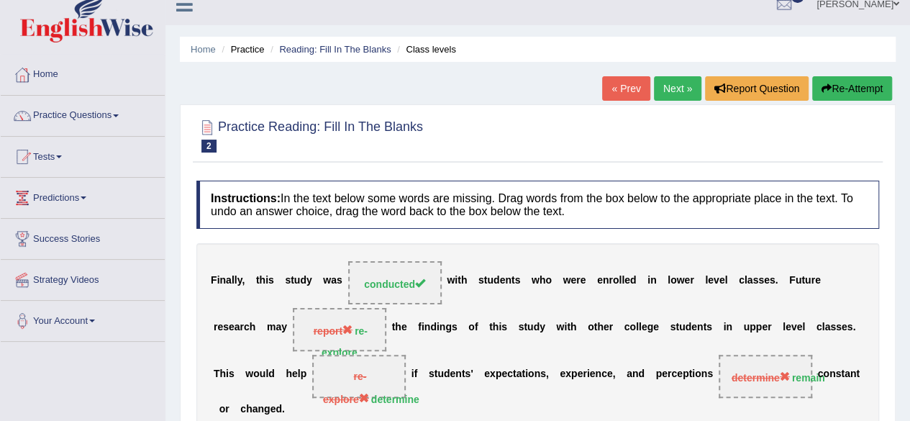
scroll to position [0, 0]
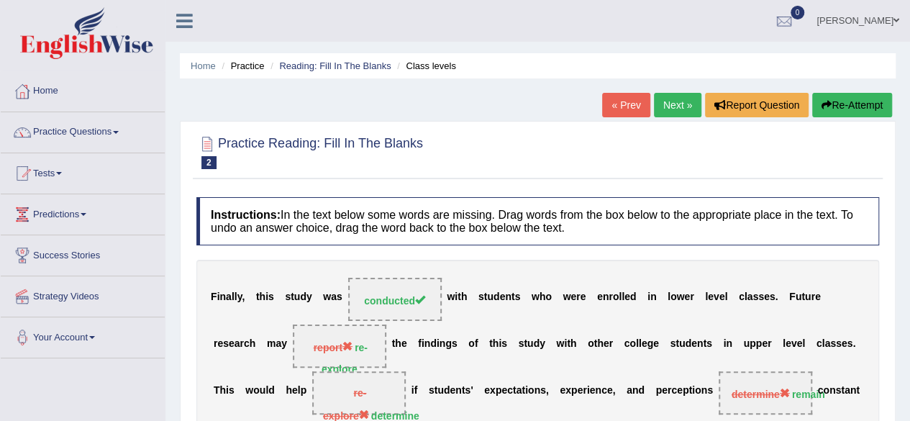
click at [666, 102] on link "Next »" at bounding box center [677, 105] width 47 height 24
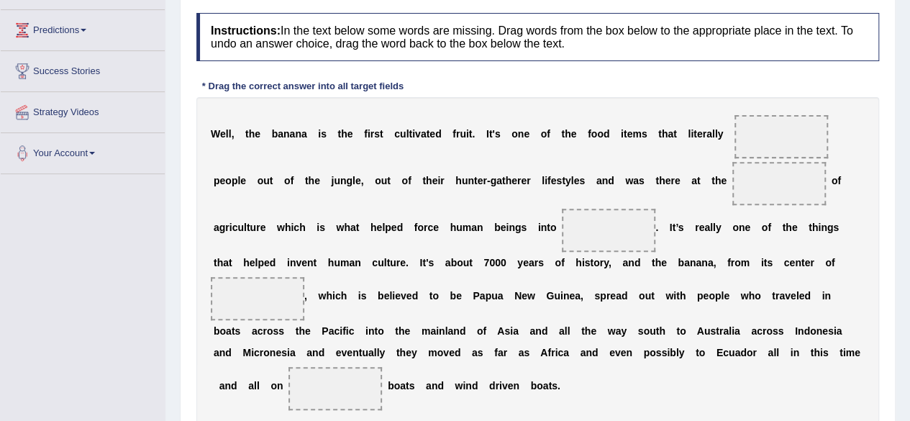
scroll to position [261, 0]
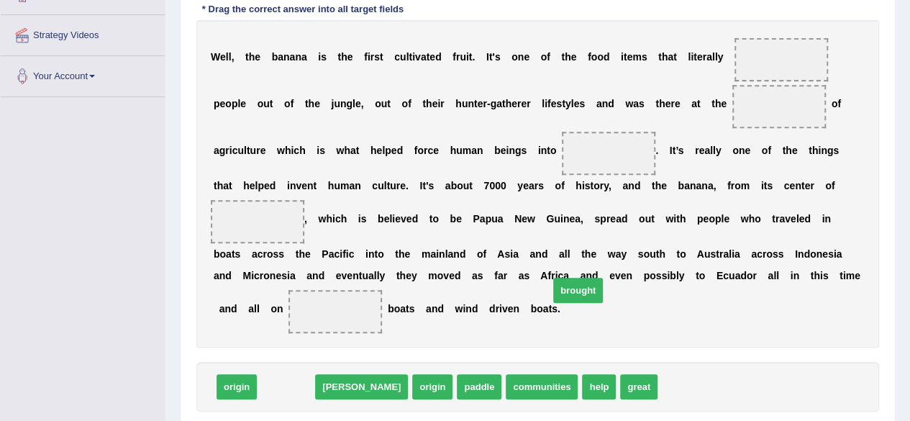
drag, startPoint x: 289, startPoint y: 392, endPoint x: 691, endPoint y: 168, distance: 460.4
click at [603, 278] on span "brought" at bounding box center [578, 290] width 50 height 25
drag, startPoint x: 289, startPoint y: 386, endPoint x: 765, endPoint y: 50, distance: 582.1
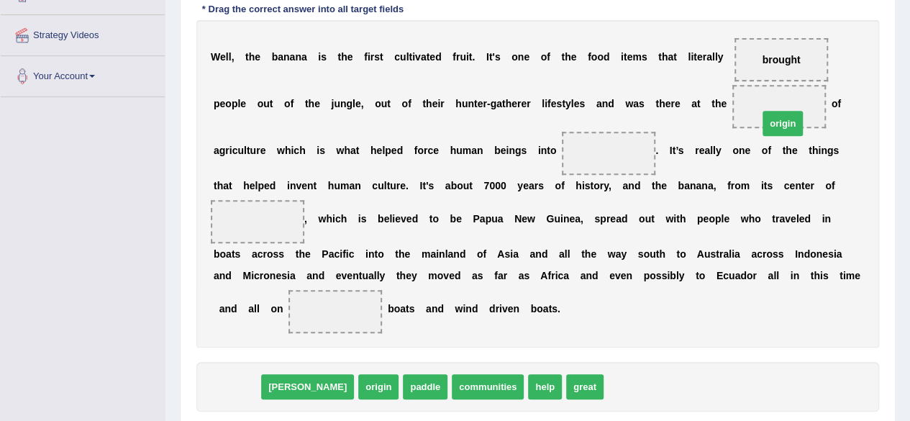
drag, startPoint x: 237, startPoint y: 387, endPoint x: 783, endPoint y: 123, distance: 606.3
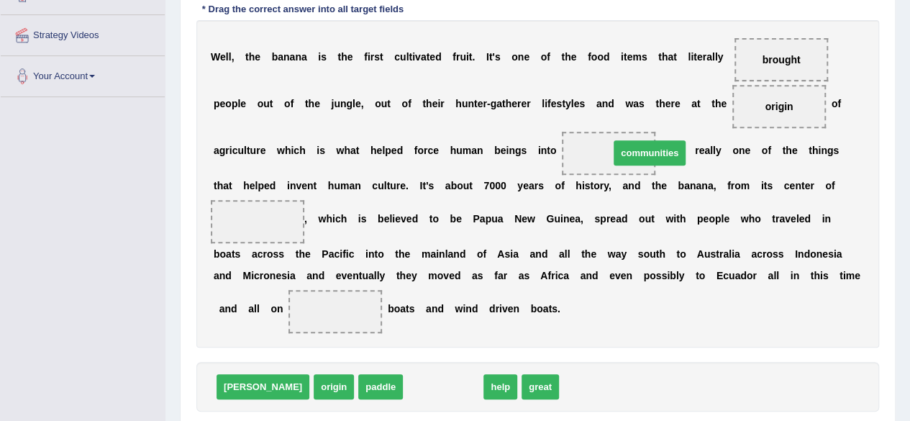
drag, startPoint x: 388, startPoint y: 390, endPoint x: 596, endPoint y: 156, distance: 312.8
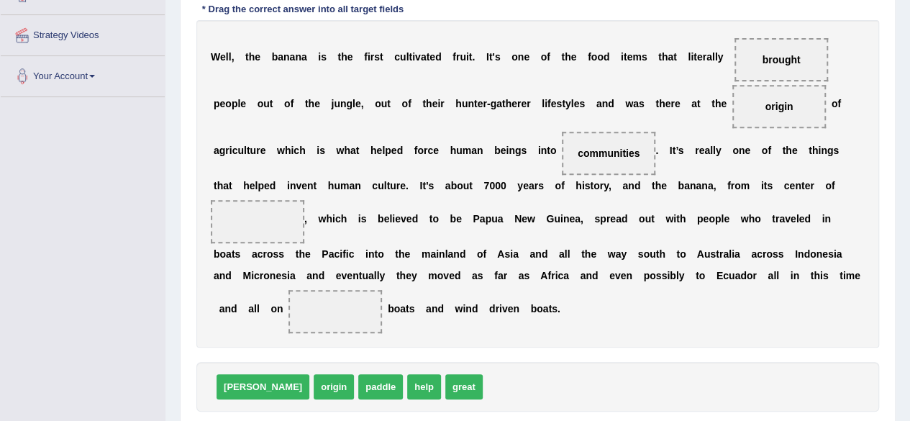
click at [358, 386] on span "paddle" at bounding box center [380, 386] width 45 height 25
drag, startPoint x: 330, startPoint y: 391, endPoint x: 347, endPoint y: 326, distance: 67.5
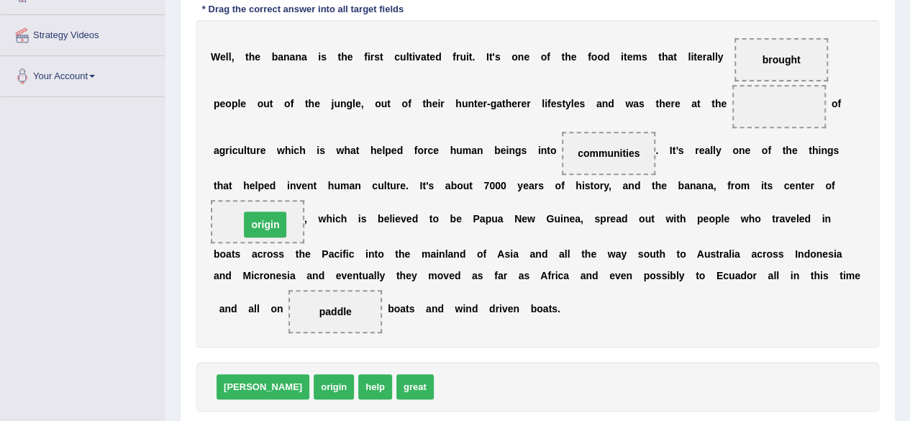
drag, startPoint x: 767, startPoint y: 106, endPoint x: 255, endPoint y: 224, distance: 525.5
drag, startPoint x: 285, startPoint y: 224, endPoint x: 266, endPoint y: 229, distance: 19.4
click at [266, 229] on span "origin" at bounding box center [257, 221] width 93 height 43
drag, startPoint x: 266, startPoint y: 229, endPoint x: 242, endPoint y: 229, distance: 24.5
click at [242, 229] on span "origin" at bounding box center [257, 221] width 93 height 43
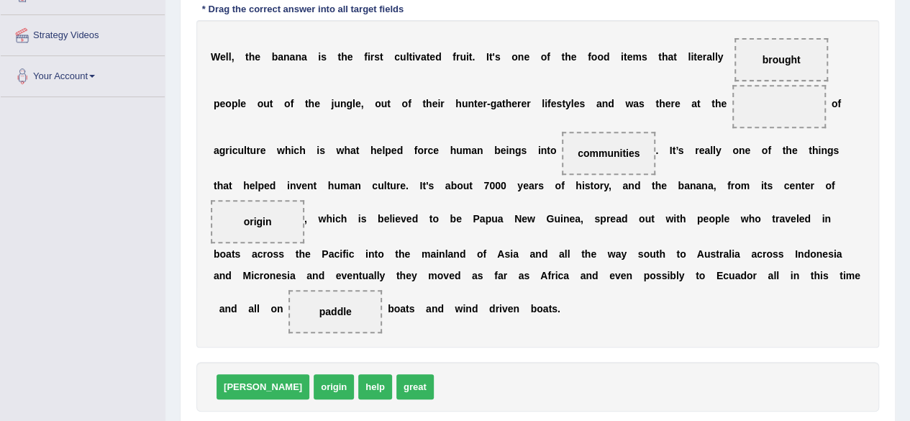
drag, startPoint x: 242, startPoint y: 229, endPoint x: 278, endPoint y: 323, distance: 100.4
click at [278, 323] on div "W e l l , t h e b a n a n a i s t h e f i r s t c u l t i v a t e d f r u i t .…" at bounding box center [537, 183] width 683 height 327
drag, startPoint x: 278, startPoint y: 382, endPoint x: 767, endPoint y: 109, distance: 559.9
click at [767, 109] on span "origin" at bounding box center [779, 107] width 28 height 12
click at [287, 227] on span "origin" at bounding box center [257, 221] width 93 height 43
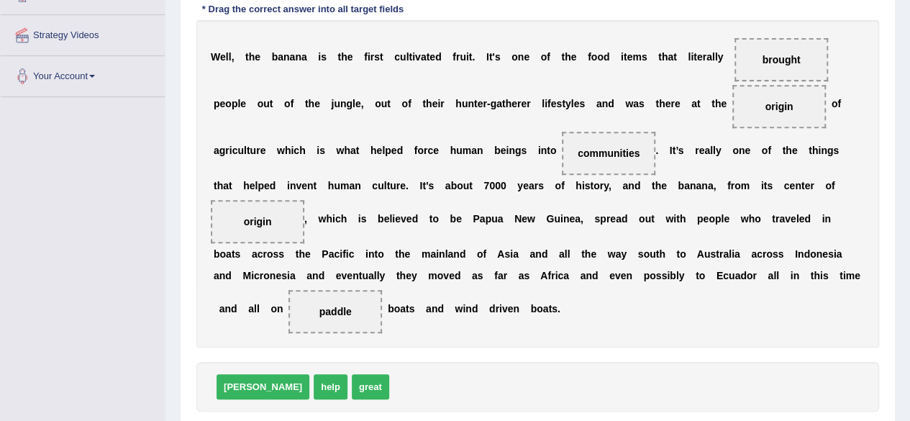
click at [287, 227] on span "origin" at bounding box center [257, 221] width 93 height 43
click at [270, 216] on span "origin" at bounding box center [258, 222] width 28 height 12
drag, startPoint x: 270, startPoint y: 216, endPoint x: 397, endPoint y: 389, distance: 214.5
drag, startPoint x: 361, startPoint y: 392, endPoint x: 291, endPoint y: 260, distance: 149.9
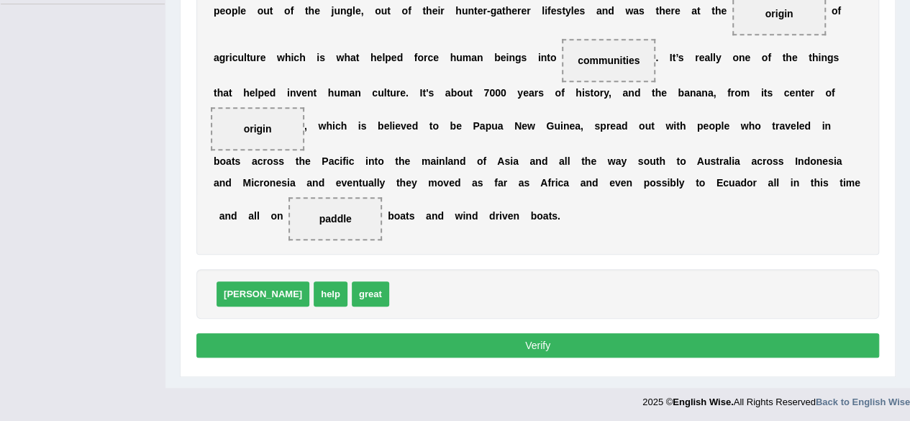
click at [621, 340] on button "Verify" at bounding box center [537, 345] width 683 height 24
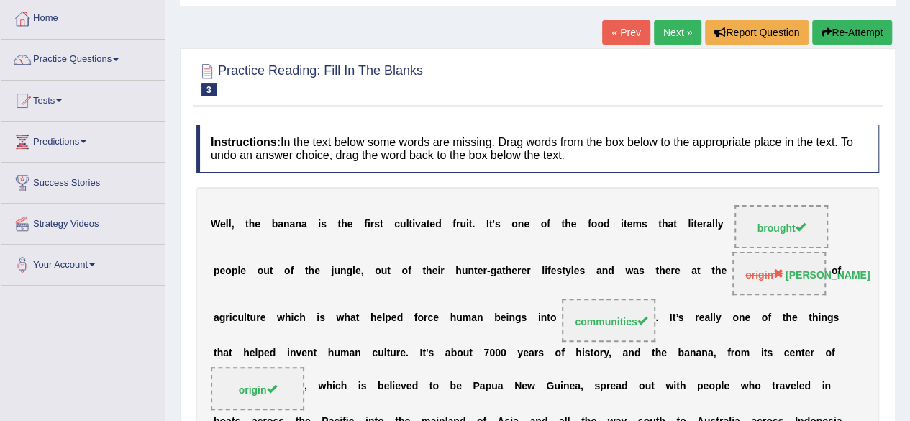
scroll to position [33, 0]
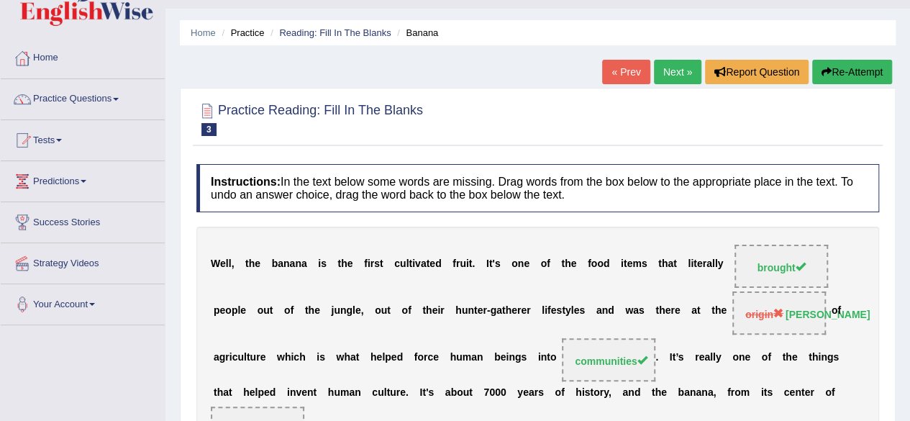
click at [673, 78] on link "Next »" at bounding box center [677, 72] width 47 height 24
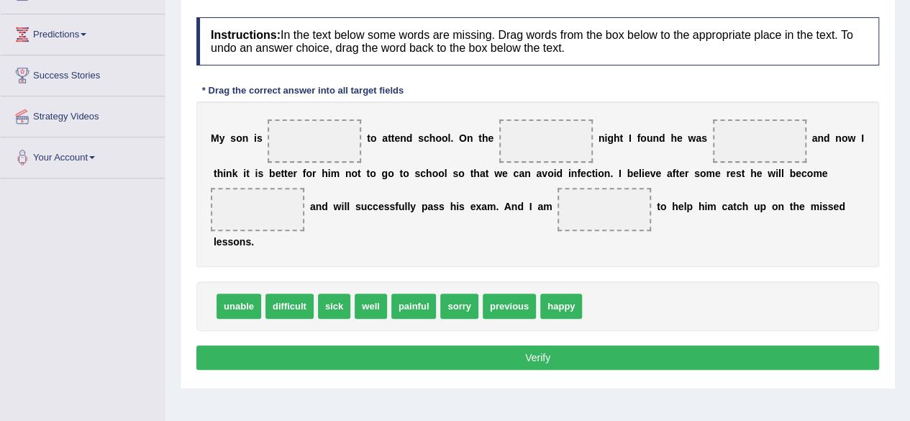
scroll to position [181, 0]
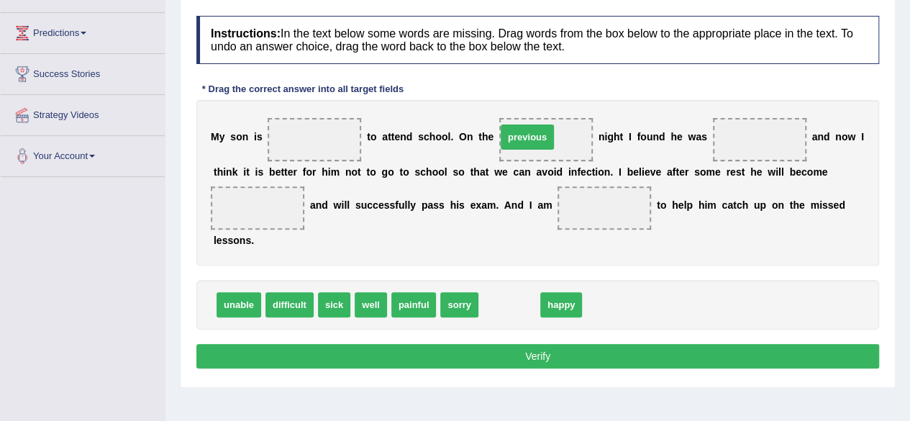
drag, startPoint x: 502, startPoint y: 303, endPoint x: 521, endPoint y: 137, distance: 167.3
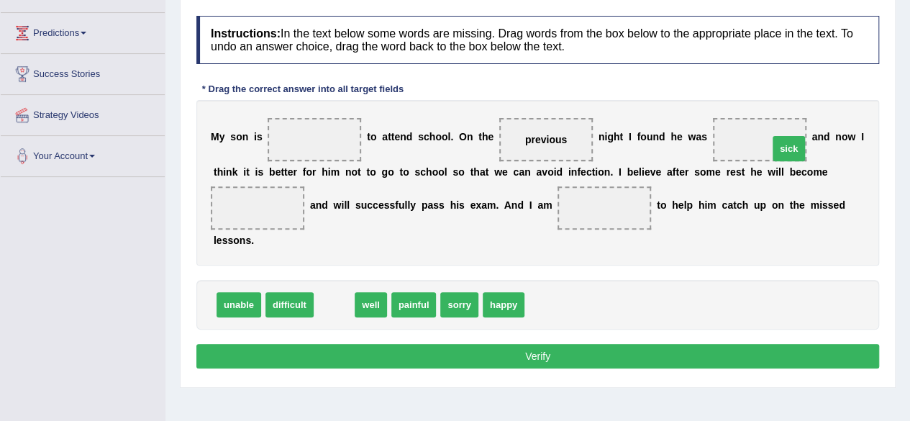
drag, startPoint x: 333, startPoint y: 304, endPoint x: 811, endPoint y: 152, distance: 501.3
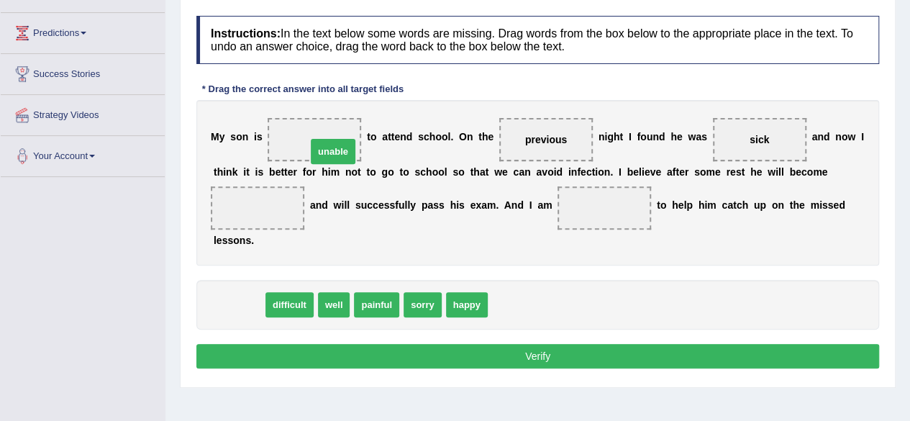
drag, startPoint x: 238, startPoint y: 303, endPoint x: 325, endPoint y: 142, distance: 183.1
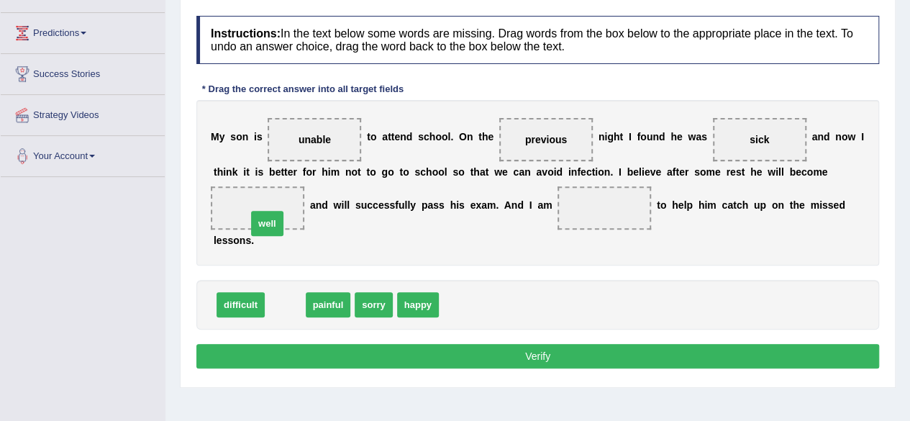
drag, startPoint x: 287, startPoint y: 303, endPoint x: 269, endPoint y: 222, distance: 83.2
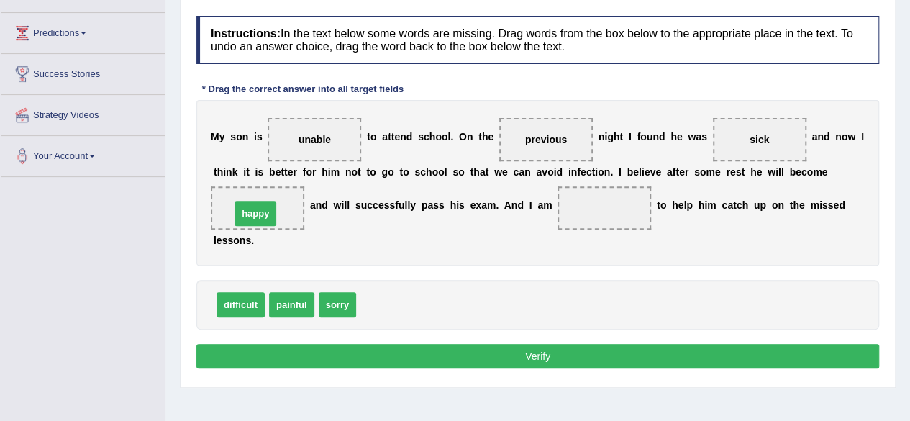
drag, startPoint x: 381, startPoint y: 299, endPoint x: 253, endPoint y: 208, distance: 157.3
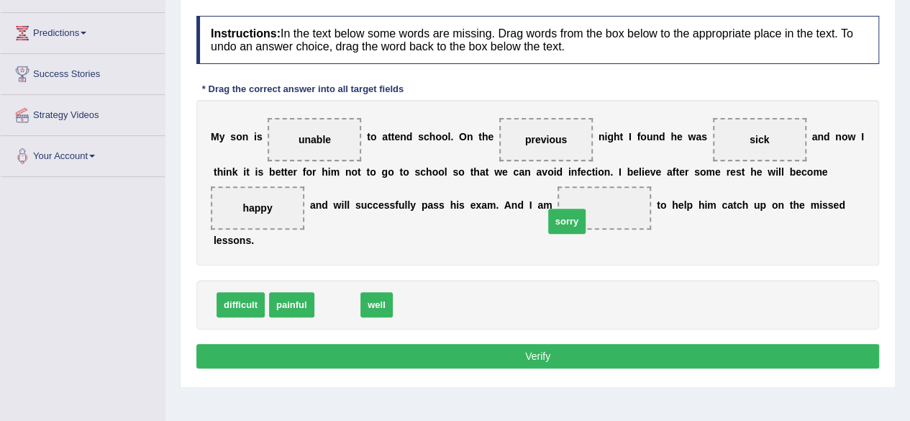
drag, startPoint x: 338, startPoint y: 304, endPoint x: 608, endPoint y: 215, distance: 284.8
click at [562, 357] on button "Verify" at bounding box center [537, 356] width 683 height 24
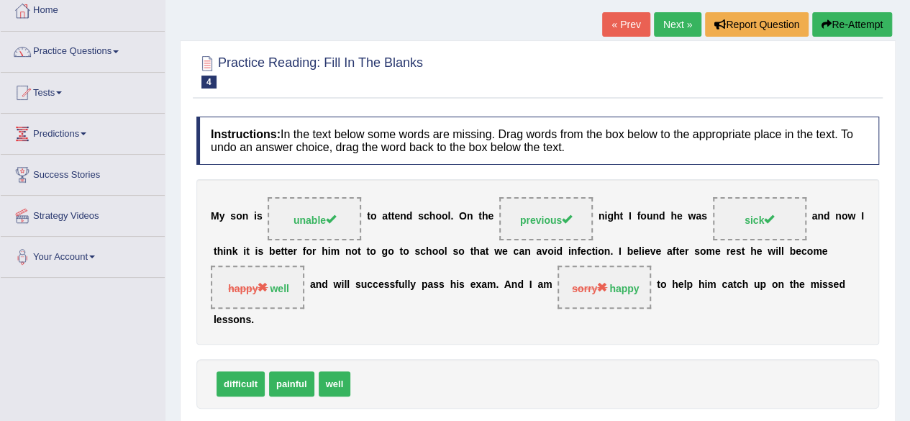
scroll to position [79, 0]
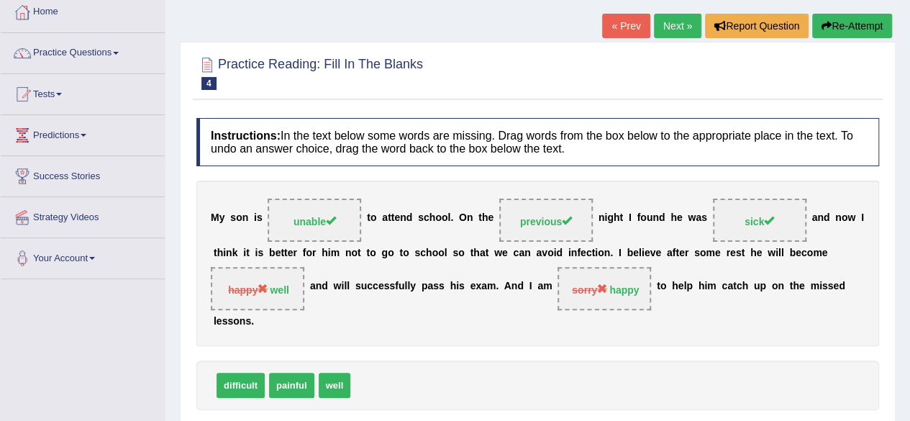
click at [666, 27] on link "Next »" at bounding box center [677, 26] width 47 height 24
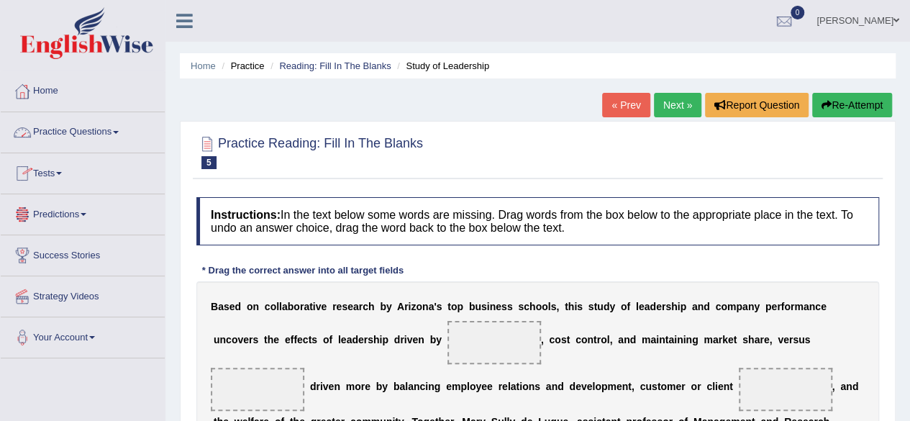
click at [119, 129] on link "Practice Questions" at bounding box center [83, 130] width 164 height 36
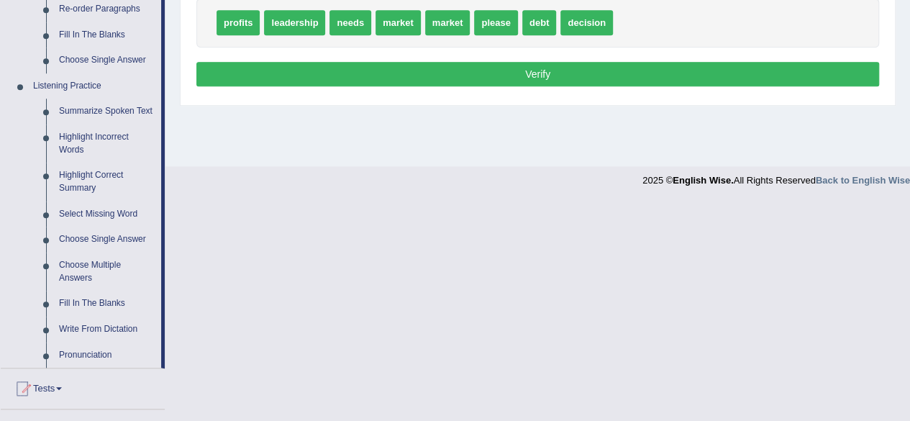
scroll to position [185, 0]
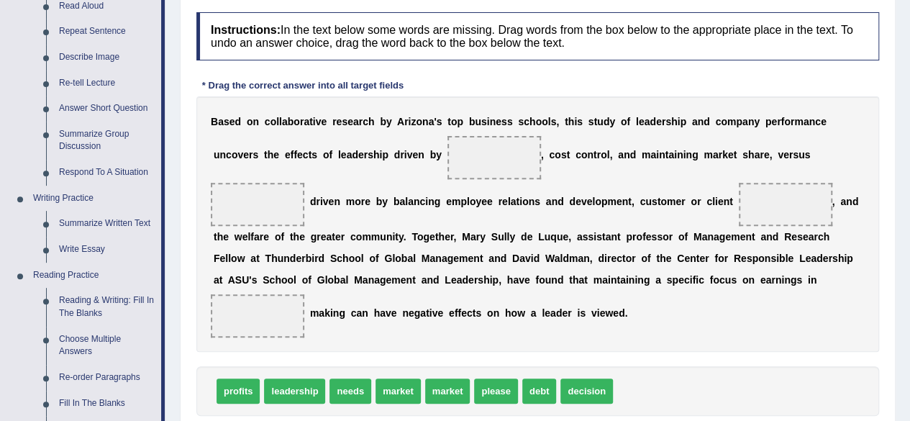
drag, startPoint x: 909, startPoint y: 149, endPoint x: 912, endPoint y: 86, distance: 63.4
click at [909, 86] on html "Toggle navigation Home Practice Questions Speaking Practice Read Aloud Repeat S…" at bounding box center [455, 25] width 910 height 421
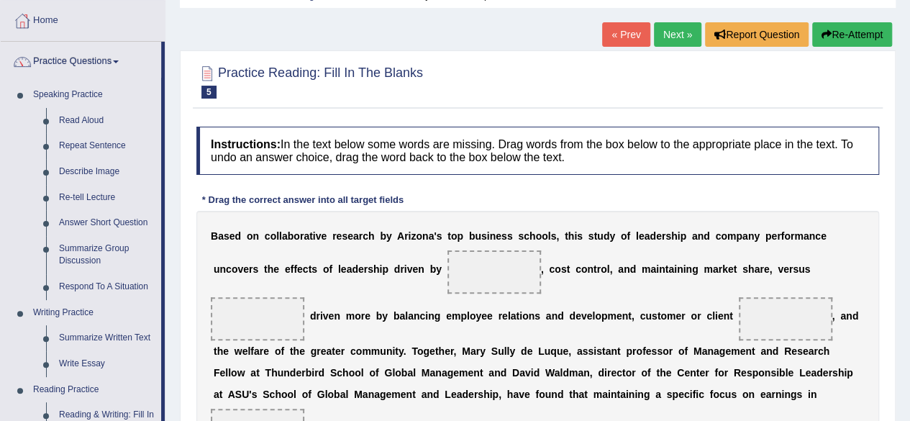
scroll to position [68, 0]
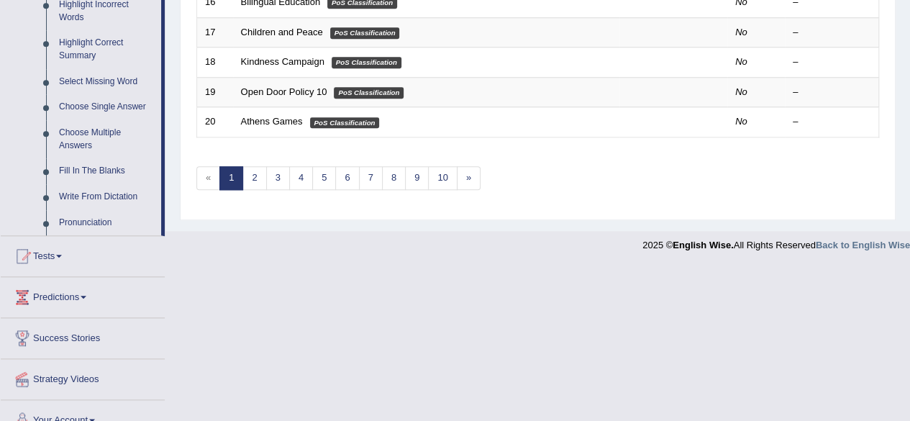
scroll to position [689, 0]
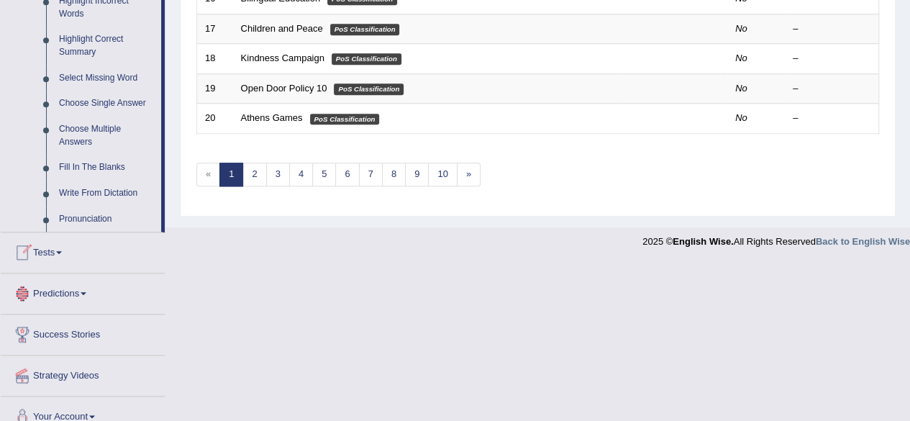
click at [62, 252] on span at bounding box center [59, 252] width 6 height 3
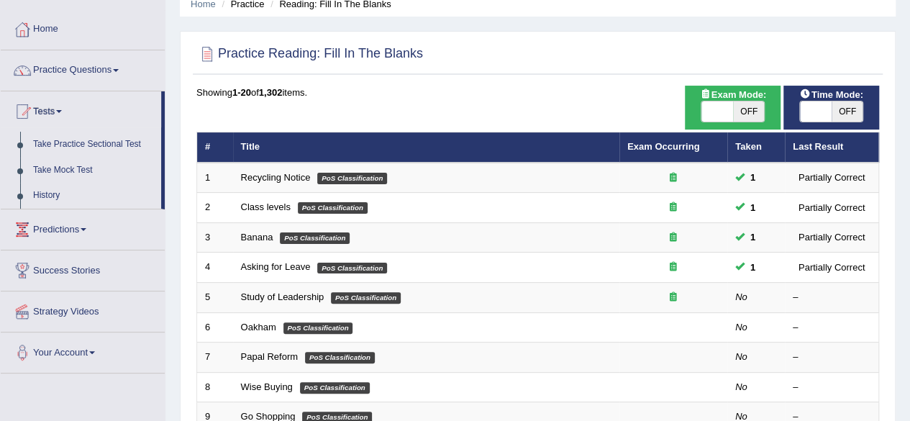
scroll to position [68, 0]
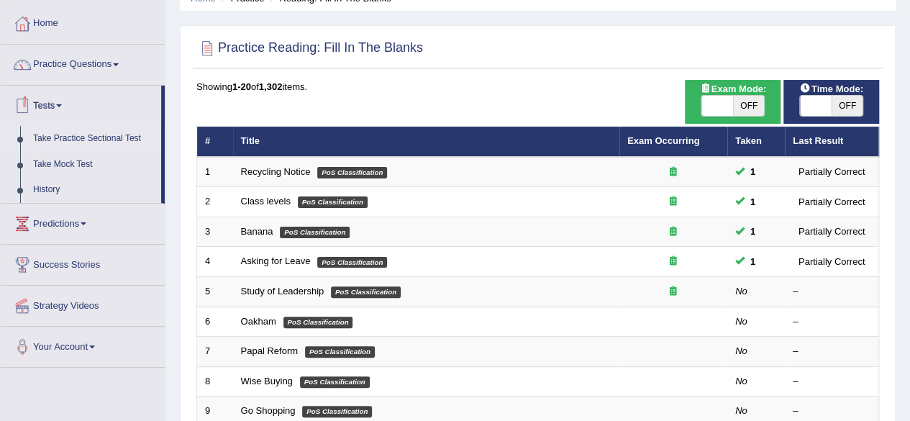
click at [86, 139] on link "Take Practice Sectional Test" at bounding box center [94, 139] width 134 height 26
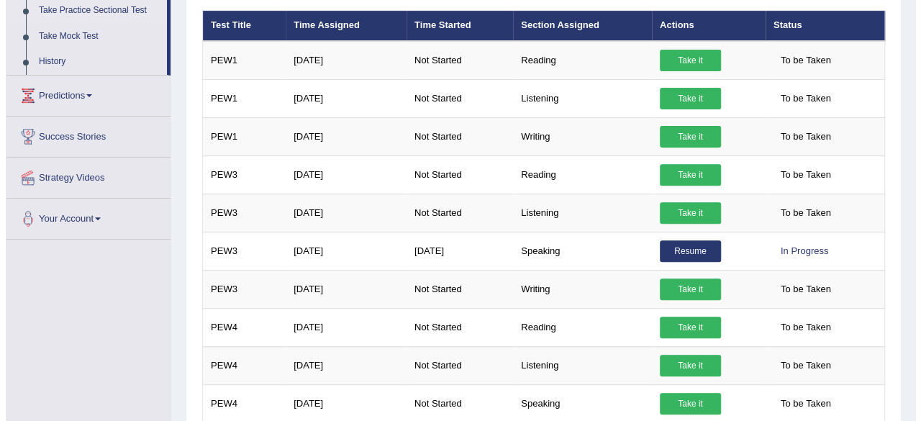
scroll to position [190, 0]
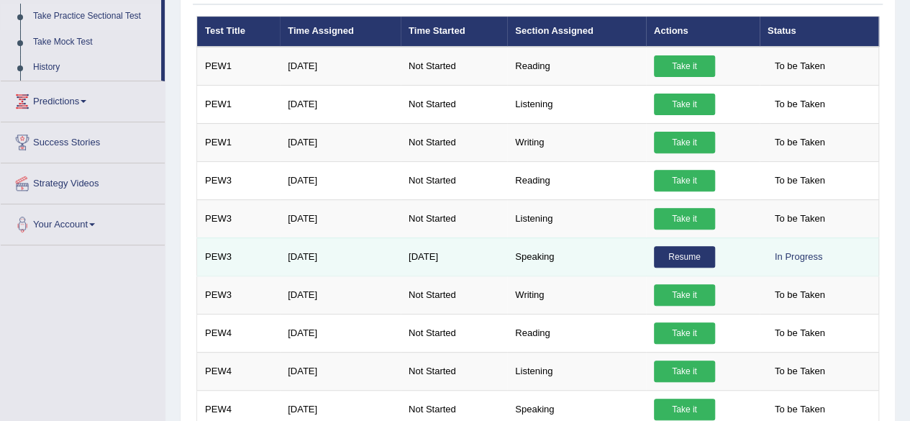
click at [694, 252] on link "Resume" at bounding box center [684, 257] width 61 height 22
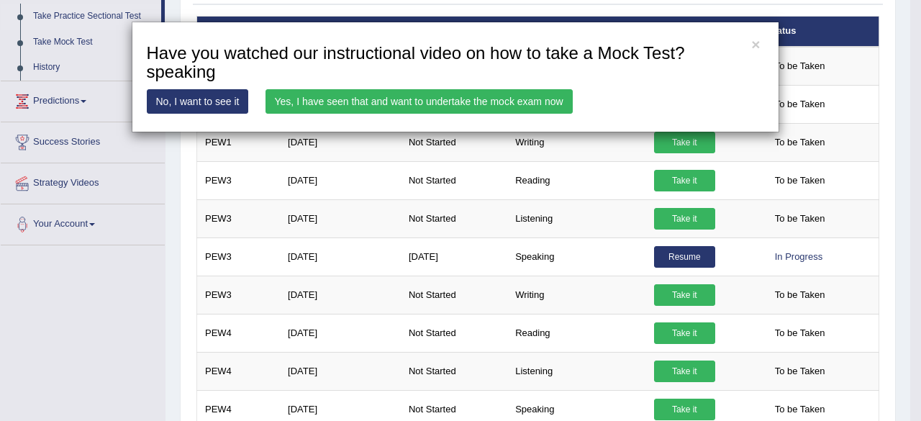
click at [374, 101] on link "Yes, I have seen that and want to undertake the mock exam now" at bounding box center [418, 101] width 307 height 24
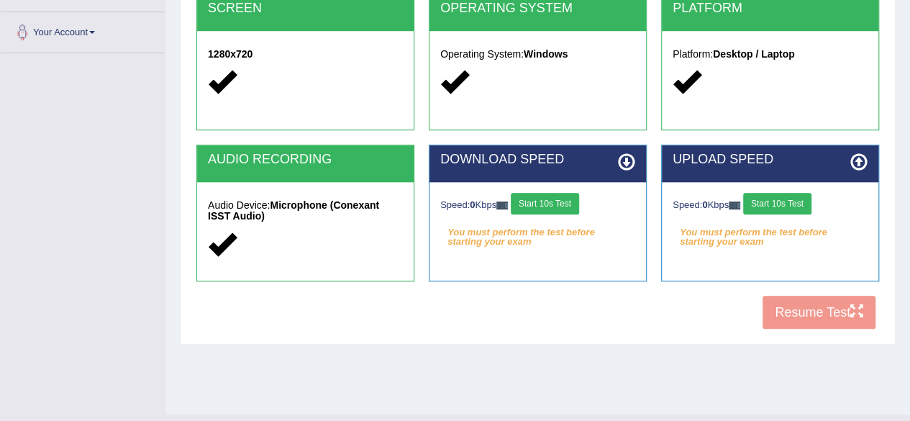
scroll to position [301, 0]
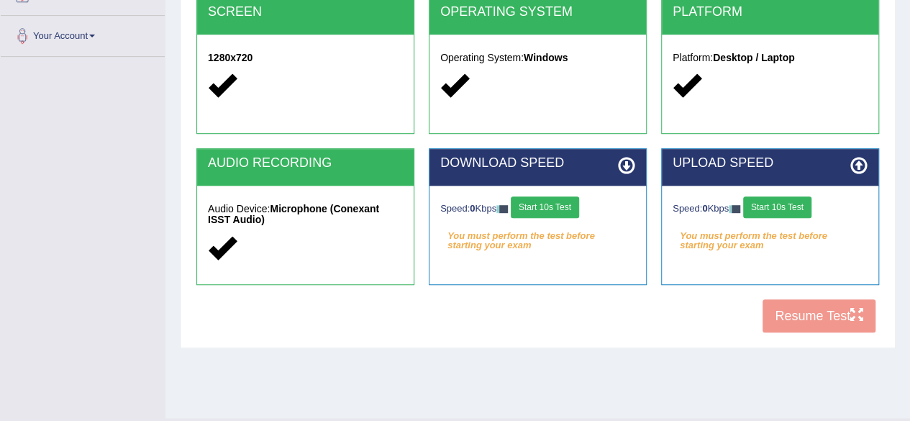
click at [777, 204] on button "Start 10s Test" at bounding box center [777, 207] width 68 height 22
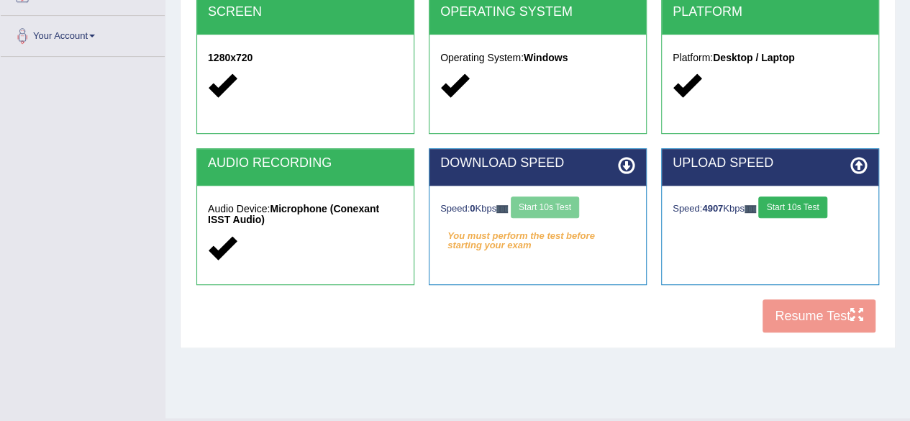
click at [561, 201] on div "Speed: 0 Kbps Start 10s Test" at bounding box center [537, 208] width 195 height 25
click at [552, 204] on button "Start 10s Test" at bounding box center [545, 207] width 68 height 22
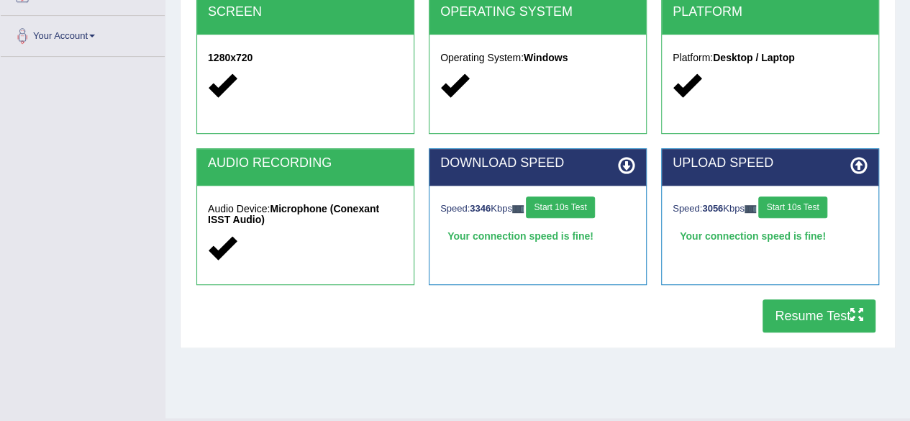
click at [794, 311] on button "Resume Test" at bounding box center [818, 315] width 113 height 33
